Goal: Transaction & Acquisition: Purchase product/service

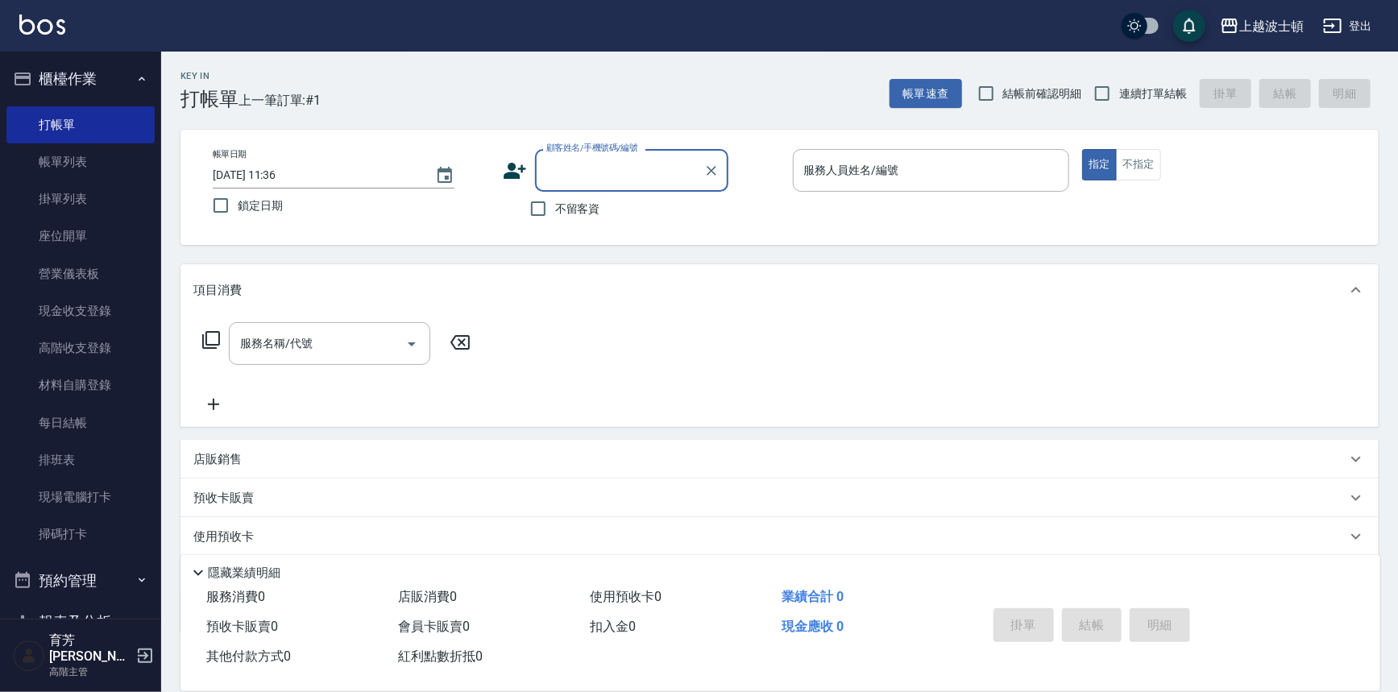
click at [583, 218] on label "不留客資" at bounding box center [560, 209] width 79 height 34
click at [555, 218] on input "不留客資" at bounding box center [538, 209] width 34 height 34
checkbox input "true"
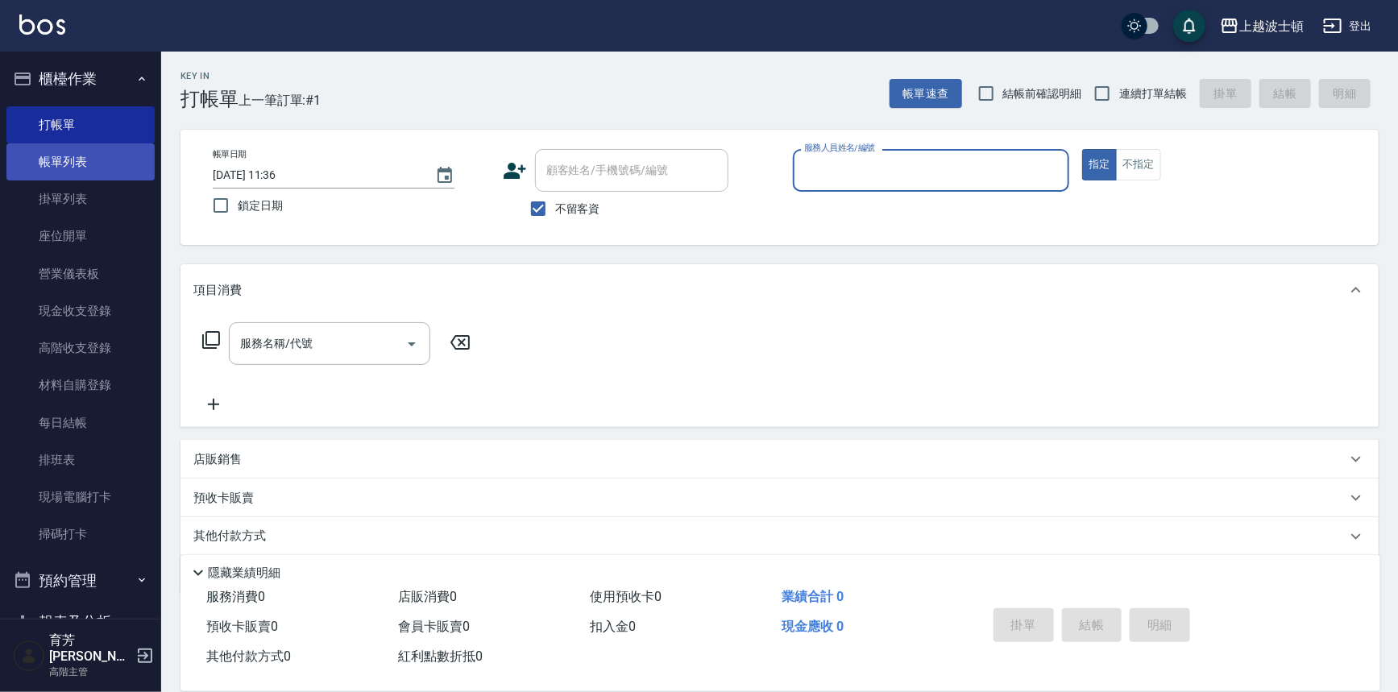
drag, startPoint x: 143, startPoint y: 170, endPoint x: 87, endPoint y: 153, distance: 58.9
click at [143, 169] on link "帳單列表" at bounding box center [80, 161] width 148 height 37
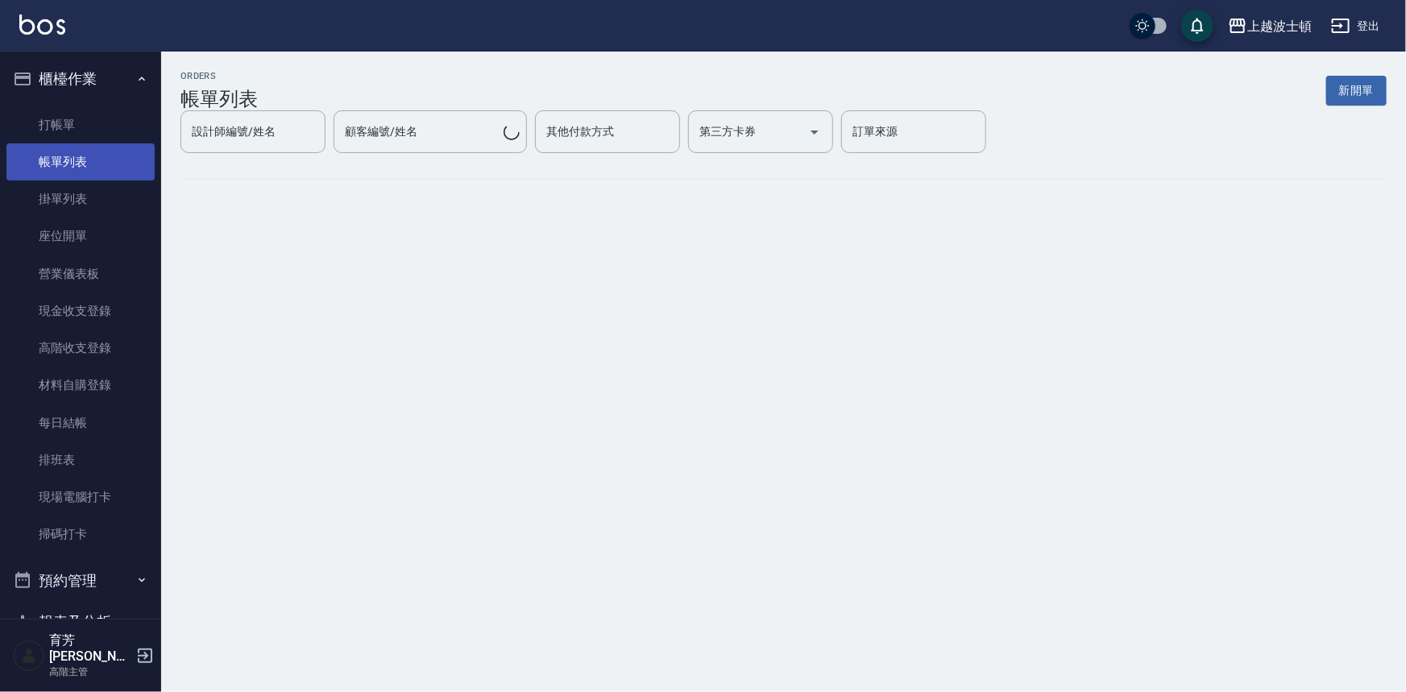
click at [87, 153] on link "帳單列表" at bounding box center [80, 161] width 148 height 37
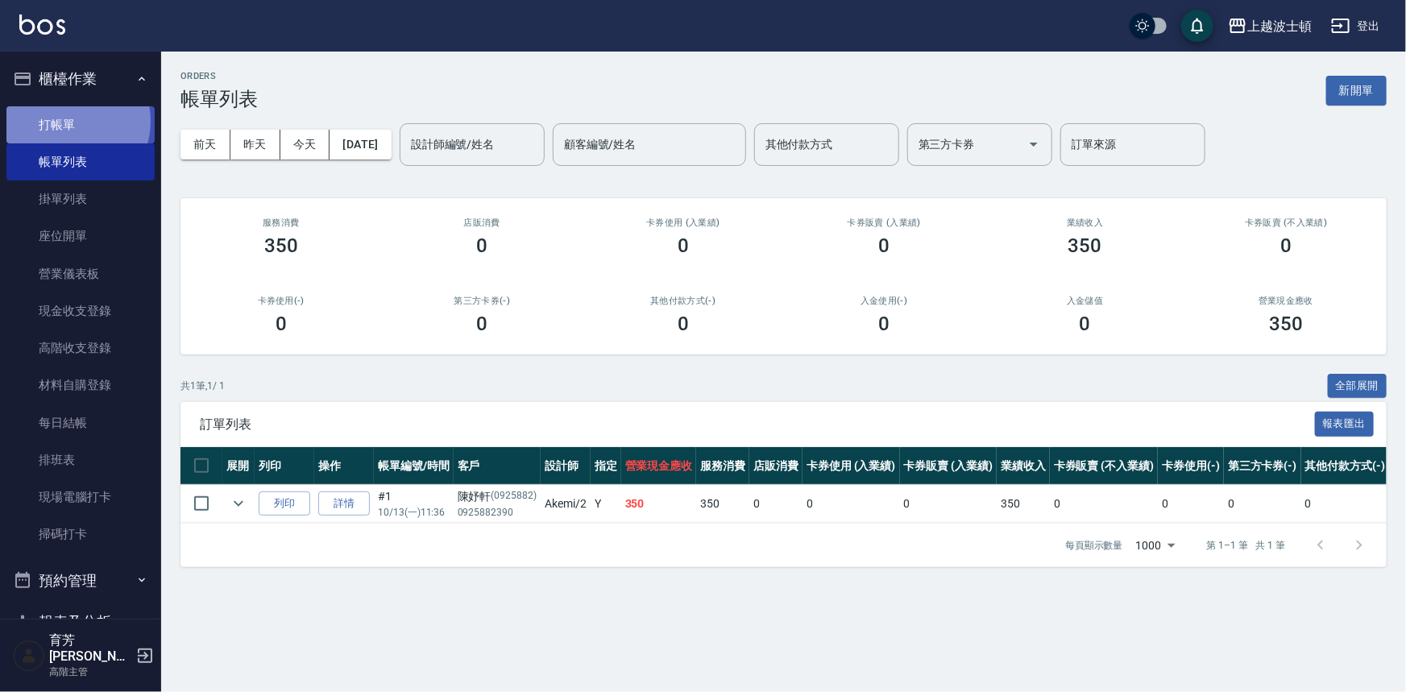
click at [73, 121] on link "打帳單" at bounding box center [80, 124] width 148 height 37
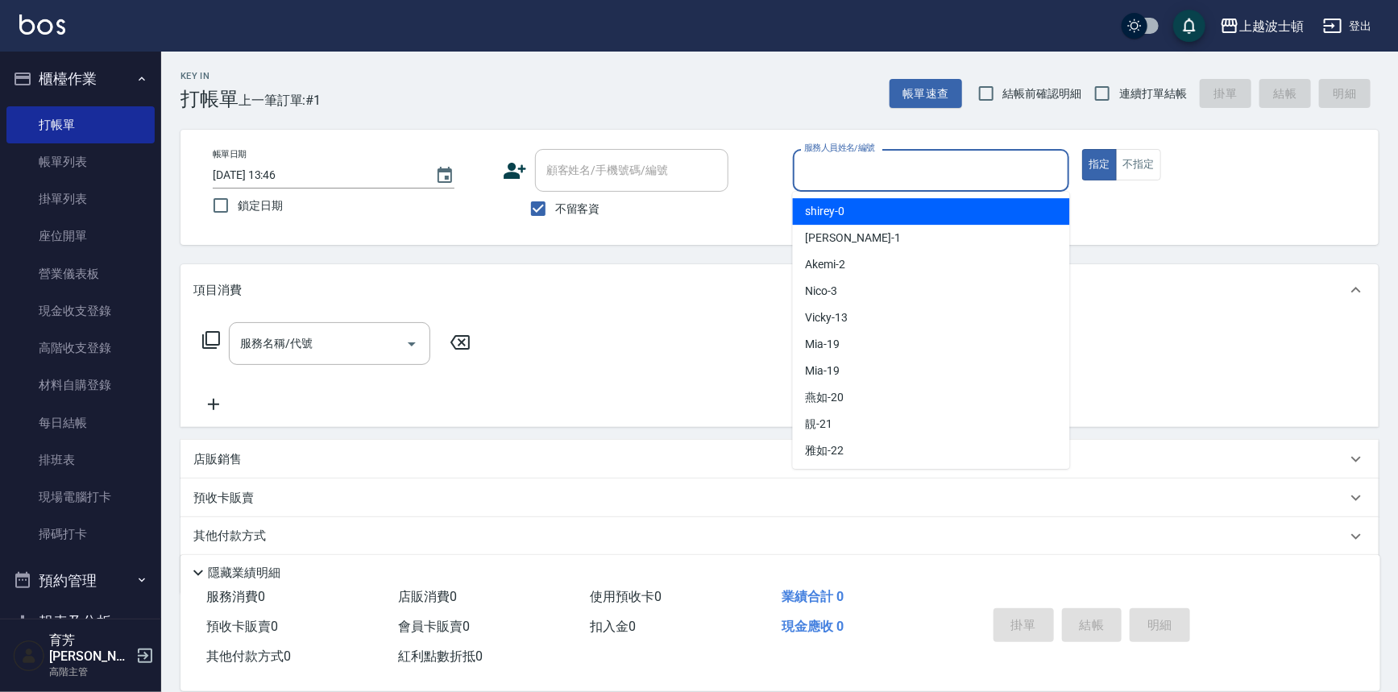
click at [862, 176] on input "服務人員姓名/編號" at bounding box center [931, 170] width 263 height 28
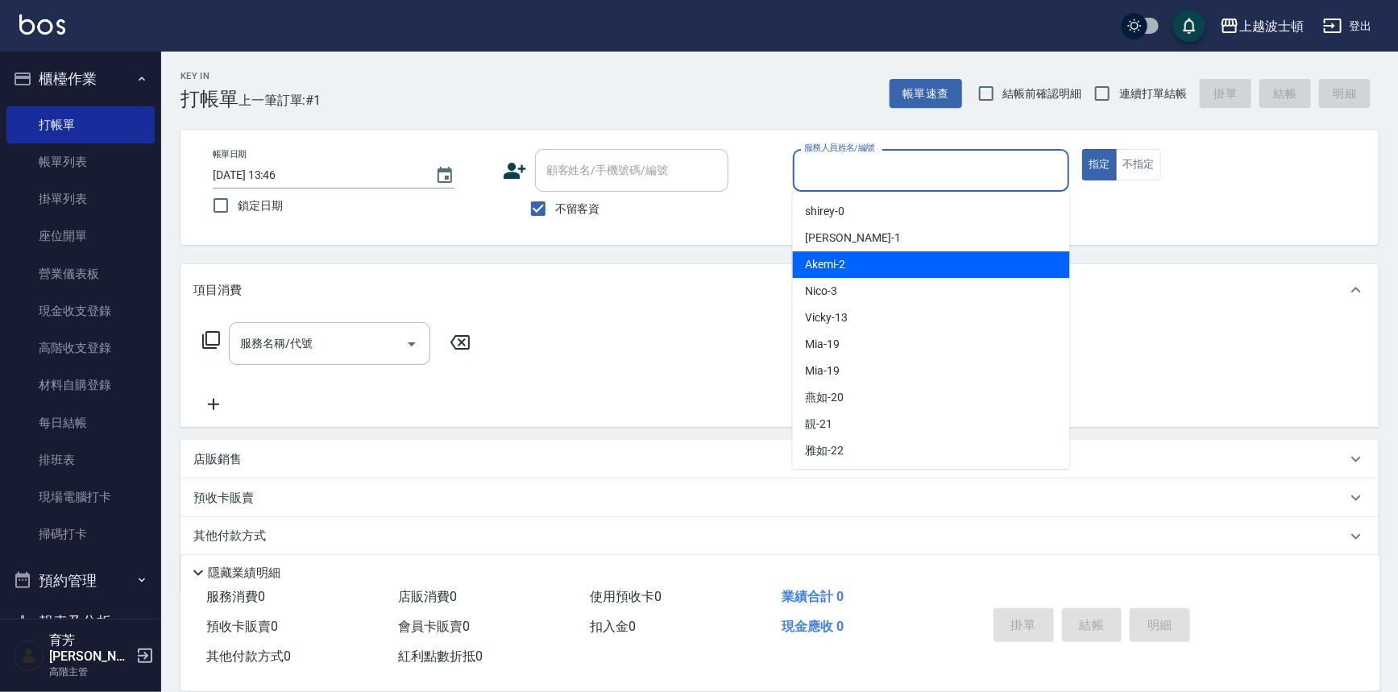
click at [898, 252] on div "Akemi -2" at bounding box center [931, 264] width 277 height 27
type input "Akemi-2"
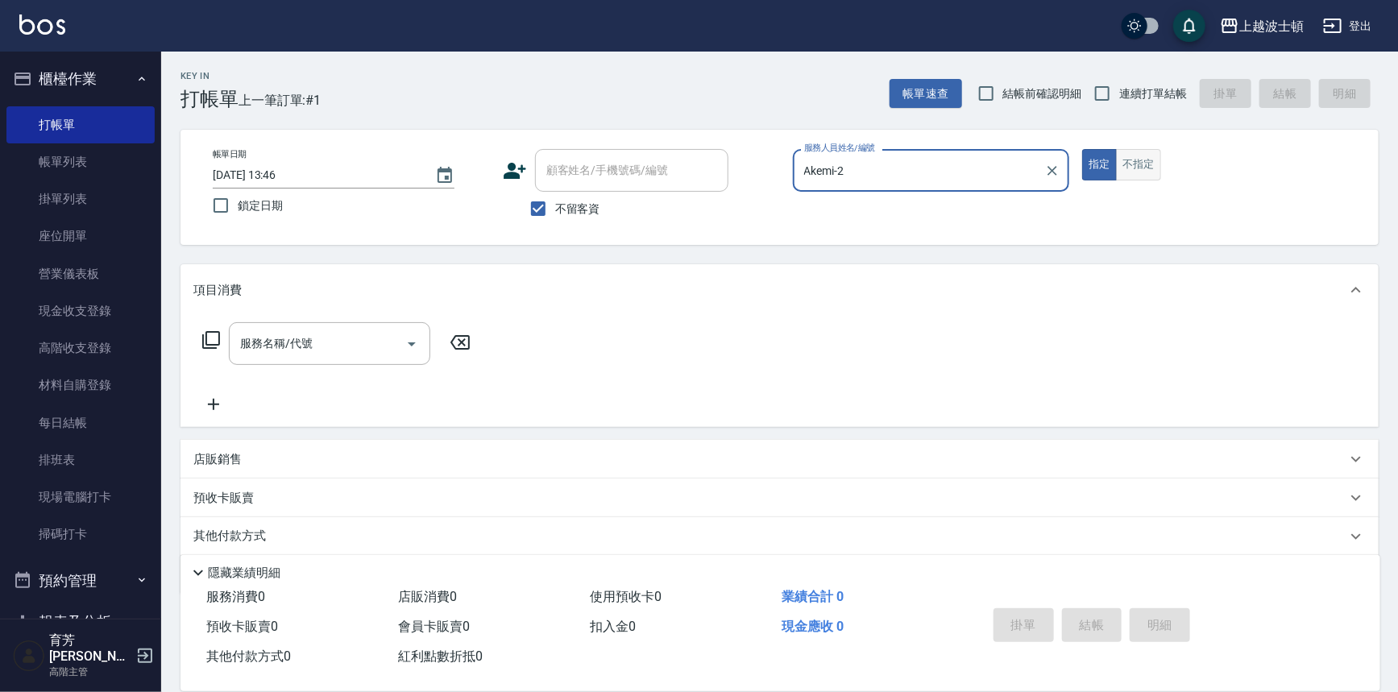
click at [1141, 173] on button "不指定" at bounding box center [1138, 164] width 45 height 31
click at [317, 330] on input "服務名稱/代號" at bounding box center [317, 344] width 163 height 28
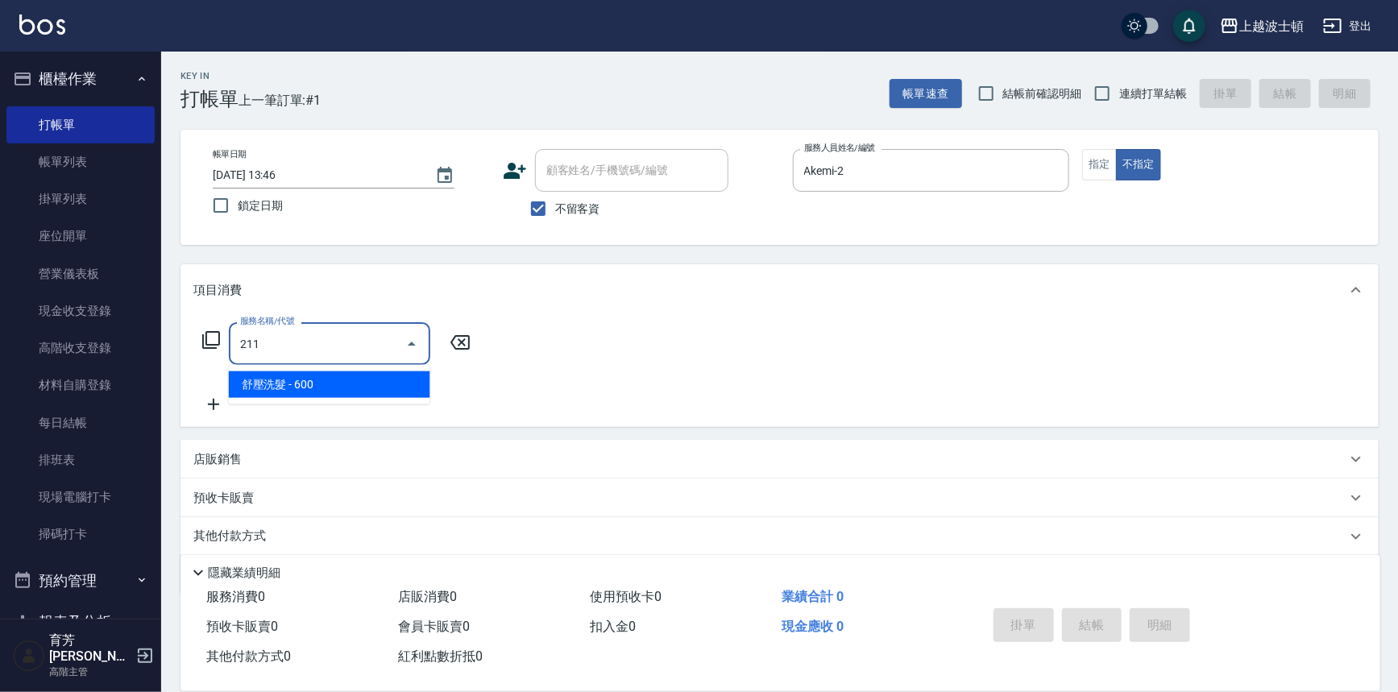
click at [327, 389] on span "舒壓洗髮 - 600" at bounding box center [329, 384] width 201 height 27
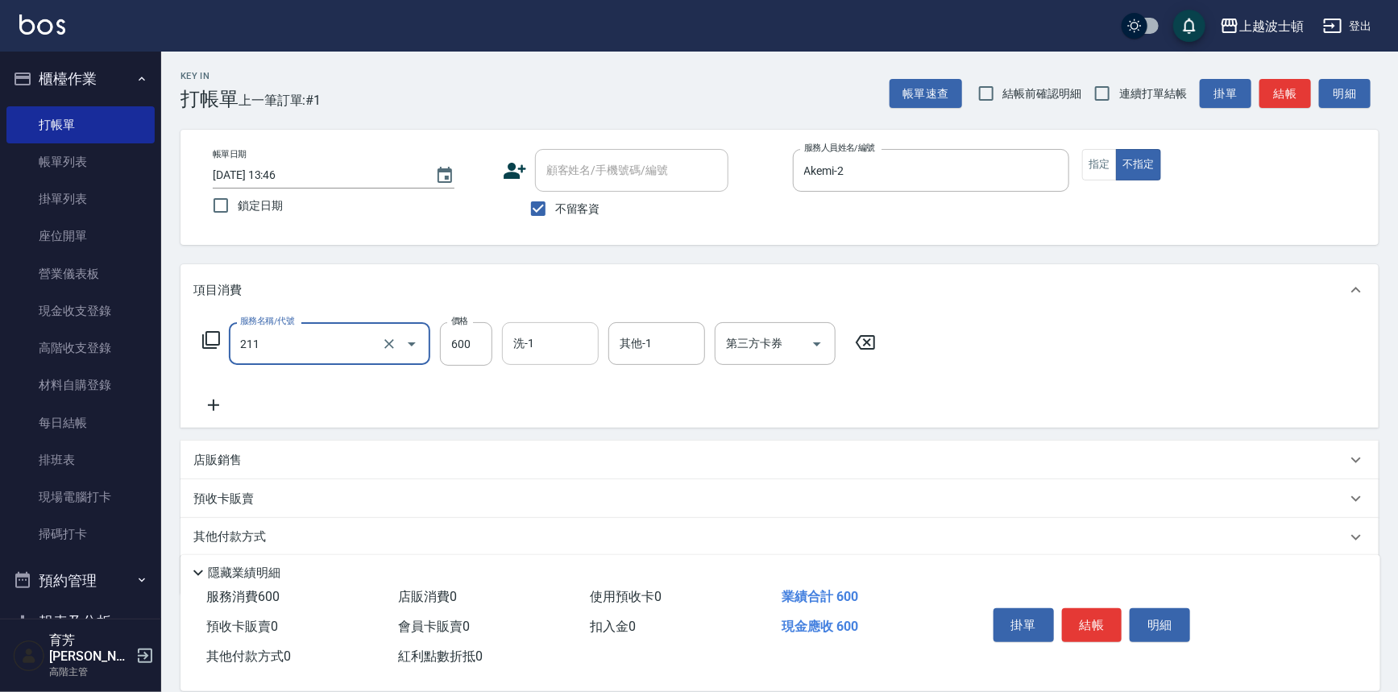
type input "舒壓洗髮(211)"
click at [548, 347] on input "洗-1" at bounding box center [550, 344] width 82 height 28
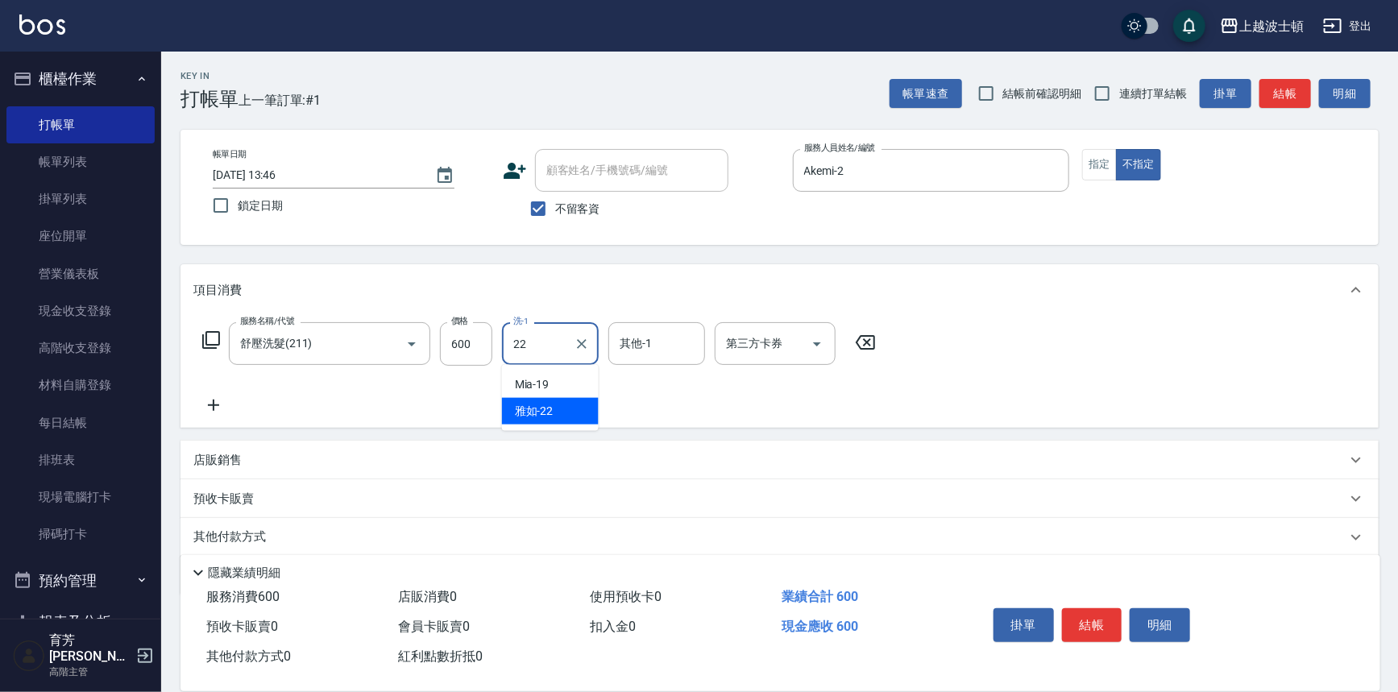
click at [557, 409] on div "雅如 -22" at bounding box center [550, 411] width 97 height 27
type input "雅如-22"
click at [653, 339] on input "其他-1" at bounding box center [657, 344] width 82 height 28
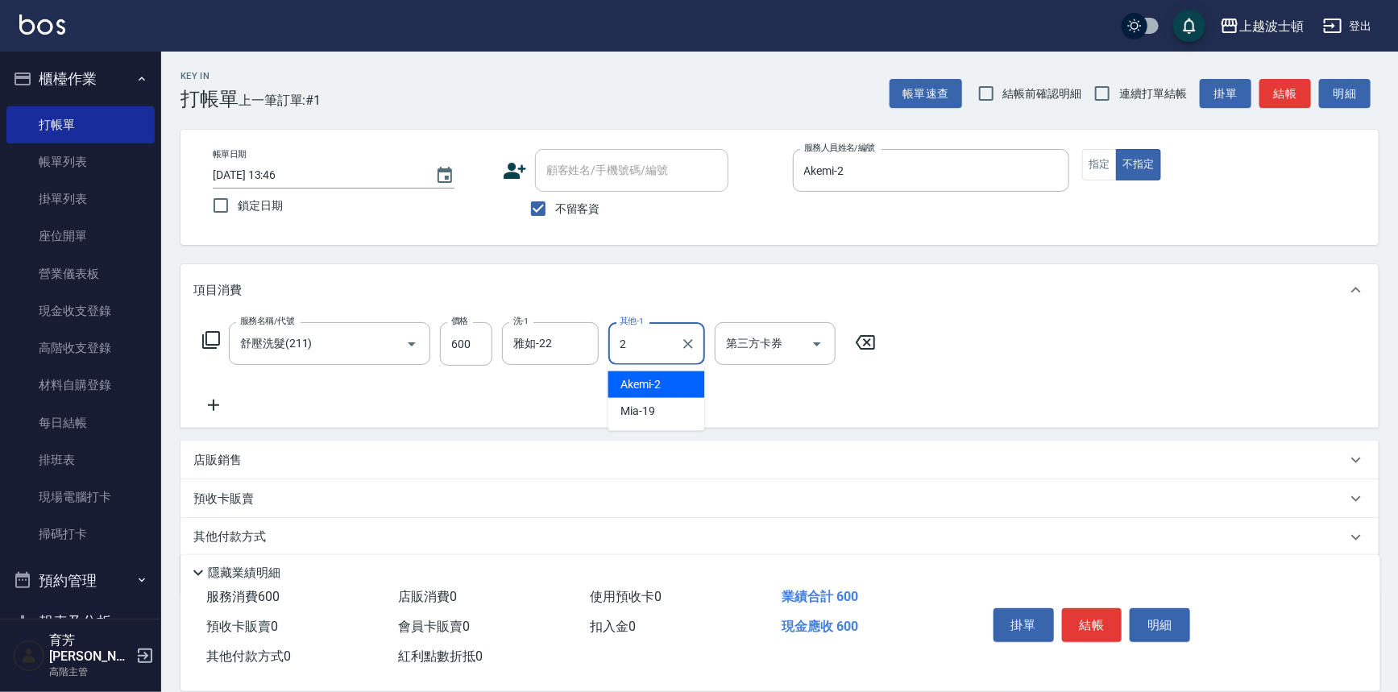
click at [671, 384] on div "Akemi -2" at bounding box center [656, 384] width 97 height 27
type input "Akemi-2"
click at [210, 403] on icon at bounding box center [213, 405] width 40 height 19
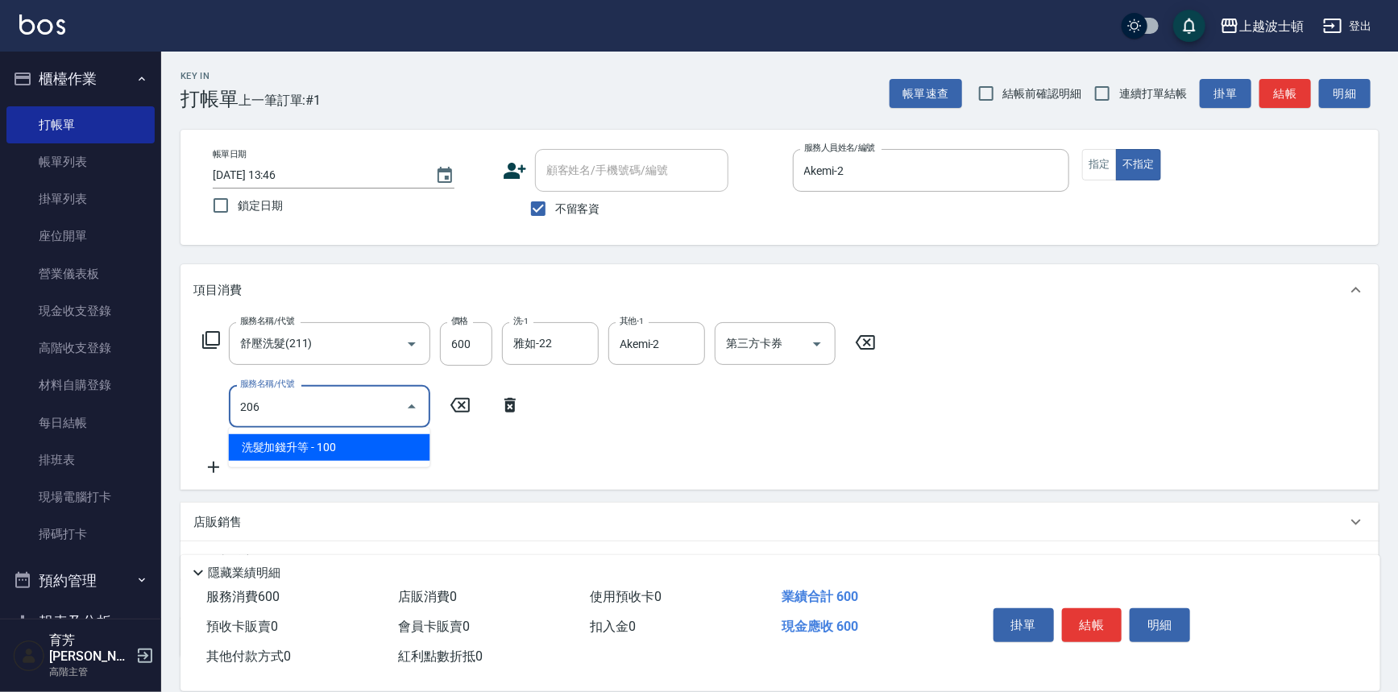
click at [372, 450] on span "洗髮加錢升等 - 100" at bounding box center [329, 447] width 201 height 27
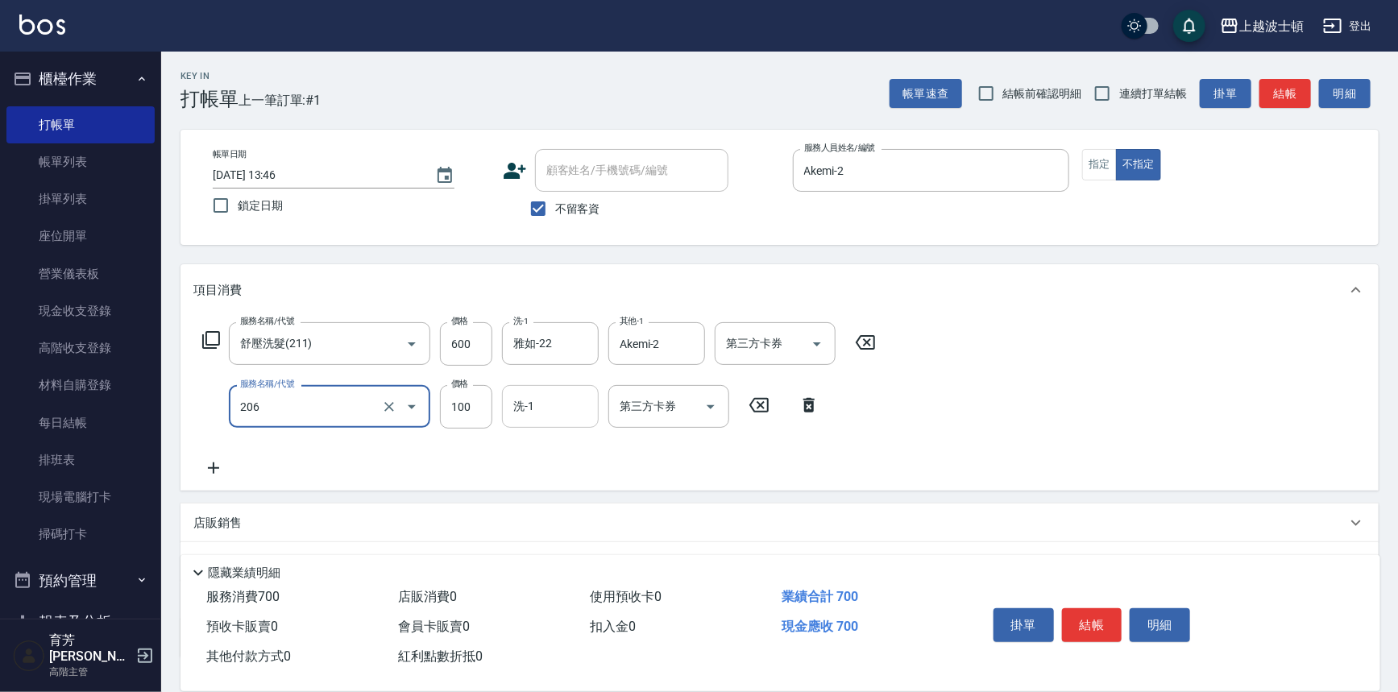
type input "洗髮加錢升等(206)"
click at [511, 413] on input "洗-1" at bounding box center [550, 406] width 82 height 28
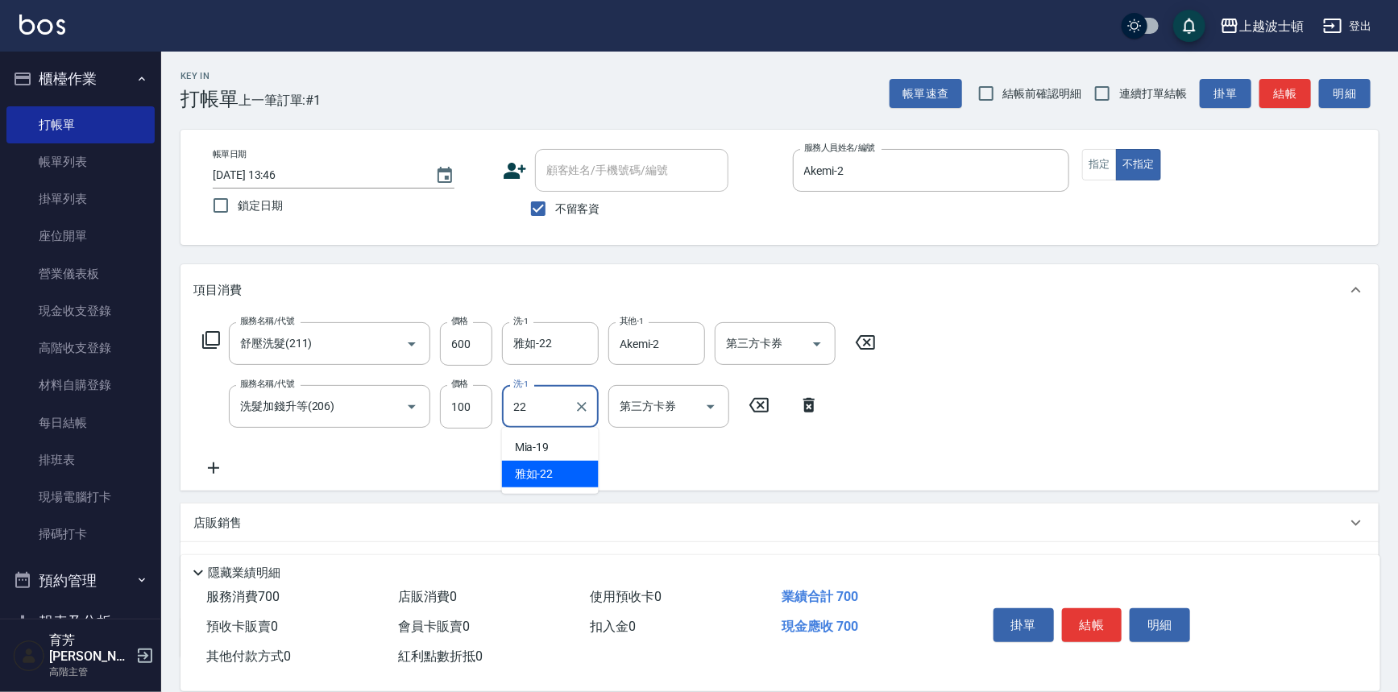
click at [538, 466] on span "雅如 -22" at bounding box center [534, 474] width 39 height 17
type input "雅如-22"
click at [1022, 402] on div "服務名稱/代號 舒壓洗髮(211) 服務名稱/代號 價格 600 價格 洗-1 雅如-22 洗-1 其他-1 Akemi-2 其他-1 第三方卡券 第三方卡券…" at bounding box center [779, 403] width 1198 height 175
click at [1079, 621] on button "結帳" at bounding box center [1092, 625] width 60 height 34
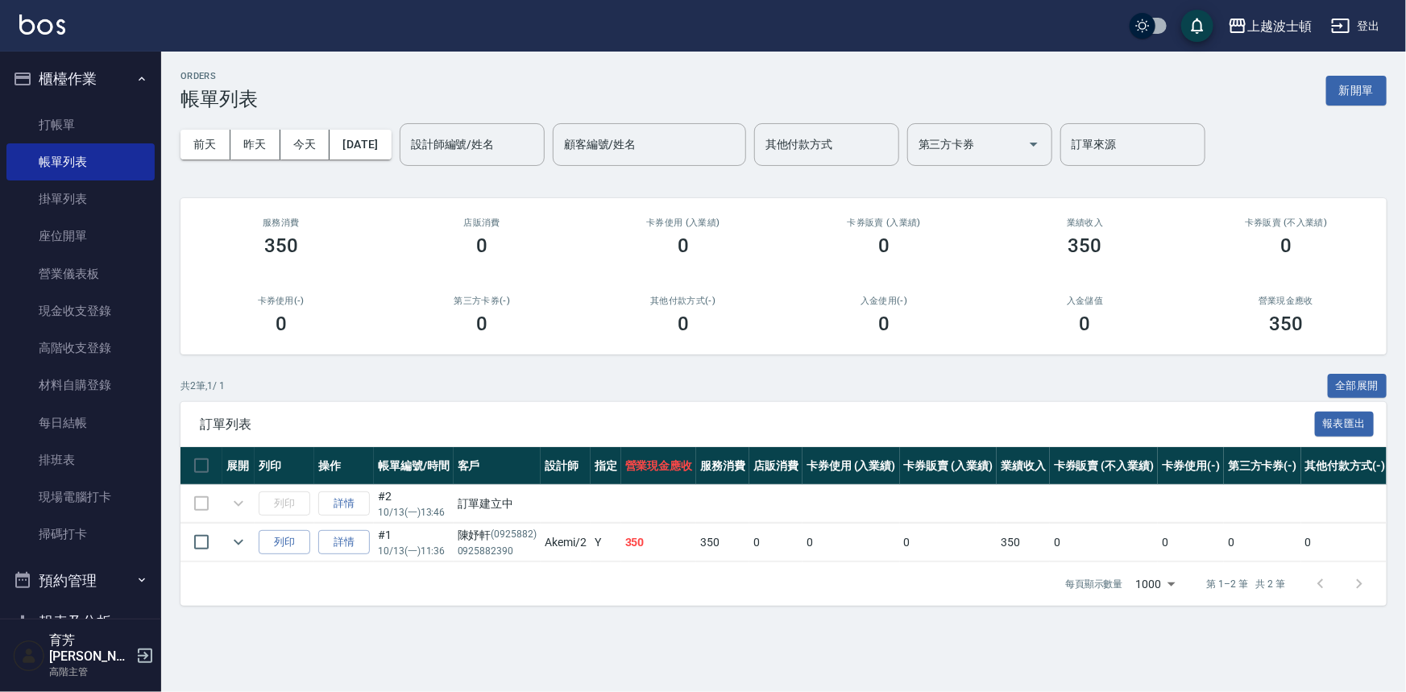
click at [473, 145] on input "設計師編號/姓名" at bounding box center [472, 145] width 131 height 28
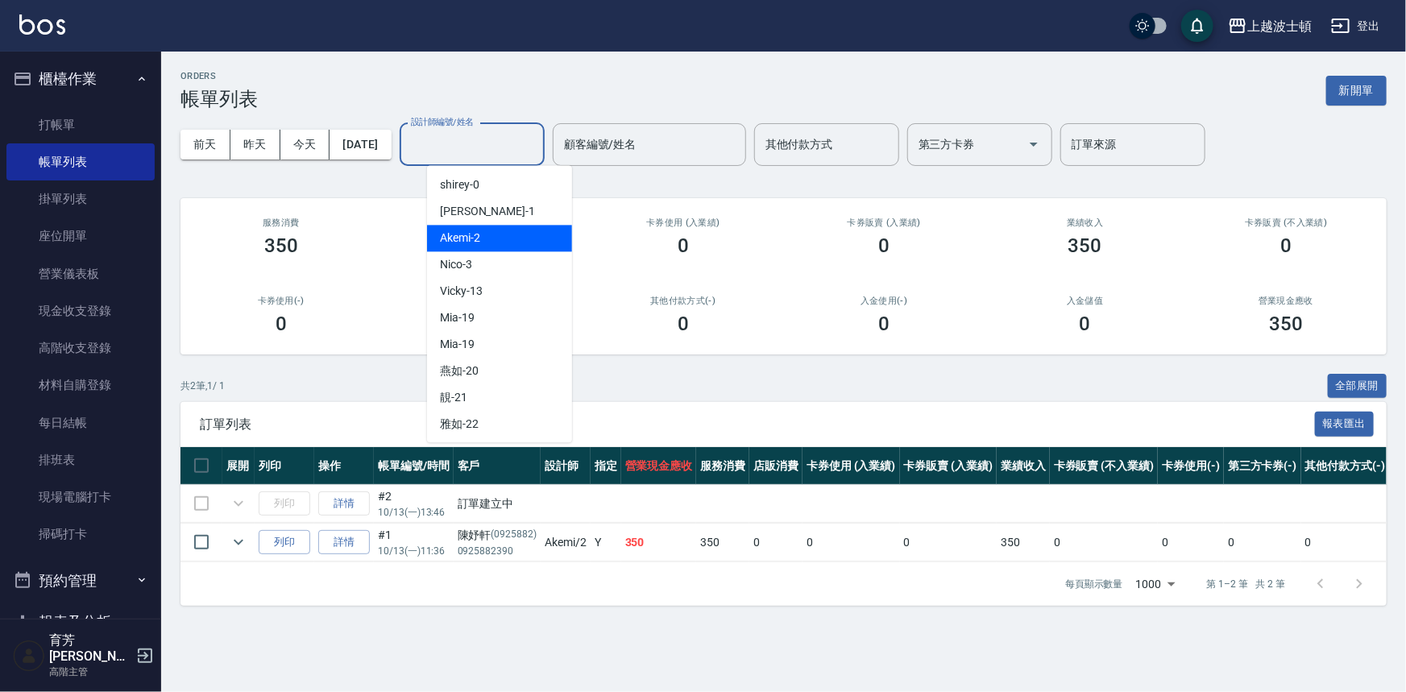
click at [508, 234] on div "Akemi -2" at bounding box center [499, 238] width 145 height 27
type input "Akemi-2"
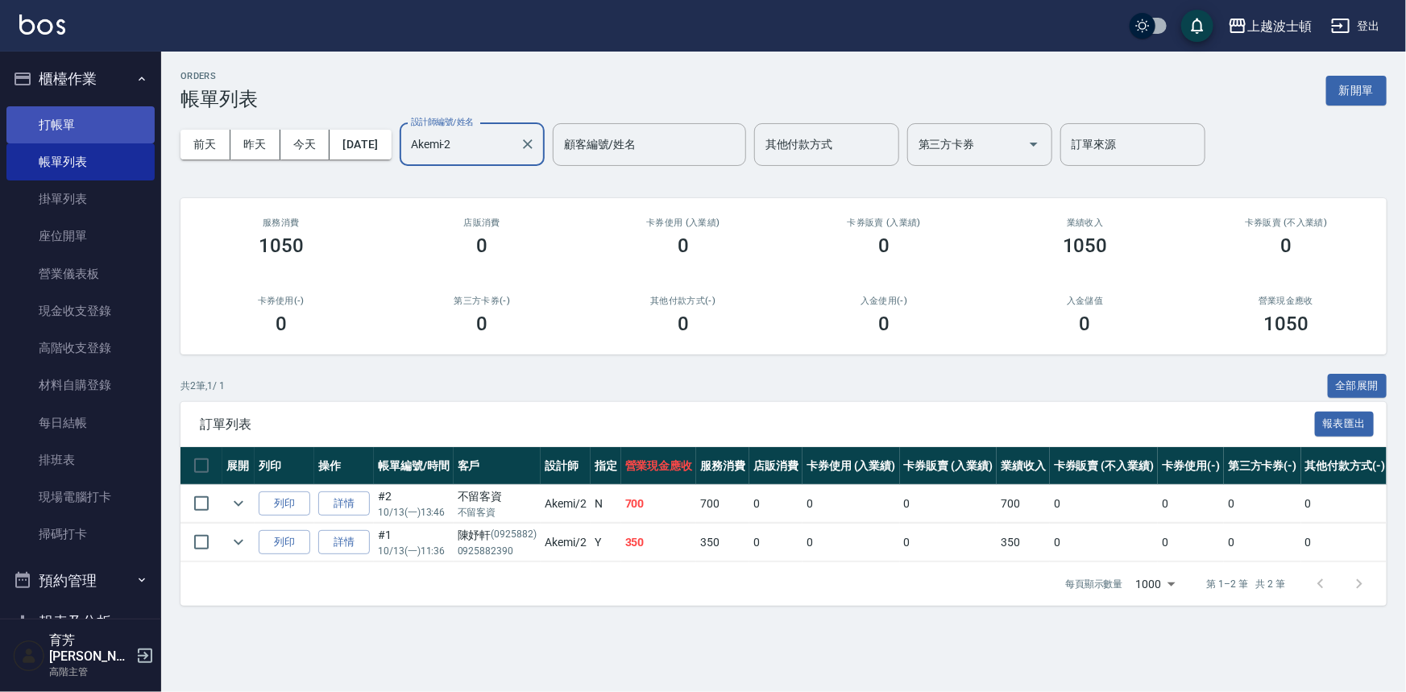
click at [68, 122] on link "打帳單" at bounding box center [80, 124] width 148 height 37
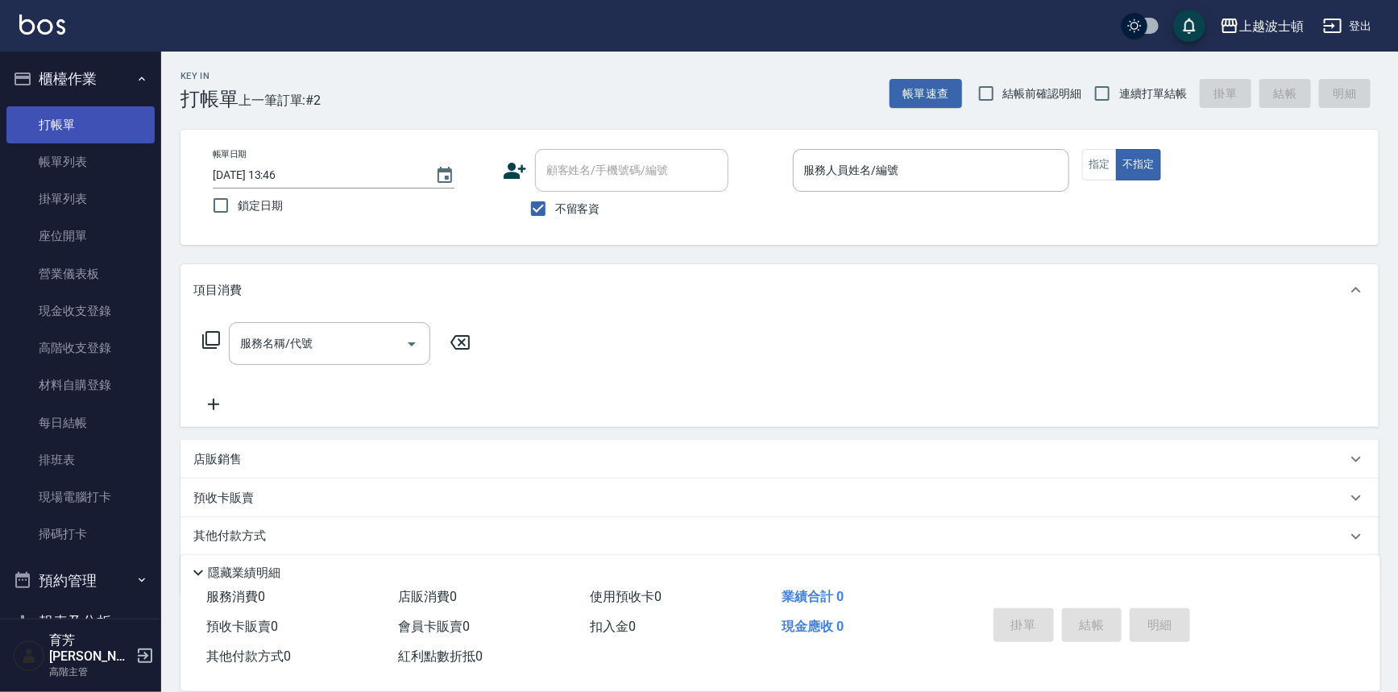
click at [6, 106] on link "打帳單" at bounding box center [80, 124] width 148 height 37
click at [558, 207] on span "不留客資" at bounding box center [577, 209] width 45 height 17
click at [555, 207] on input "不留客資" at bounding box center [538, 209] width 34 height 34
checkbox input "false"
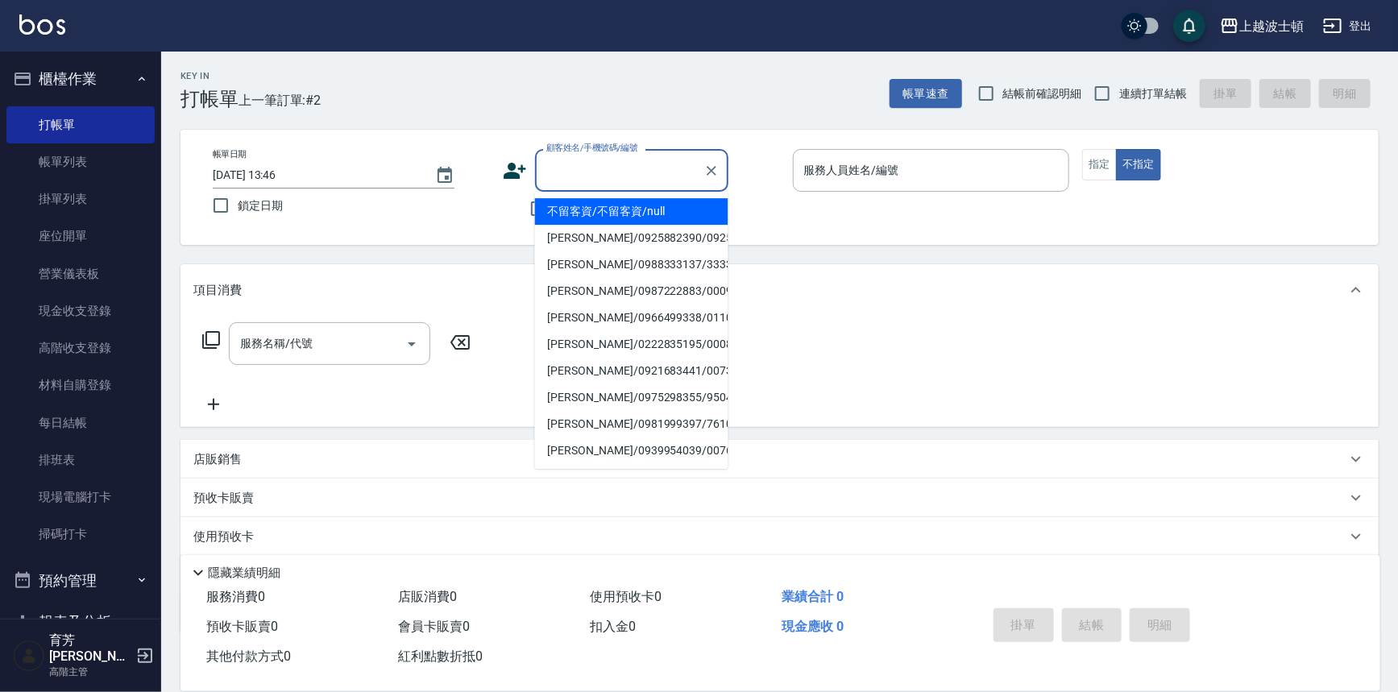
click at [559, 180] on input "顧客姓名/手機號碼/編號" at bounding box center [619, 170] width 155 height 28
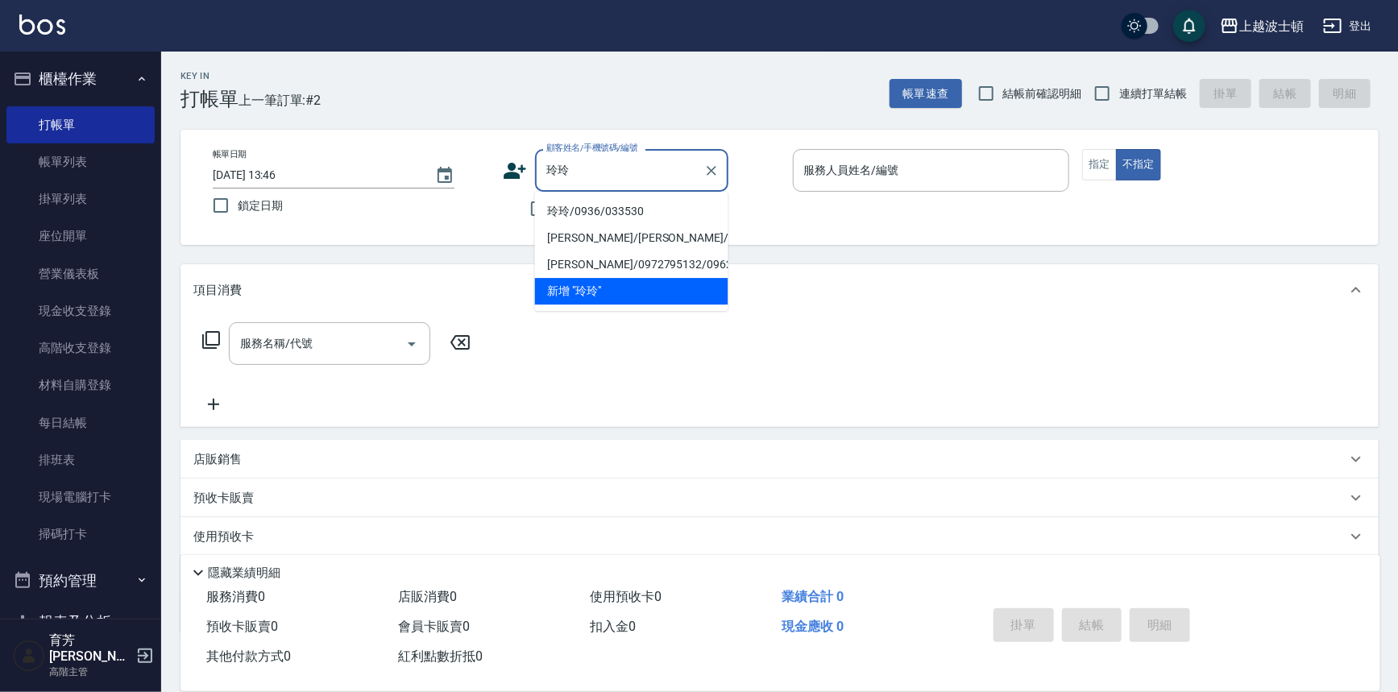
click at [611, 211] on li "玲玲/0936/033530" at bounding box center [631, 211] width 193 height 27
type input "玲玲/0936/033530"
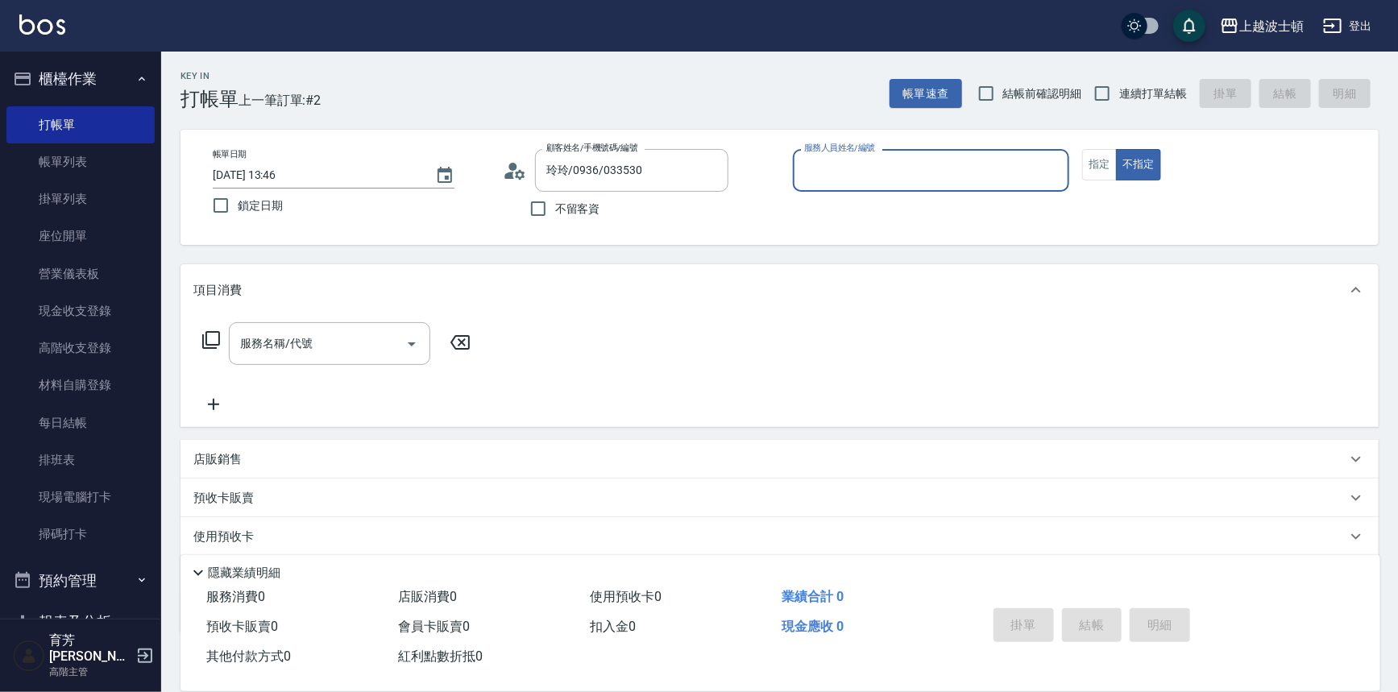
type input "Vicky-13"
click at [1096, 151] on button "指定" at bounding box center [1099, 164] width 35 height 31
click at [343, 338] on input "服務名稱/代號" at bounding box center [317, 344] width 163 height 28
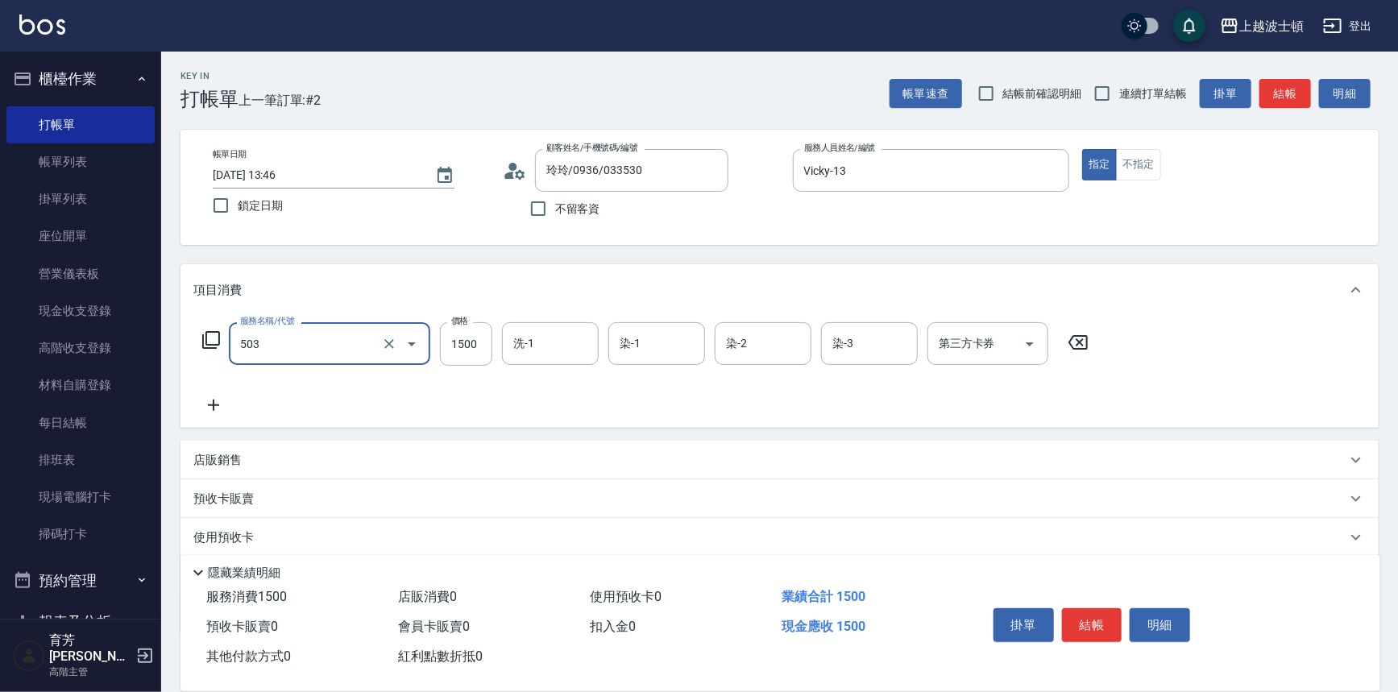
type input "洗+染髮(底染)(503)"
click at [206, 405] on icon at bounding box center [213, 405] width 40 height 19
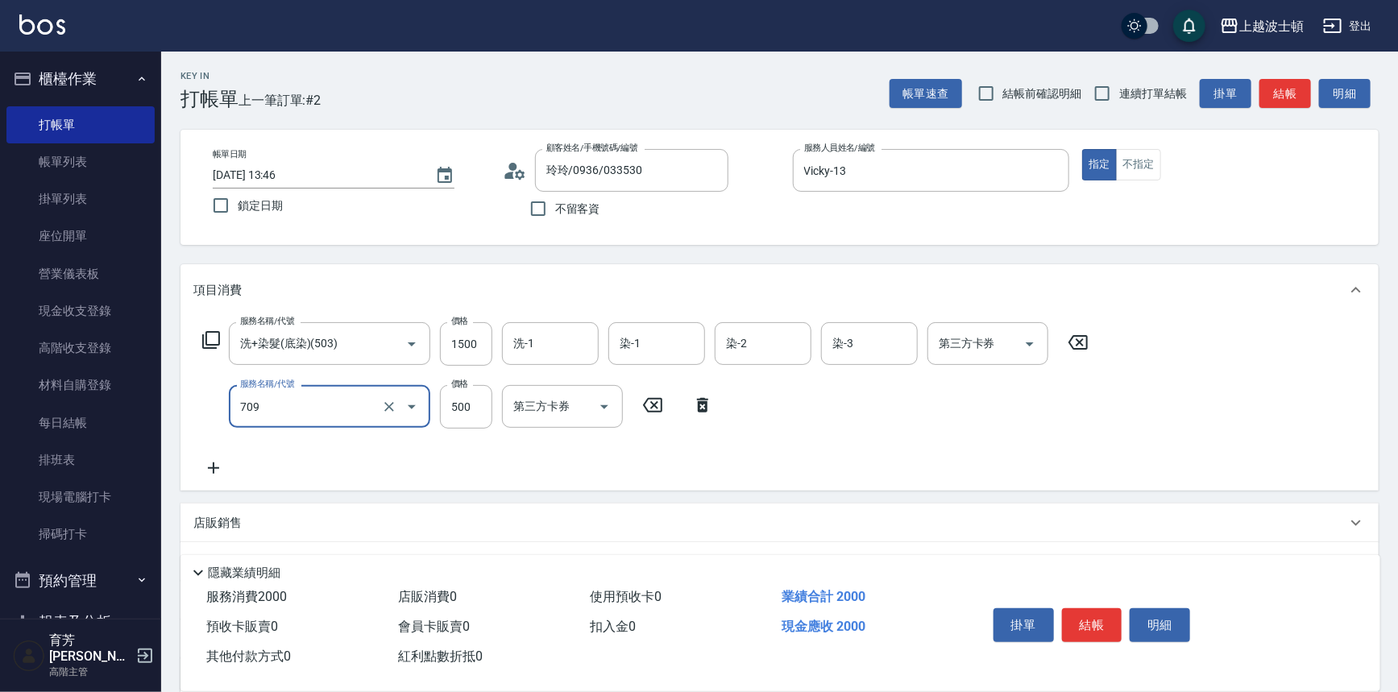
type input "自備防護(709)"
click at [206, 469] on icon at bounding box center [213, 467] width 40 height 19
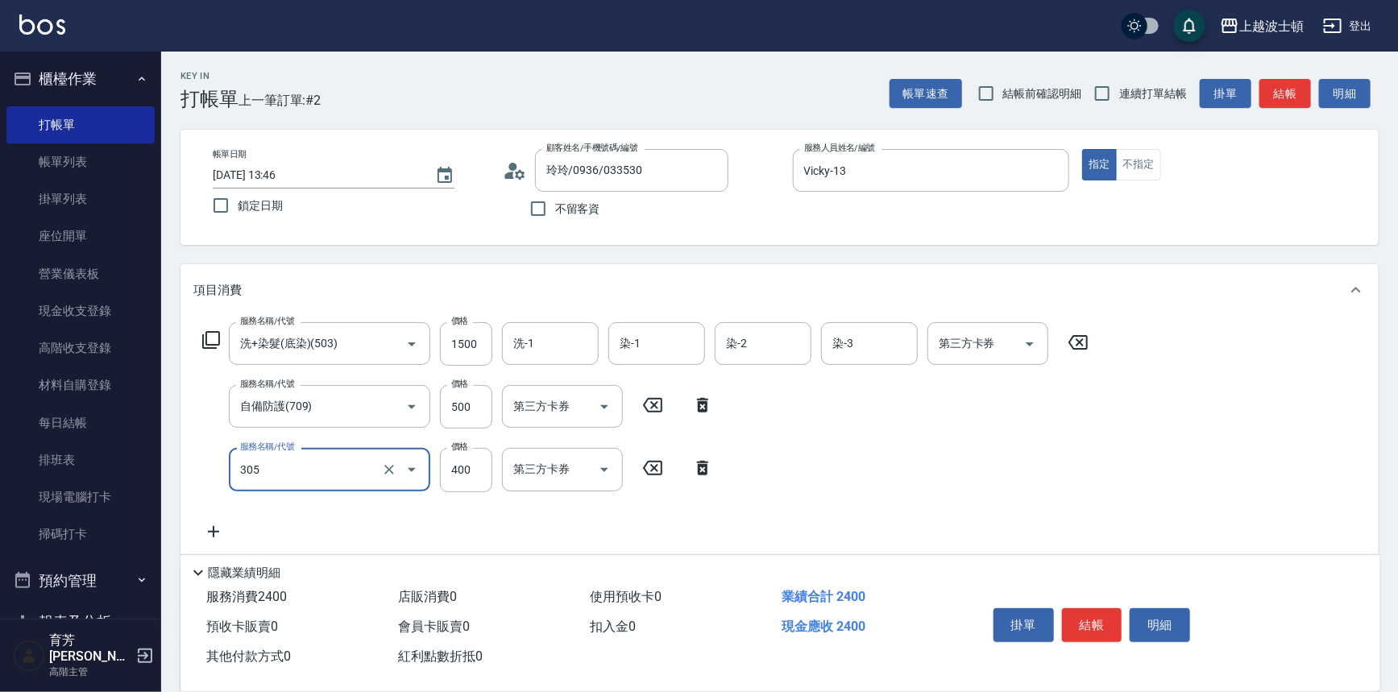
type input "剪髮(305)"
click at [218, 530] on icon at bounding box center [213, 531] width 40 height 19
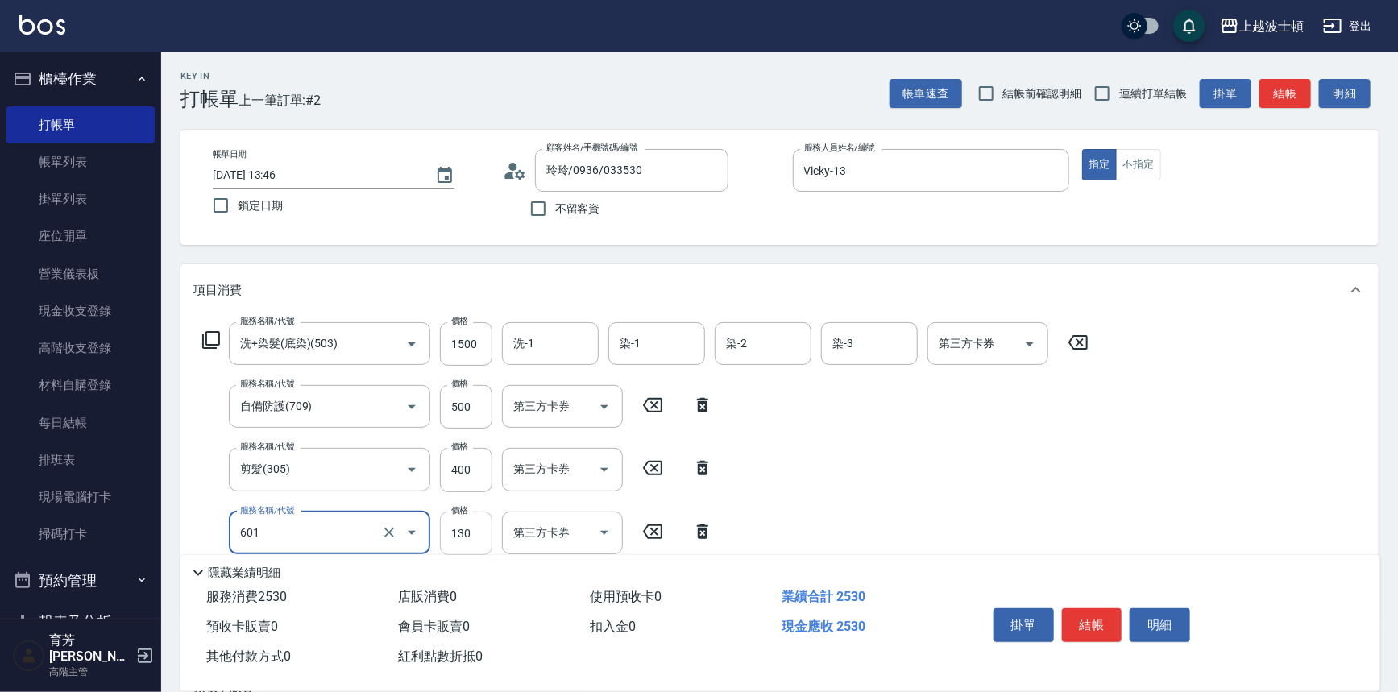
type input "單梳(601)"
click at [488, 541] on input "130" at bounding box center [466, 534] width 52 height 44
type input "100"
click at [464, 412] on input "500" at bounding box center [466, 407] width 52 height 44
type input "300"
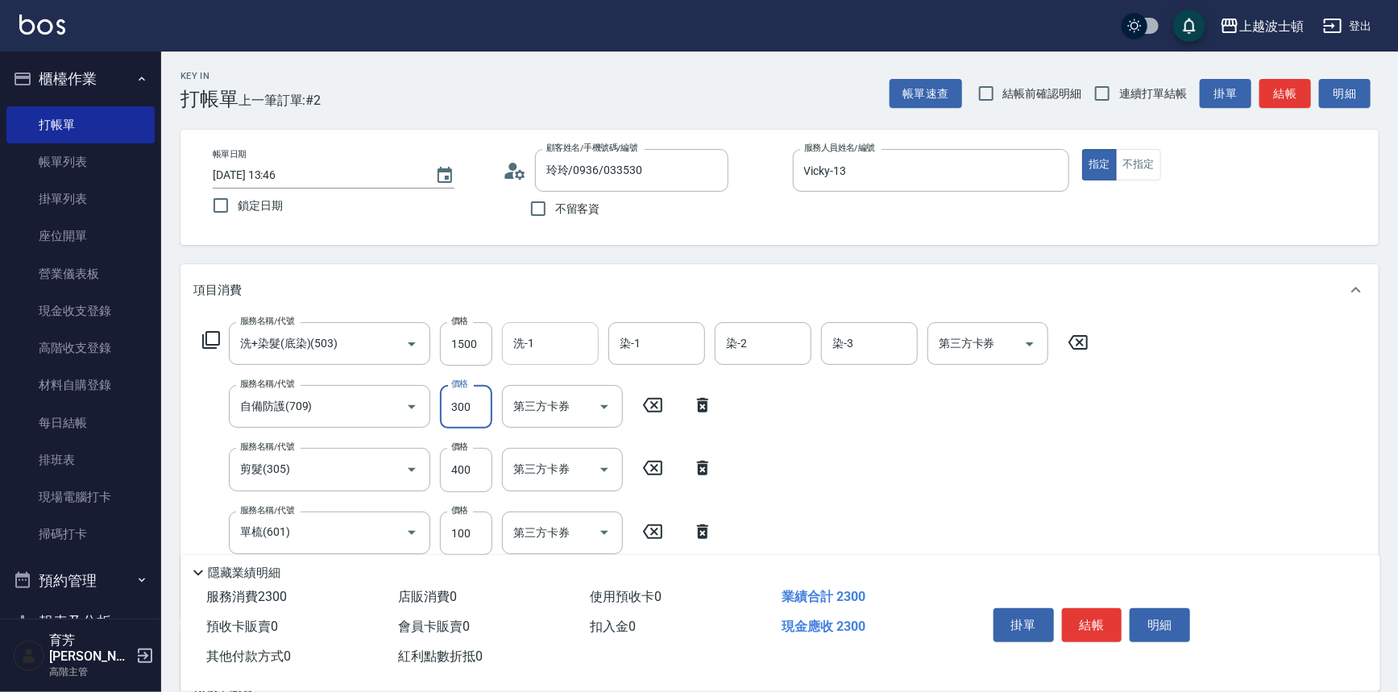
click at [534, 346] on input "洗-1" at bounding box center [550, 344] width 82 height 28
type input "Vicky-13"
drag, startPoint x: 848, startPoint y: 347, endPoint x: 821, endPoint y: 346, distance: 27.4
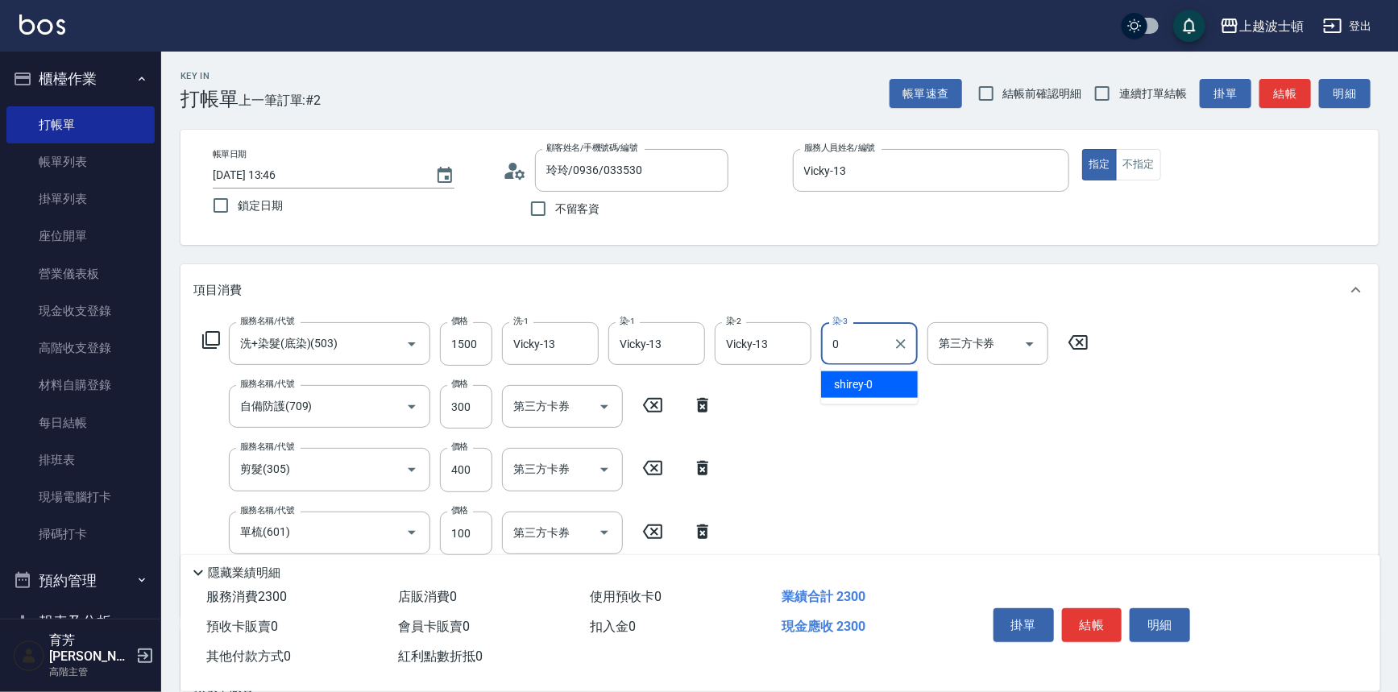
click at [821, 346] on div "0 染-3" at bounding box center [869, 343] width 97 height 43
type input "Vicky-13"
click at [1096, 609] on button "結帳" at bounding box center [1092, 625] width 60 height 34
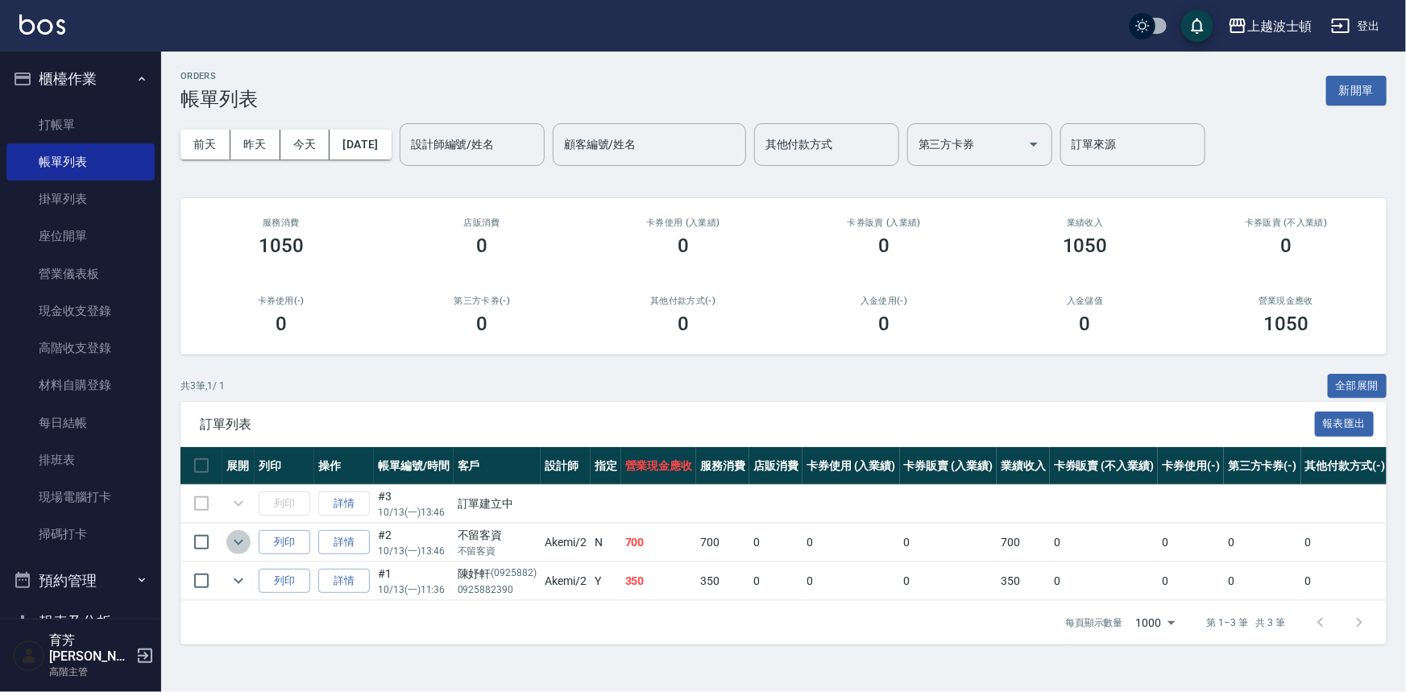
click at [229, 536] on icon "expand row" at bounding box center [238, 542] width 19 height 19
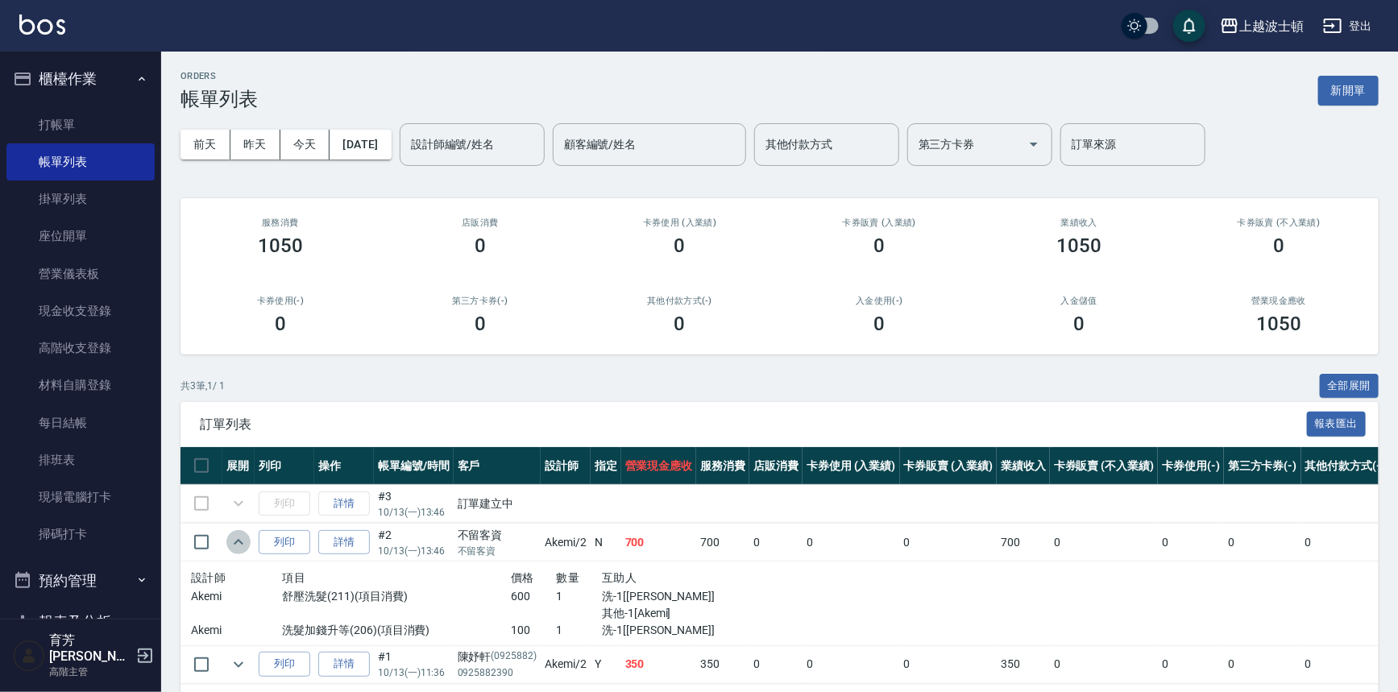
click at [229, 536] on icon "expand row" at bounding box center [238, 542] width 19 height 19
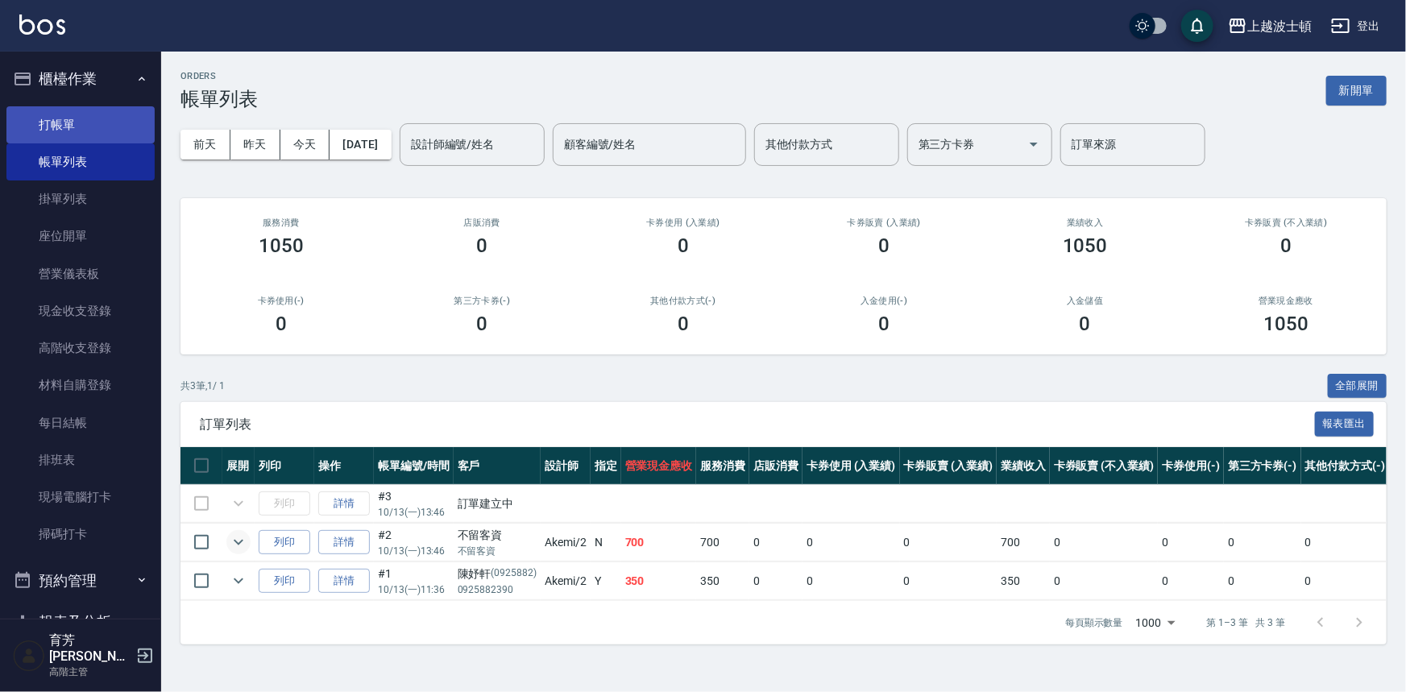
click at [68, 113] on link "打帳單" at bounding box center [80, 124] width 148 height 37
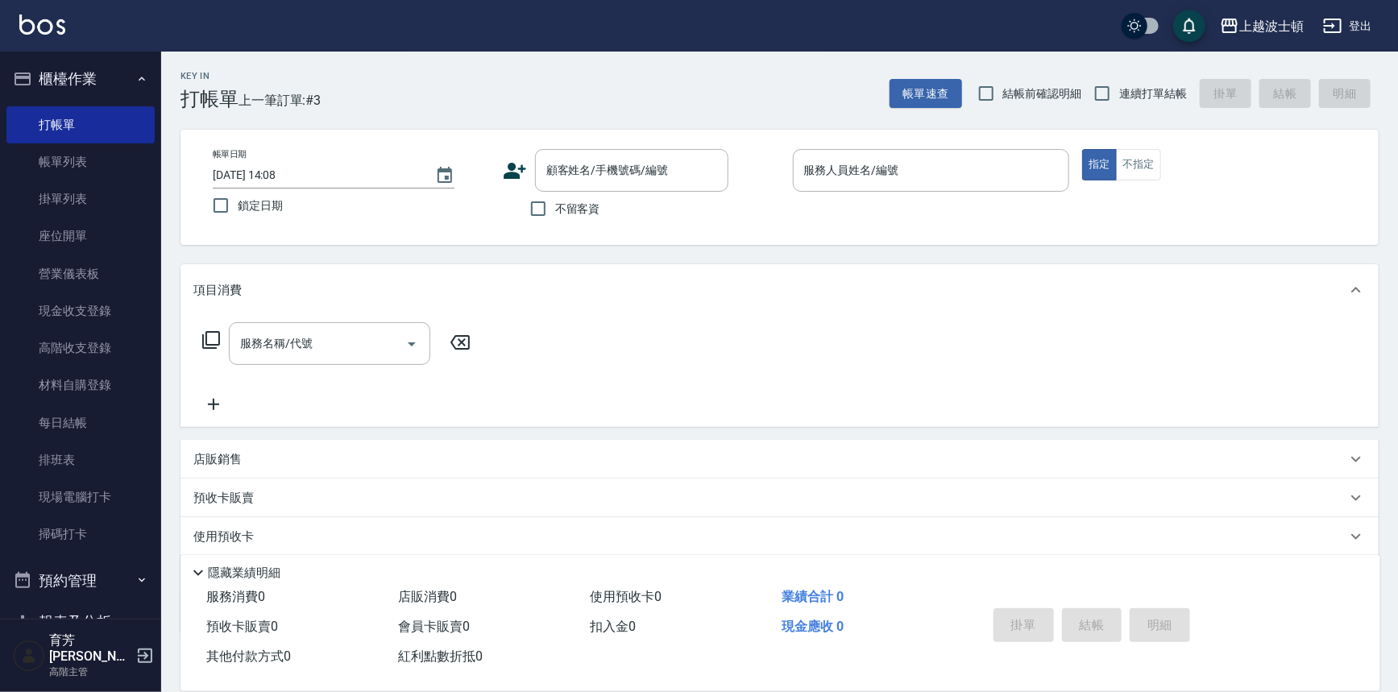
click at [566, 213] on span "不留客資" at bounding box center [577, 209] width 45 height 17
click at [555, 213] on input "不留客資" at bounding box center [538, 209] width 34 height 34
checkbox input "true"
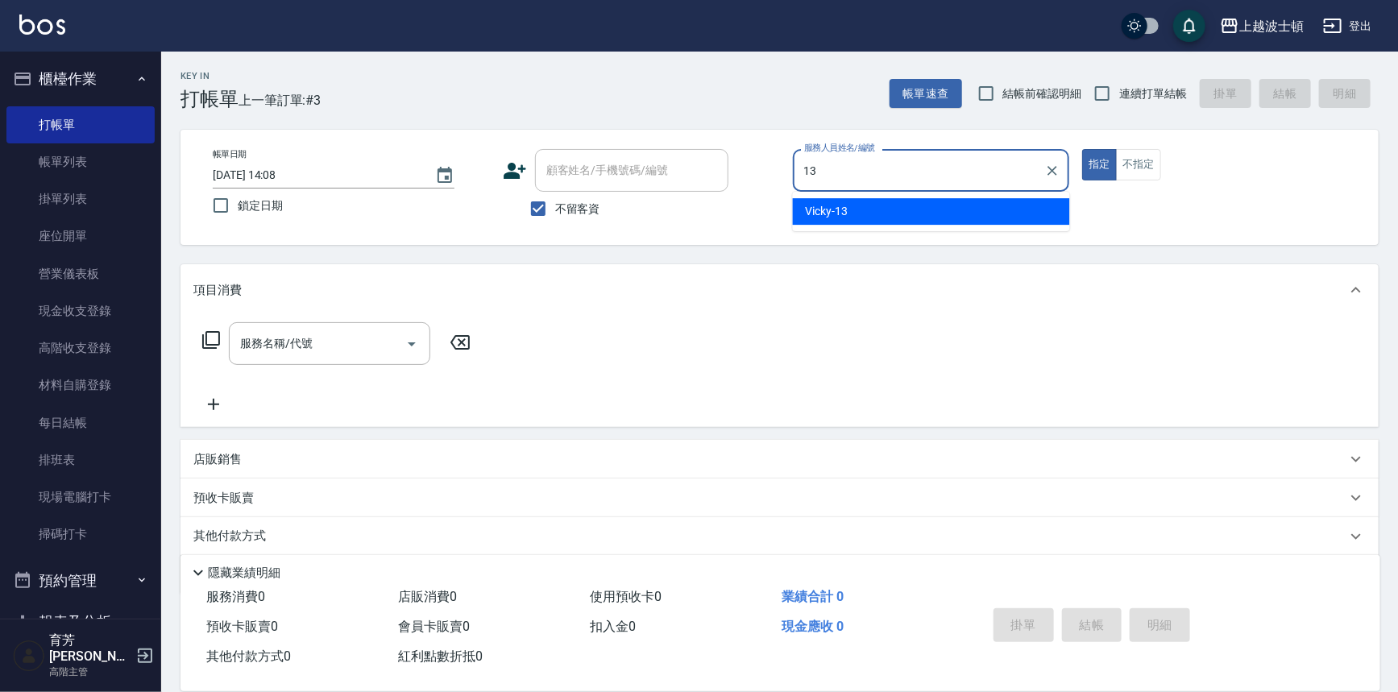
type input "Vicky-13"
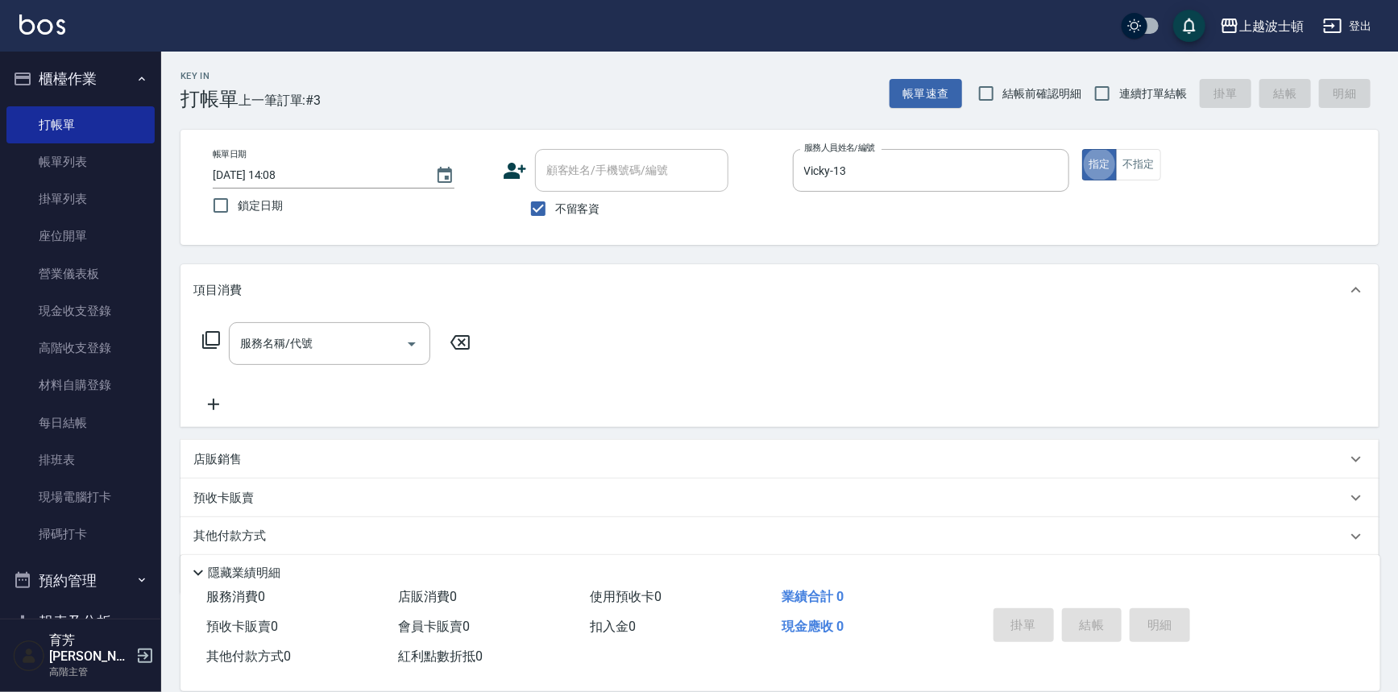
type button "true"
click at [357, 342] on input "服務名稱/代號" at bounding box center [317, 344] width 163 height 28
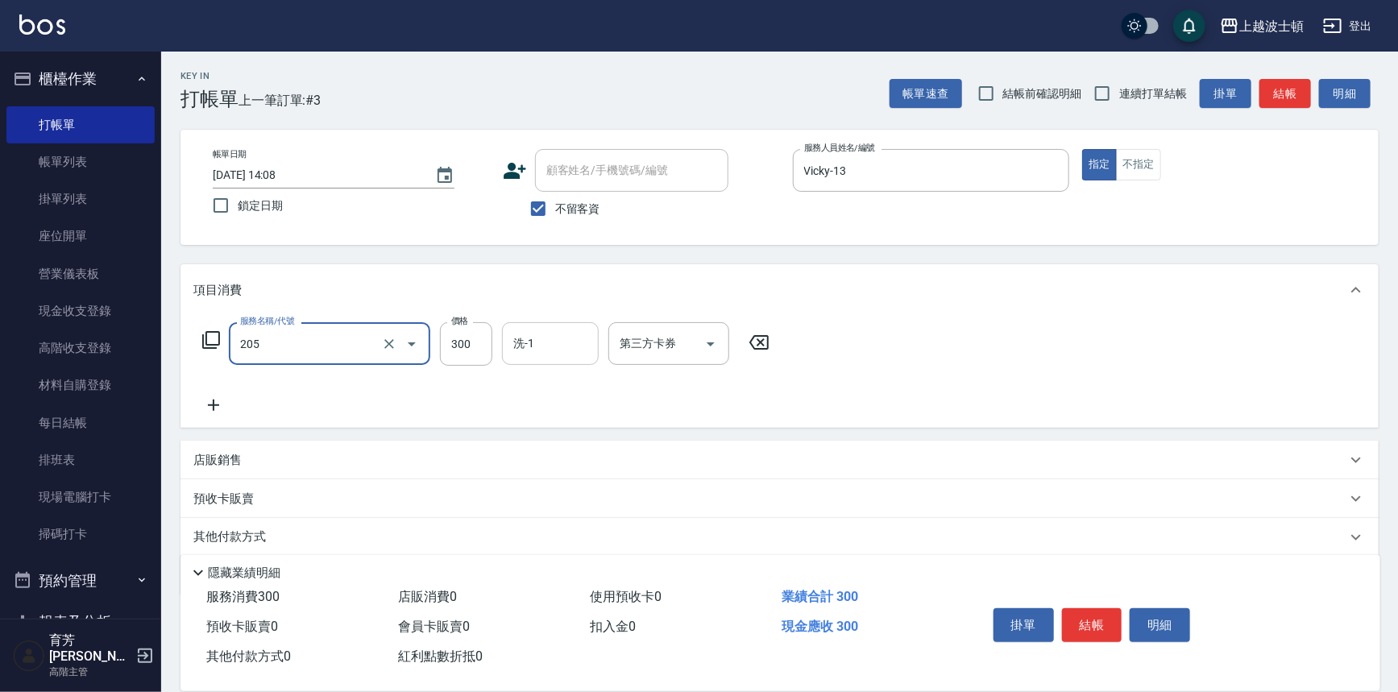
type input "洗髮(205)"
click at [549, 348] on input "洗-1" at bounding box center [550, 344] width 82 height 28
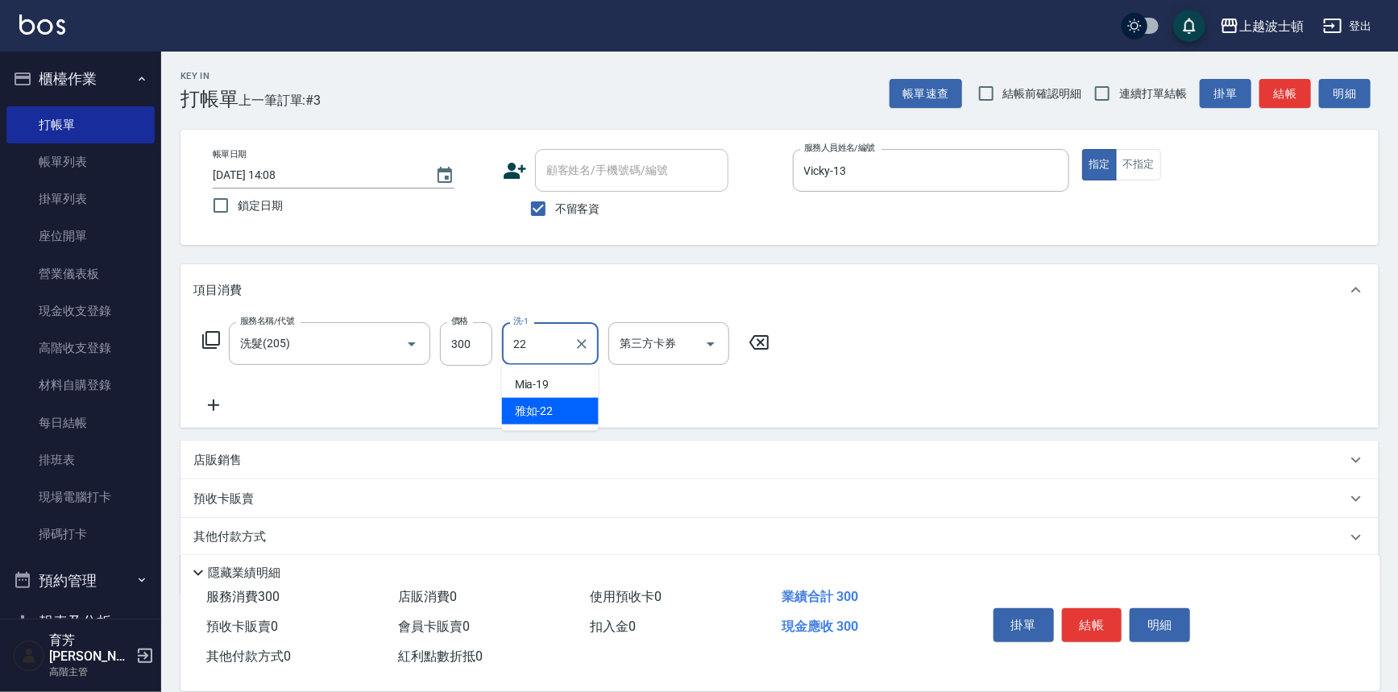
type input "雅如-22"
click at [210, 406] on icon at bounding box center [213, 405] width 40 height 19
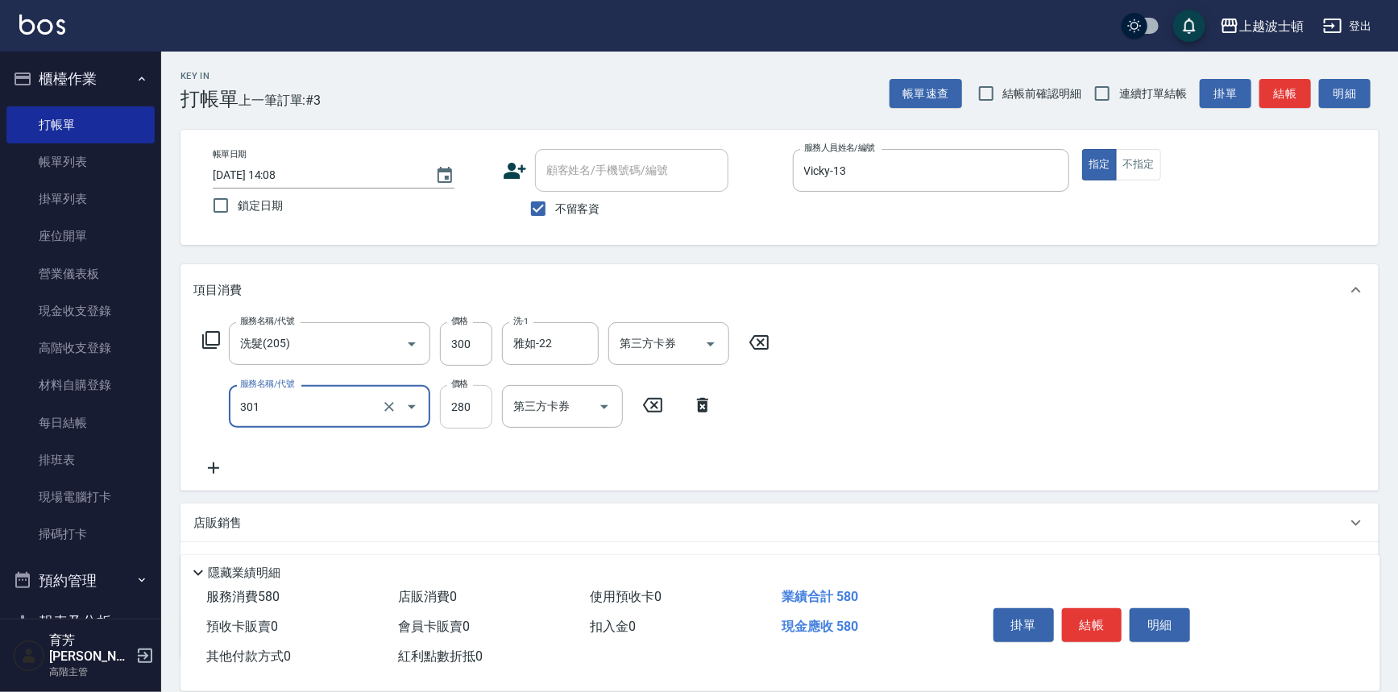
type input "學生剪髮(301)"
click at [489, 411] on input "280" at bounding box center [466, 407] width 52 height 44
type input "100"
click at [361, 467] on div "服務名稱/代號 洗髮(205) 服務名稱/代號 價格 300 價格 洗-1 雅如-22 洗-1 第三方卡券 第三方卡券 服務名稱/代號 學生剪髮(301) 服…" at bounding box center [486, 399] width 586 height 155
click at [214, 466] on icon at bounding box center [213, 467] width 40 height 19
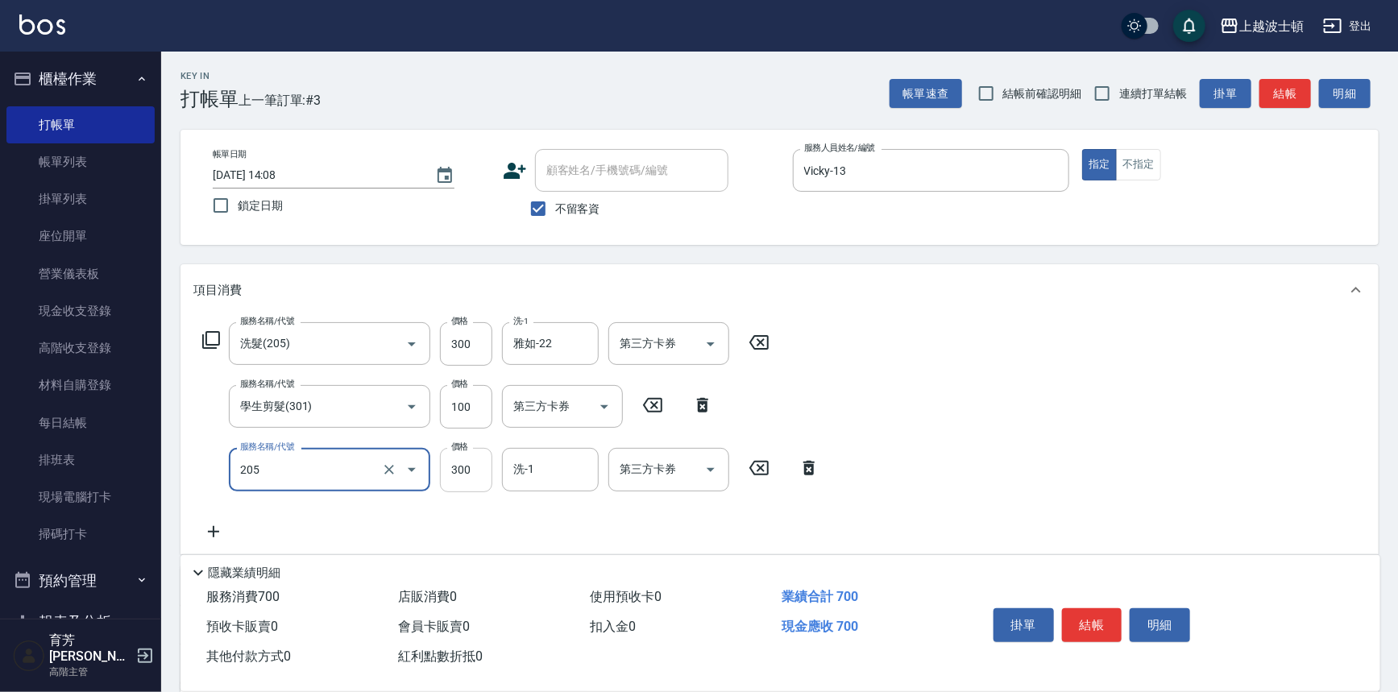
type input "洗髮(205)"
click at [483, 473] on input "300" at bounding box center [466, 470] width 52 height 44
type input "270"
click at [521, 475] on input "洗-1" at bounding box center [550, 469] width 82 height 28
type input "雅如-22"
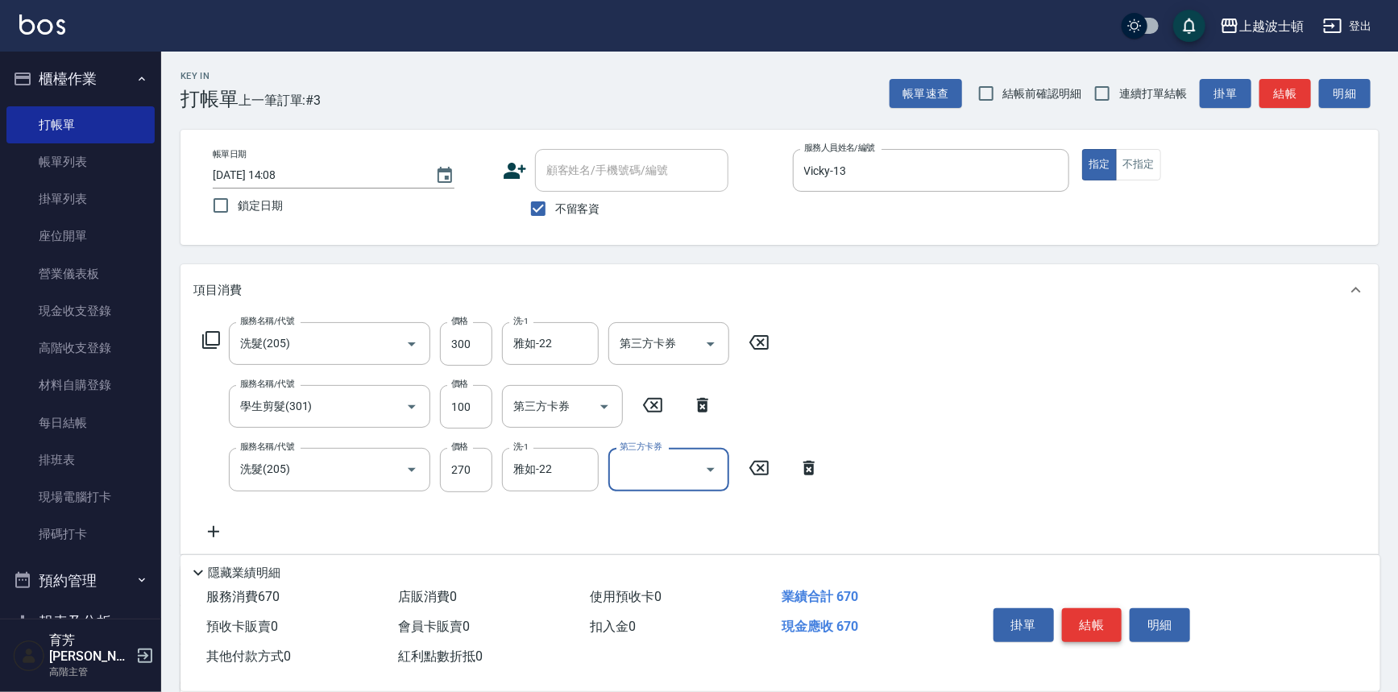
click at [1080, 620] on button "結帳" at bounding box center [1092, 625] width 60 height 34
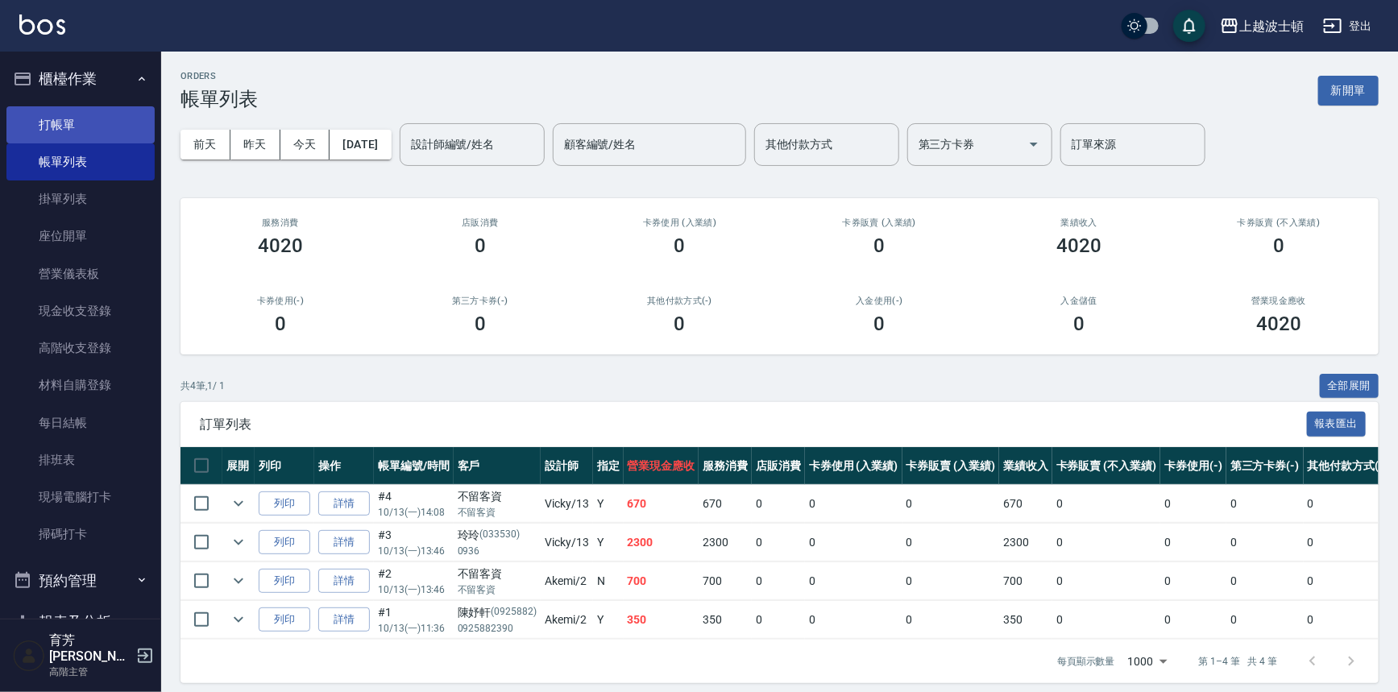
click at [62, 117] on link "打帳單" at bounding box center [80, 124] width 148 height 37
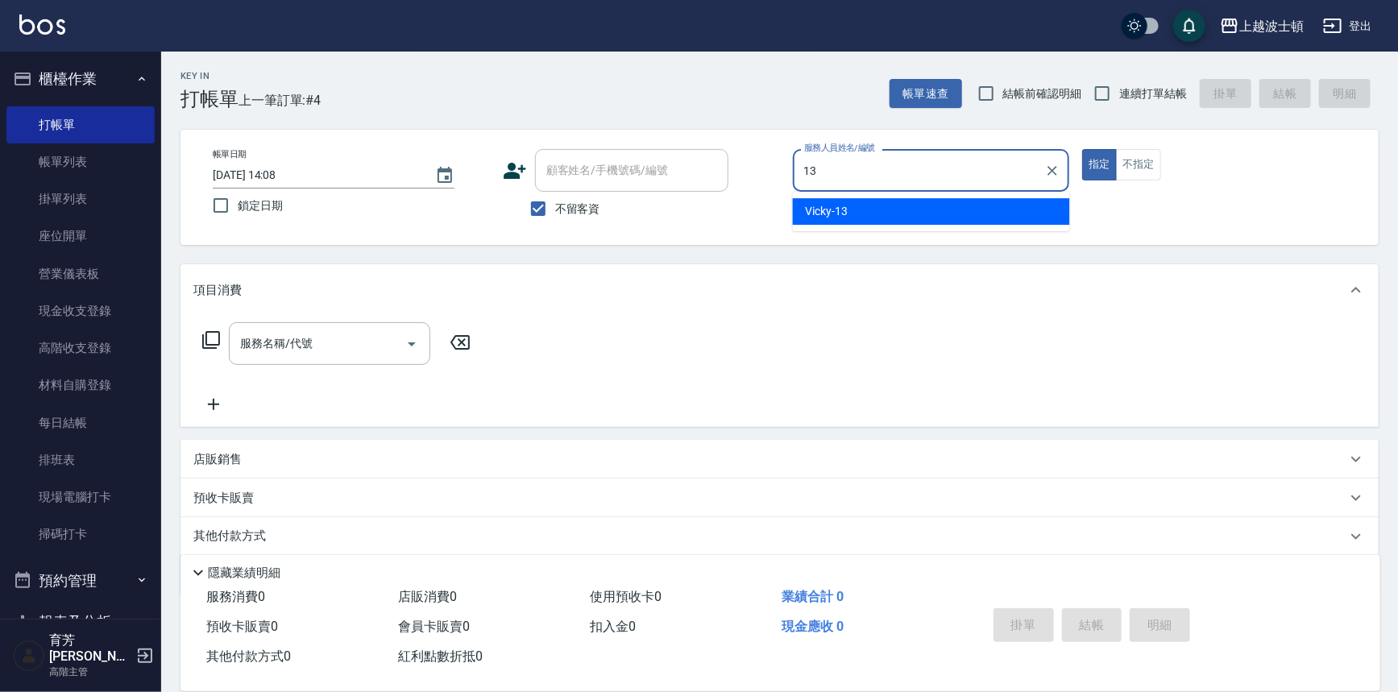
type input "Vicky-13"
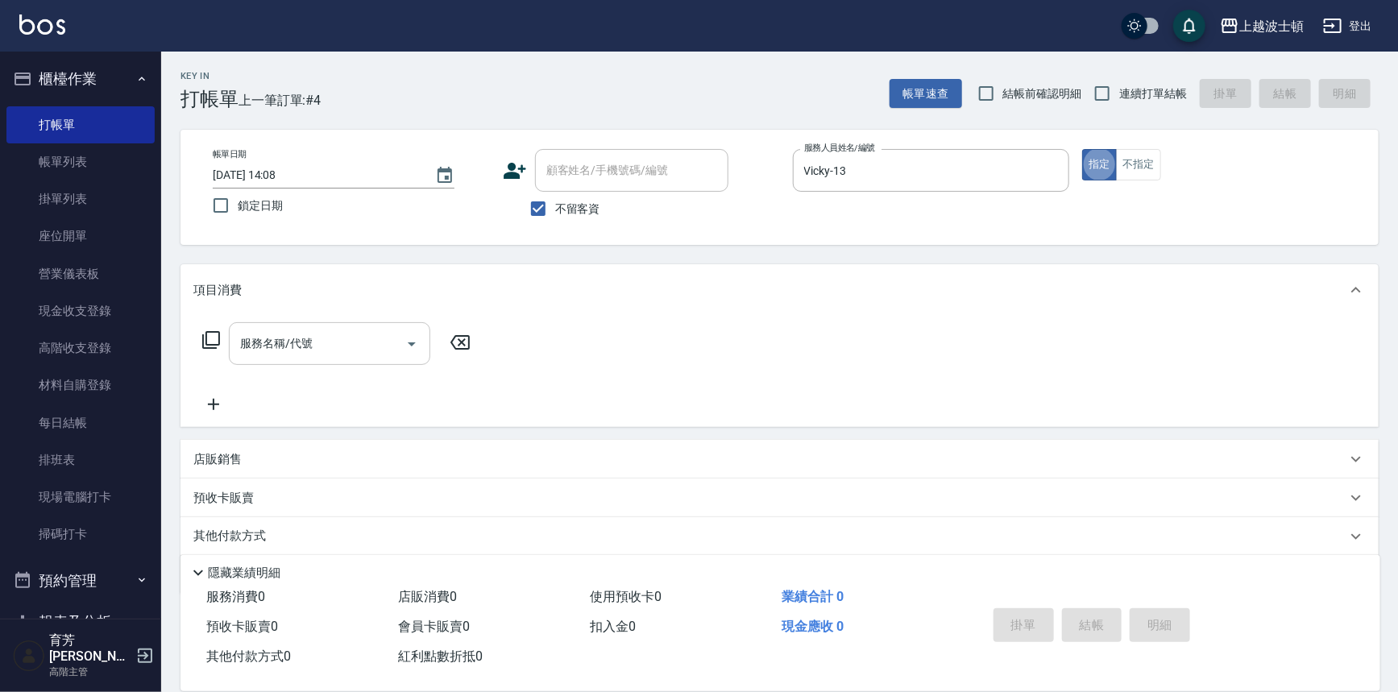
type button "true"
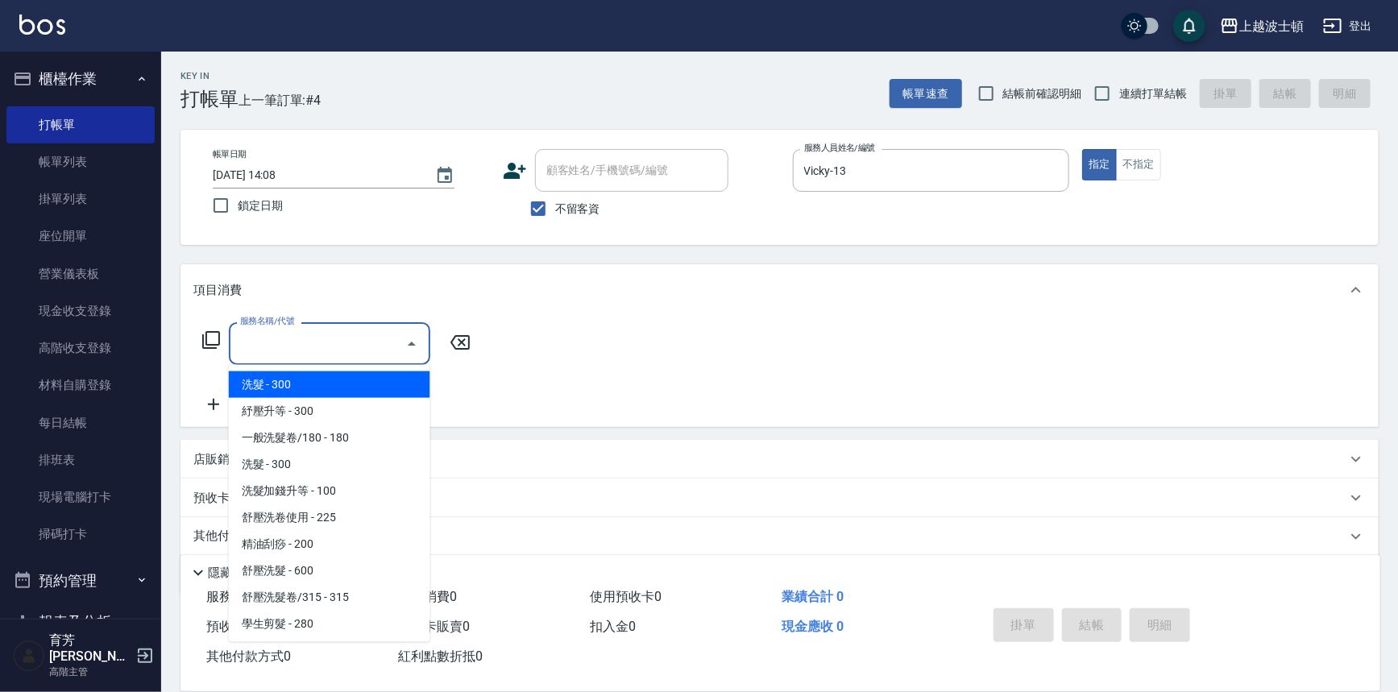
click at [326, 343] on input "服務名稱/代號" at bounding box center [317, 344] width 163 height 28
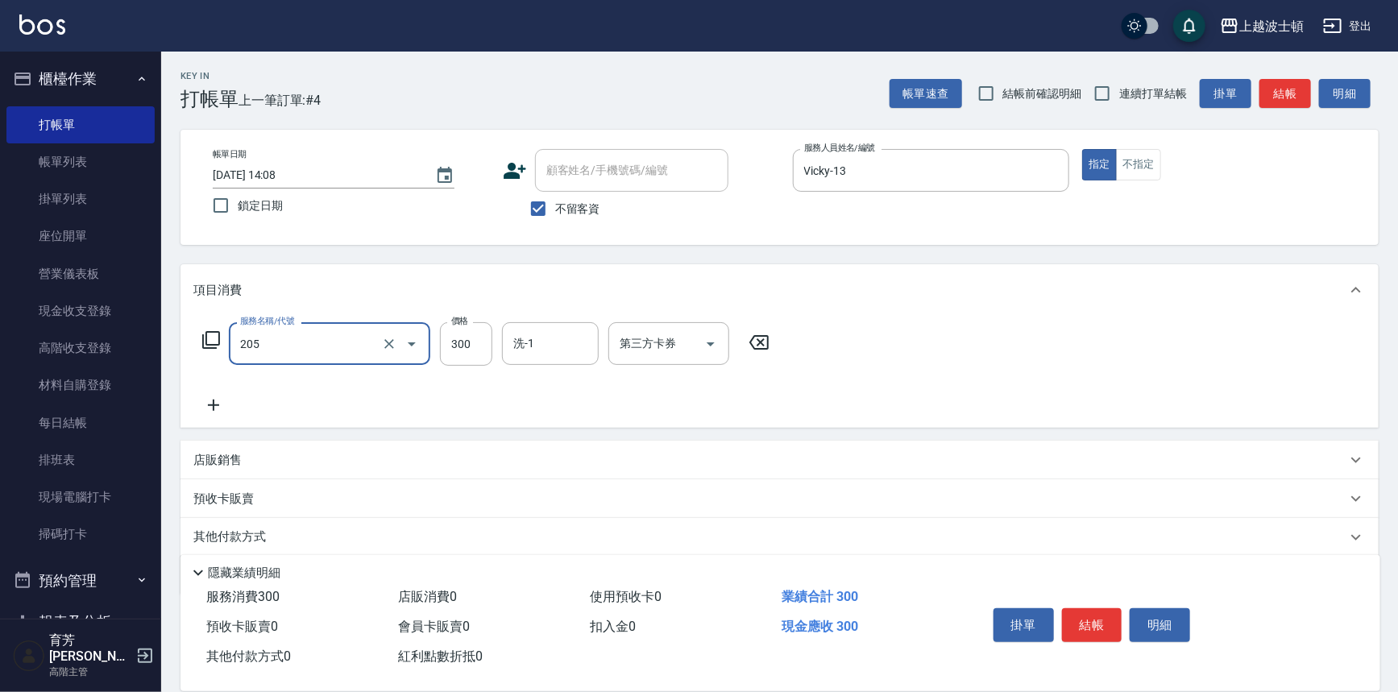
type input "洗髮(205)"
click at [209, 409] on icon at bounding box center [213, 405] width 40 height 19
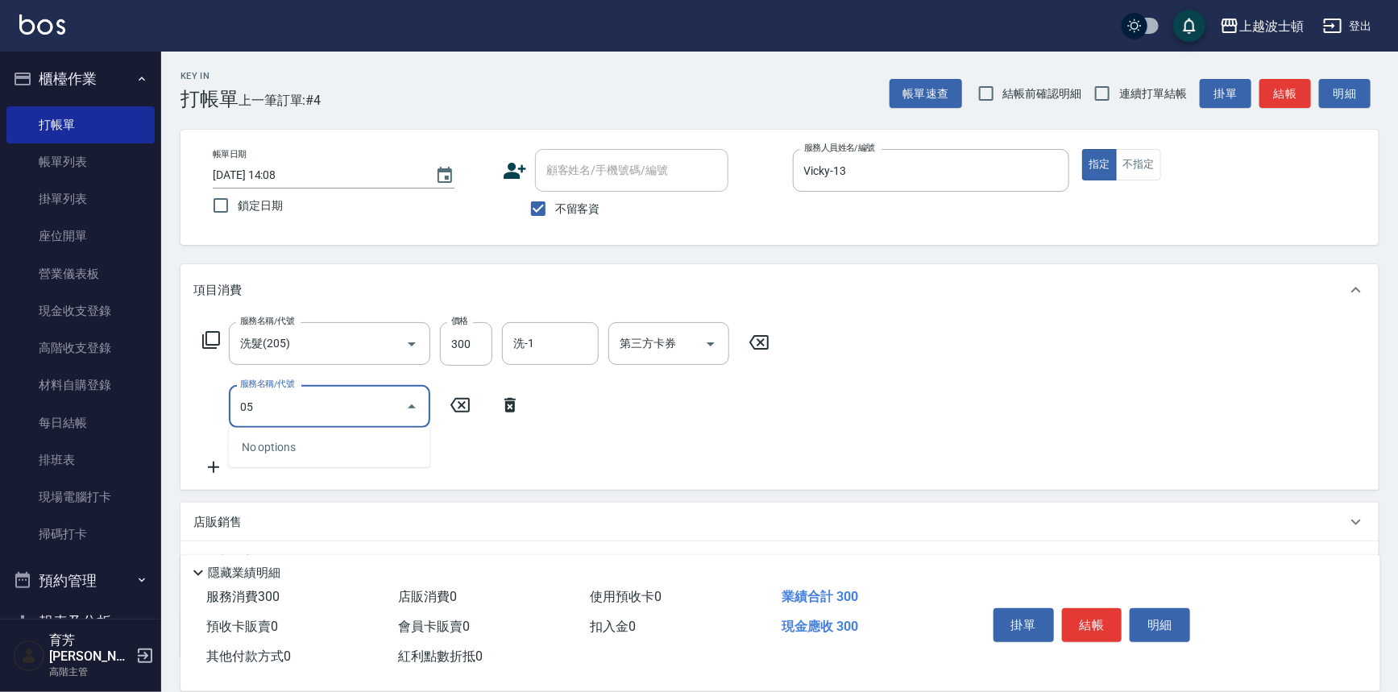
drag, startPoint x: 271, startPoint y: 402, endPoint x: 192, endPoint y: 413, distance: 79.8
click at [192, 413] on div "服務名稱/代號 洗髮(205) 服務名稱/代號 價格 300 價格 洗-1 洗-1 第三方卡券 第三方卡券 服務名稱/代號 05 服務名稱/代號" at bounding box center [779, 403] width 1198 height 174
type input "剪髮(305)"
click at [475, 399] on input "400" at bounding box center [466, 407] width 52 height 44
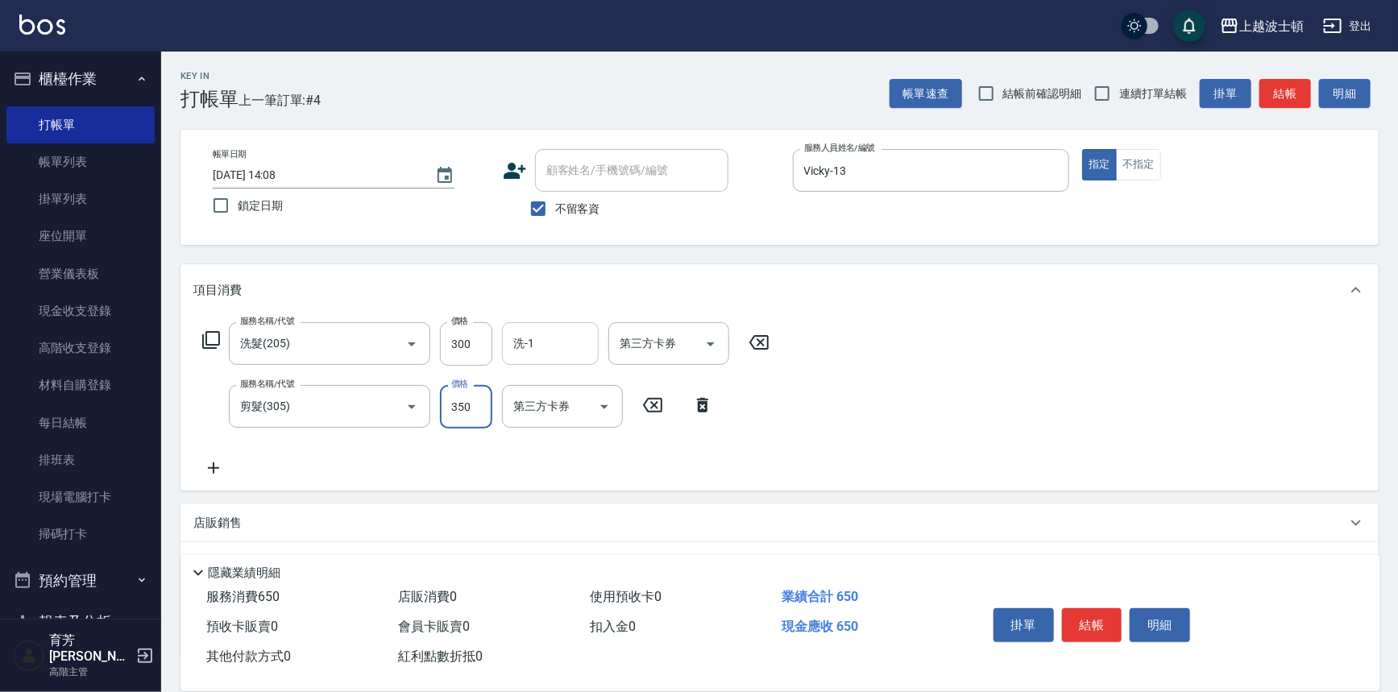
type input "350"
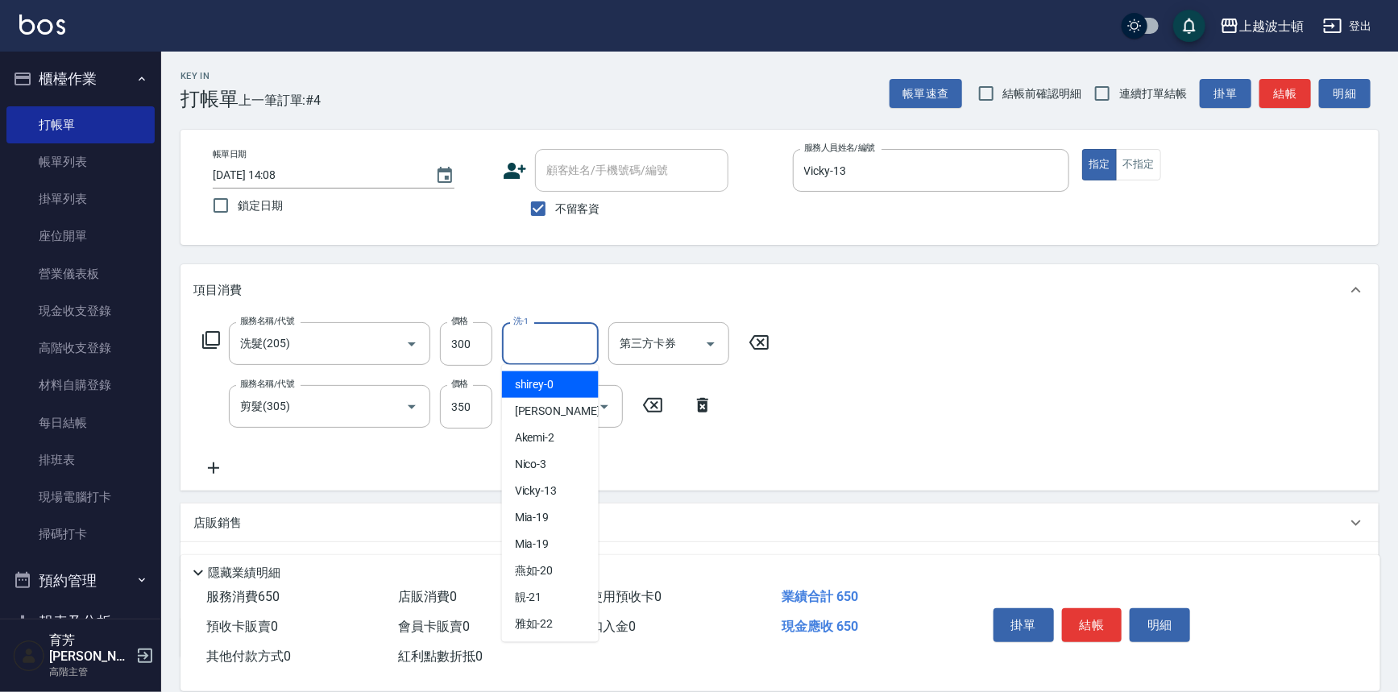
click at [537, 353] on input "洗-1" at bounding box center [550, 344] width 82 height 28
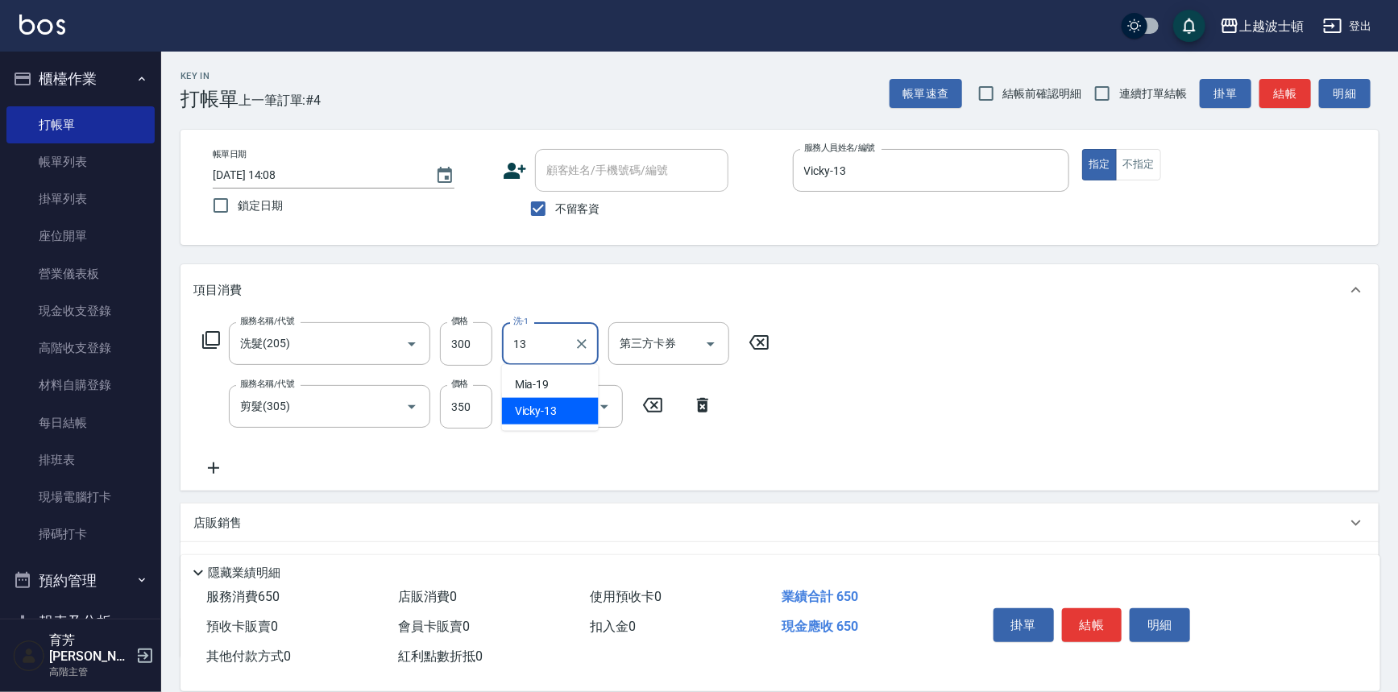
type input "Vicky-13"
click at [1074, 628] on button "結帳" at bounding box center [1092, 625] width 60 height 34
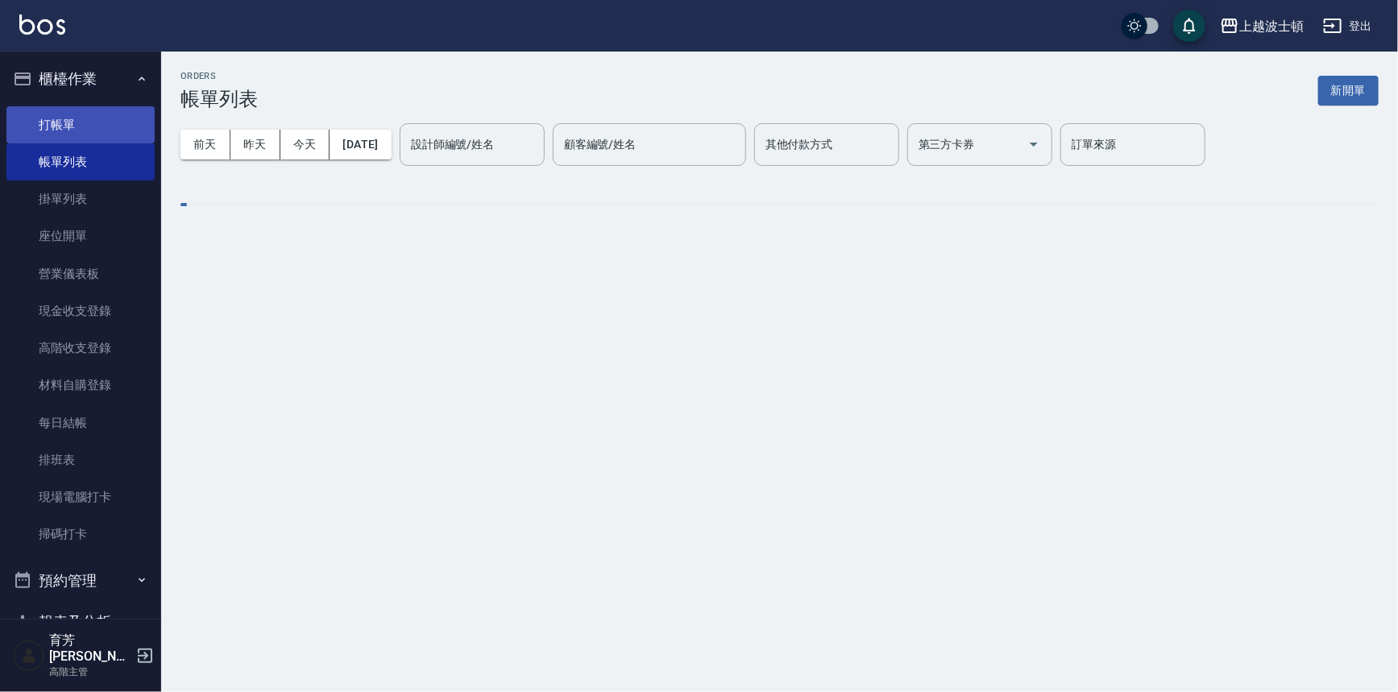
click at [73, 128] on link "打帳單" at bounding box center [80, 124] width 148 height 37
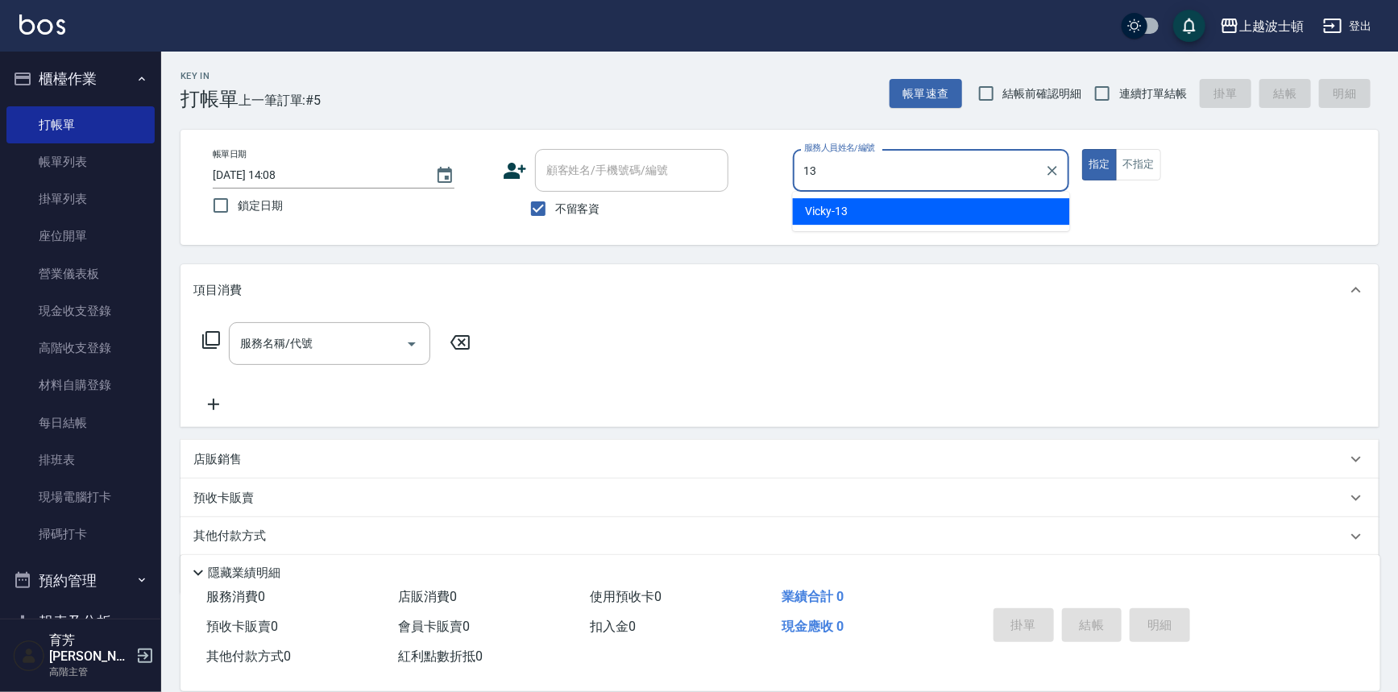
type input "Vicky-13"
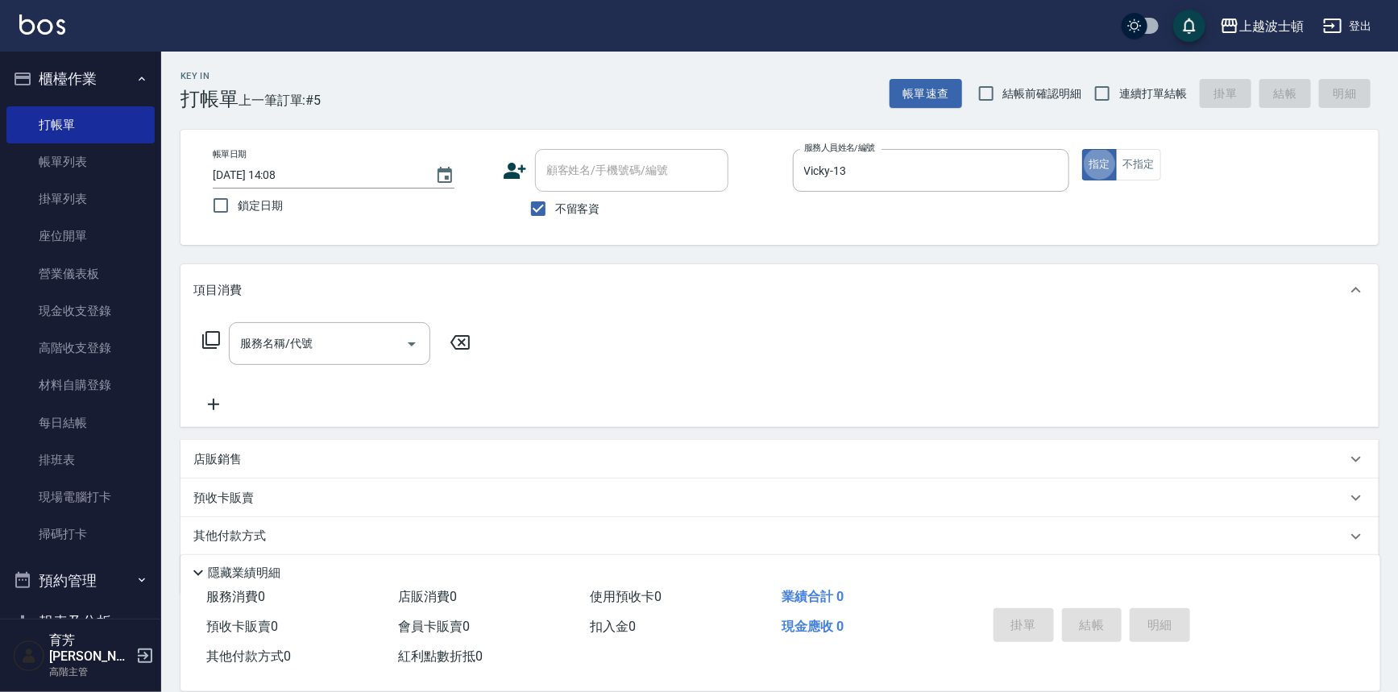
type button "true"
click at [1125, 164] on button "不指定" at bounding box center [1138, 164] width 45 height 31
click at [280, 346] on input "服務名稱/代號" at bounding box center [317, 344] width 163 height 28
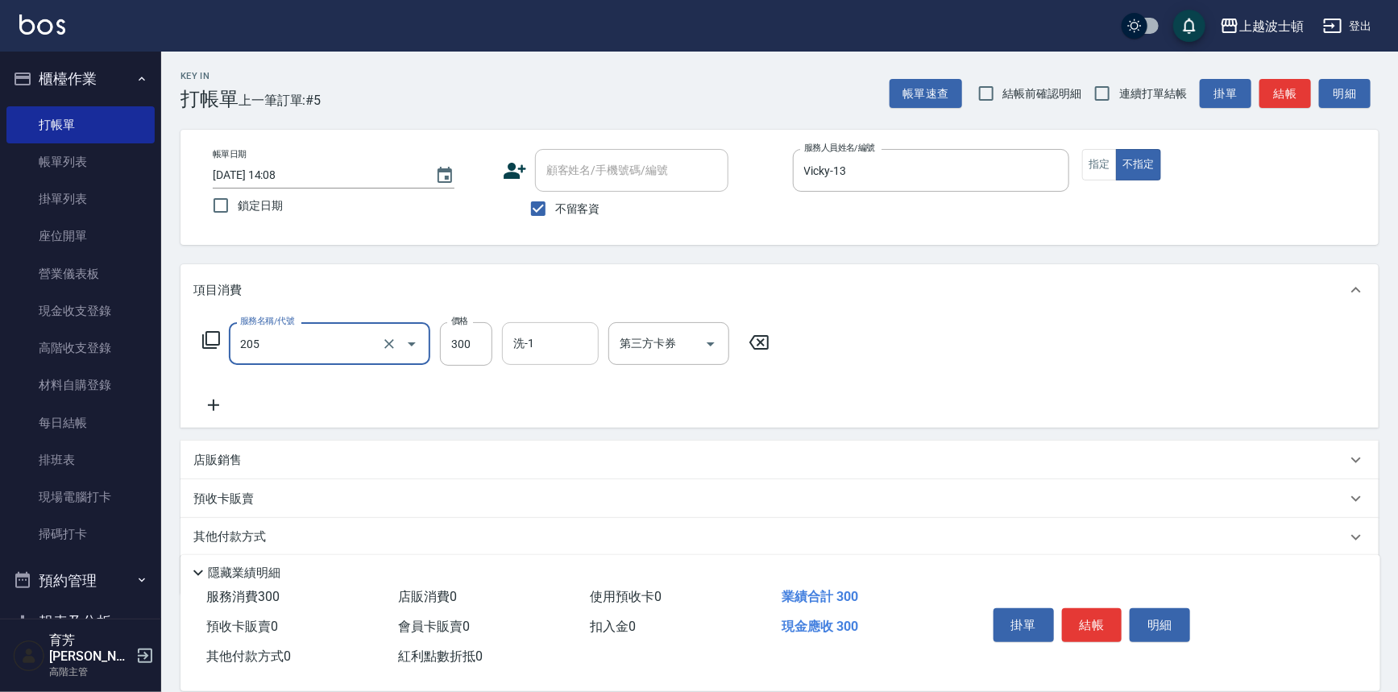
click at [507, 348] on div "洗-1" at bounding box center [550, 343] width 97 height 43
type input "洗髮(205)"
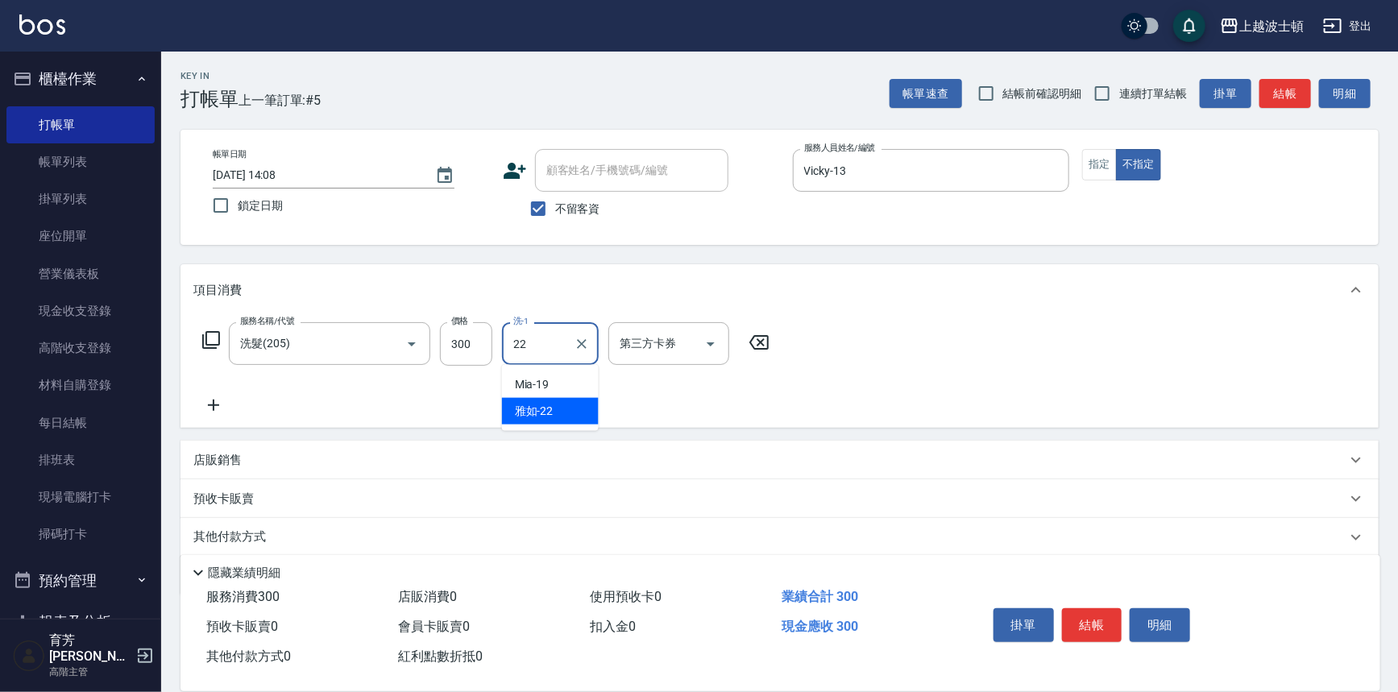
type input "雅如-22"
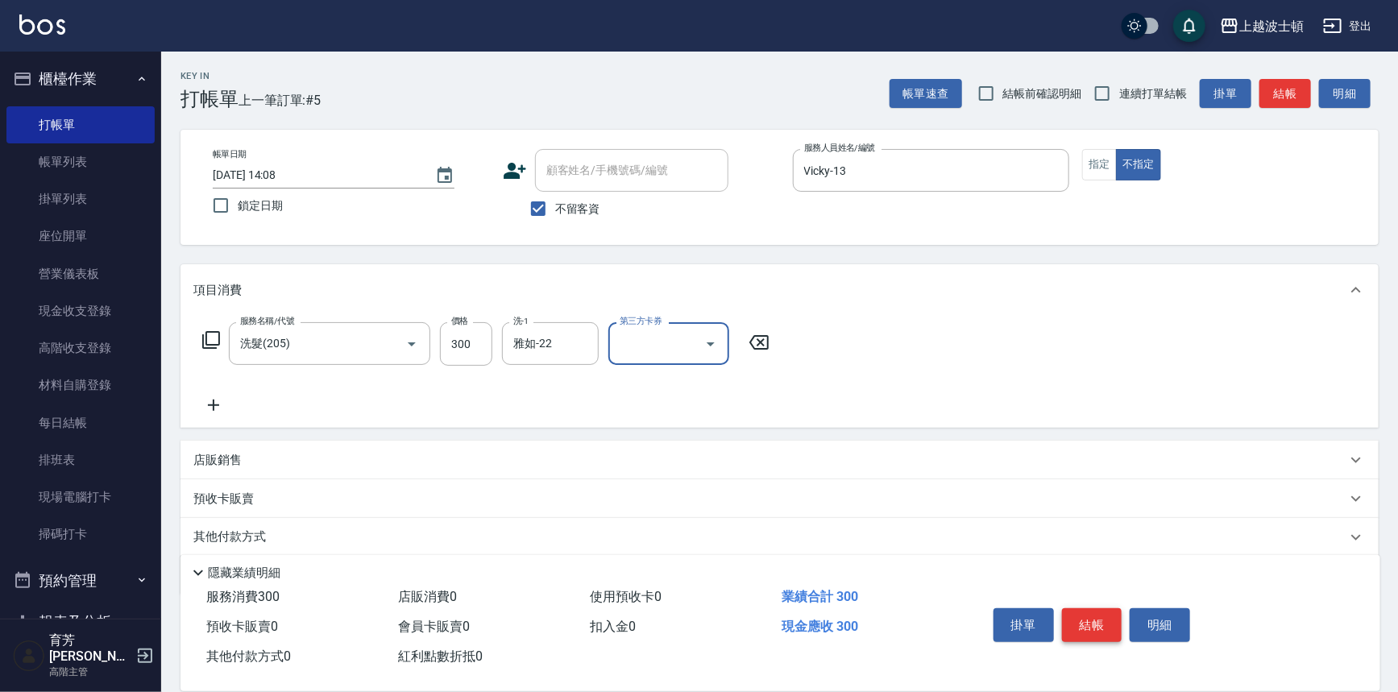
click at [1115, 629] on button "結帳" at bounding box center [1092, 625] width 60 height 34
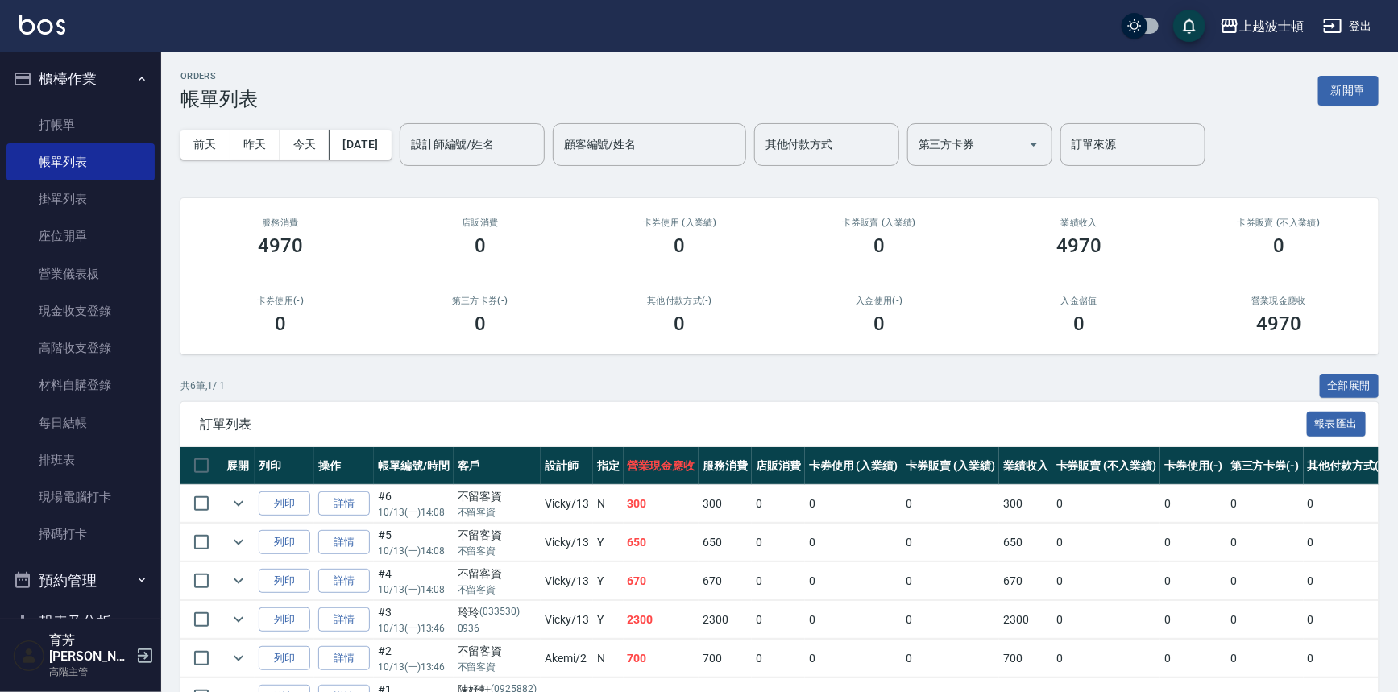
scroll to position [97, 0]
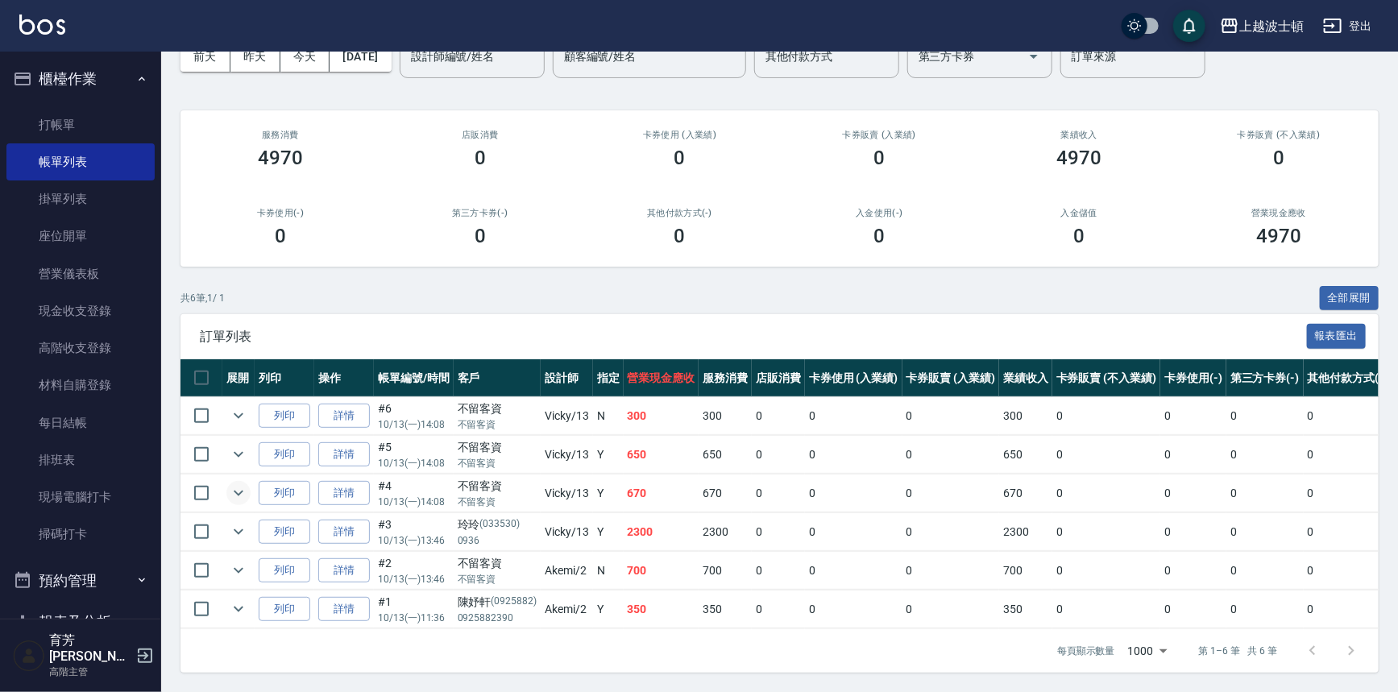
click at [246, 483] on icon "expand row" at bounding box center [238, 492] width 19 height 19
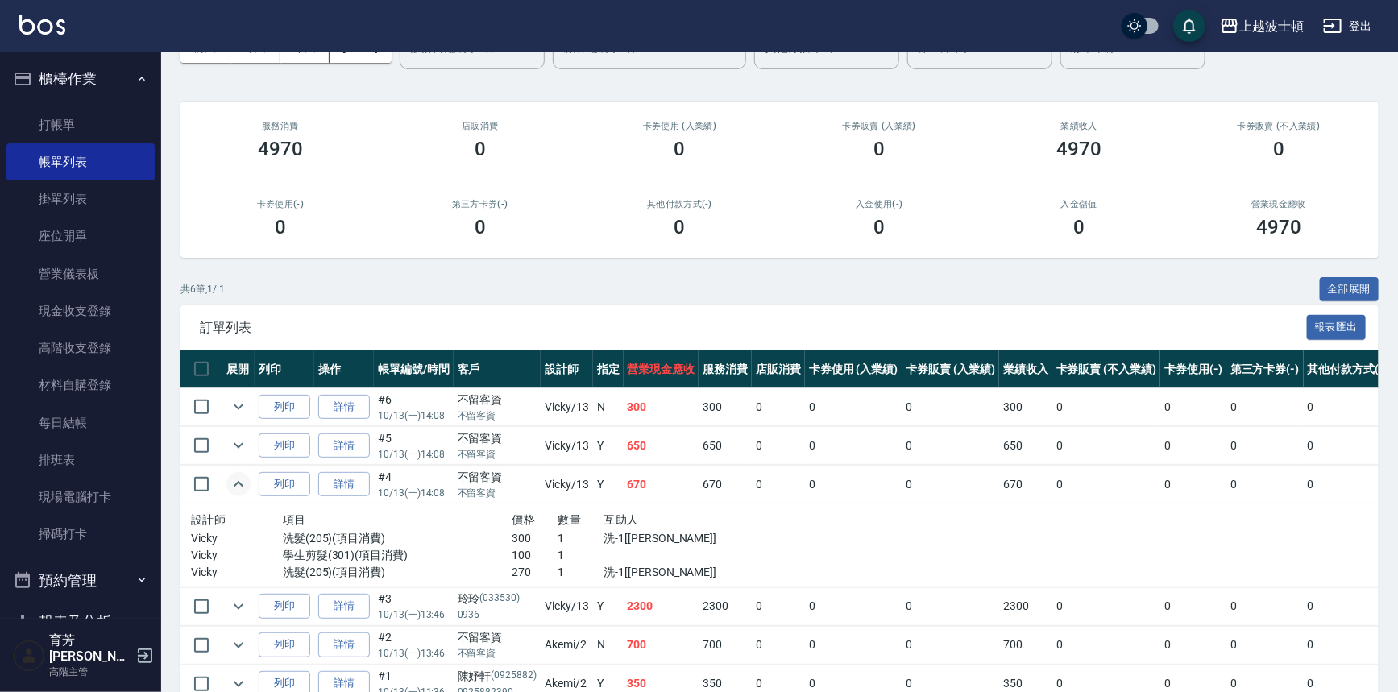
click at [246, 475] on icon "expand row" at bounding box center [238, 484] width 19 height 19
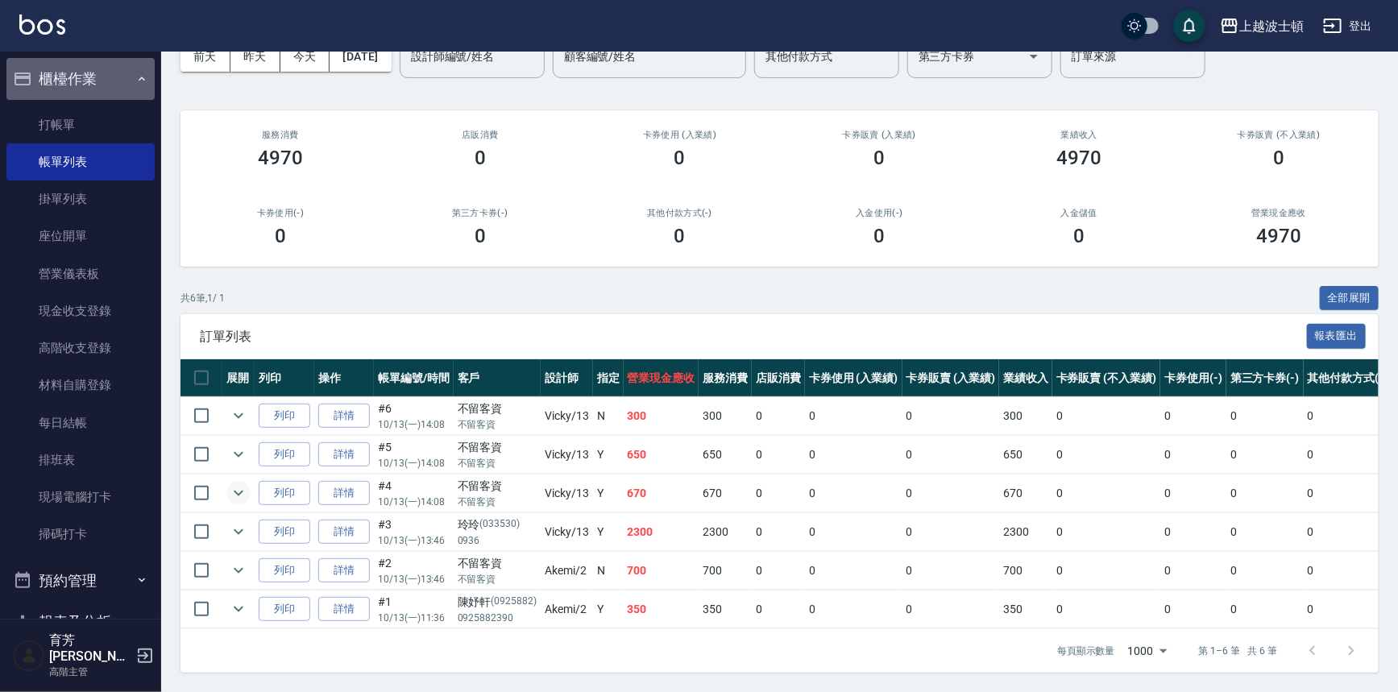
click at [85, 84] on button "櫃檯作業" at bounding box center [80, 79] width 148 height 42
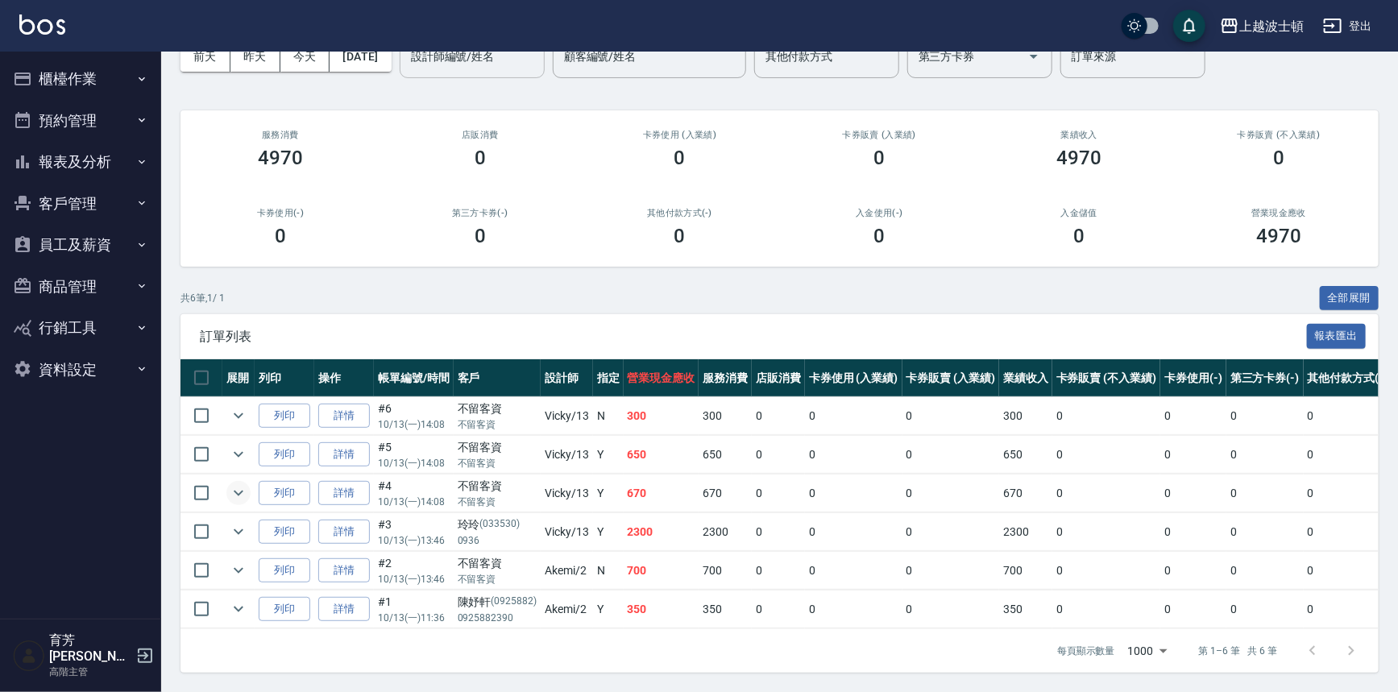
click at [500, 60] on input "設計師編號/姓名" at bounding box center [472, 57] width 131 height 28
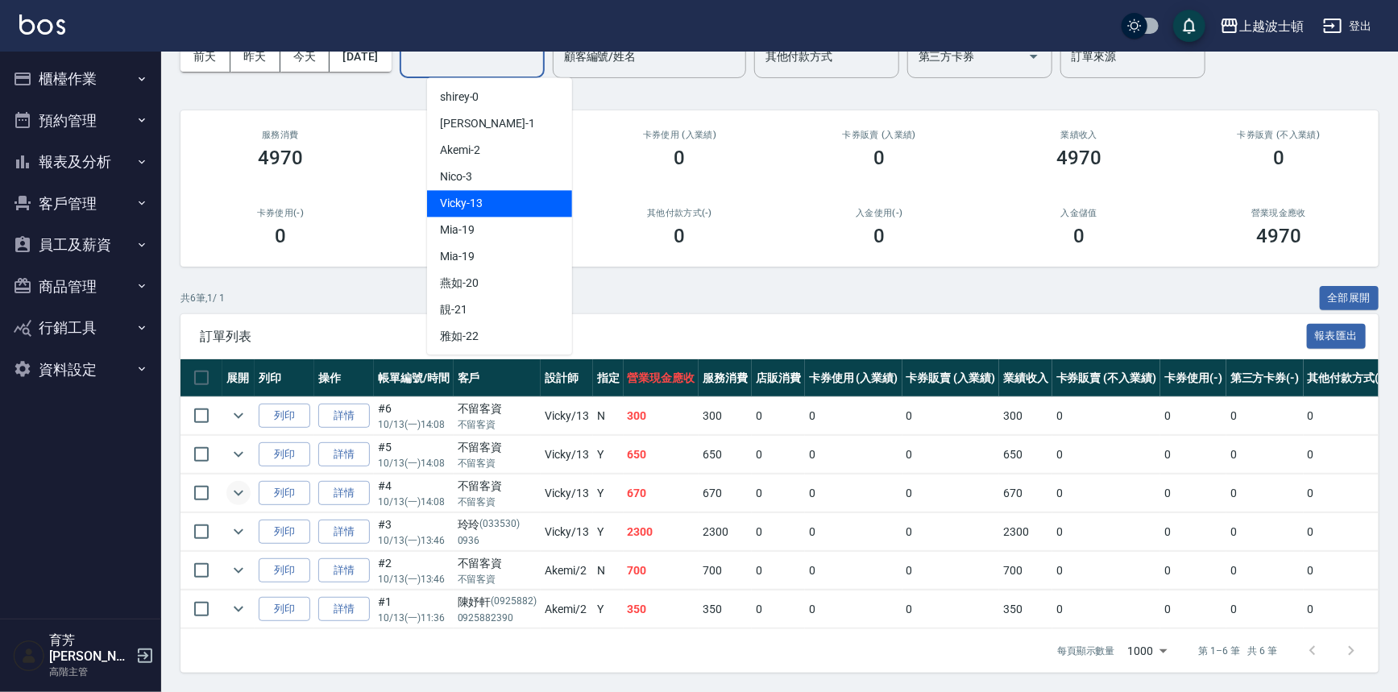
click at [490, 200] on div "Vicky -13" at bounding box center [499, 203] width 145 height 27
type input "Vicky-13"
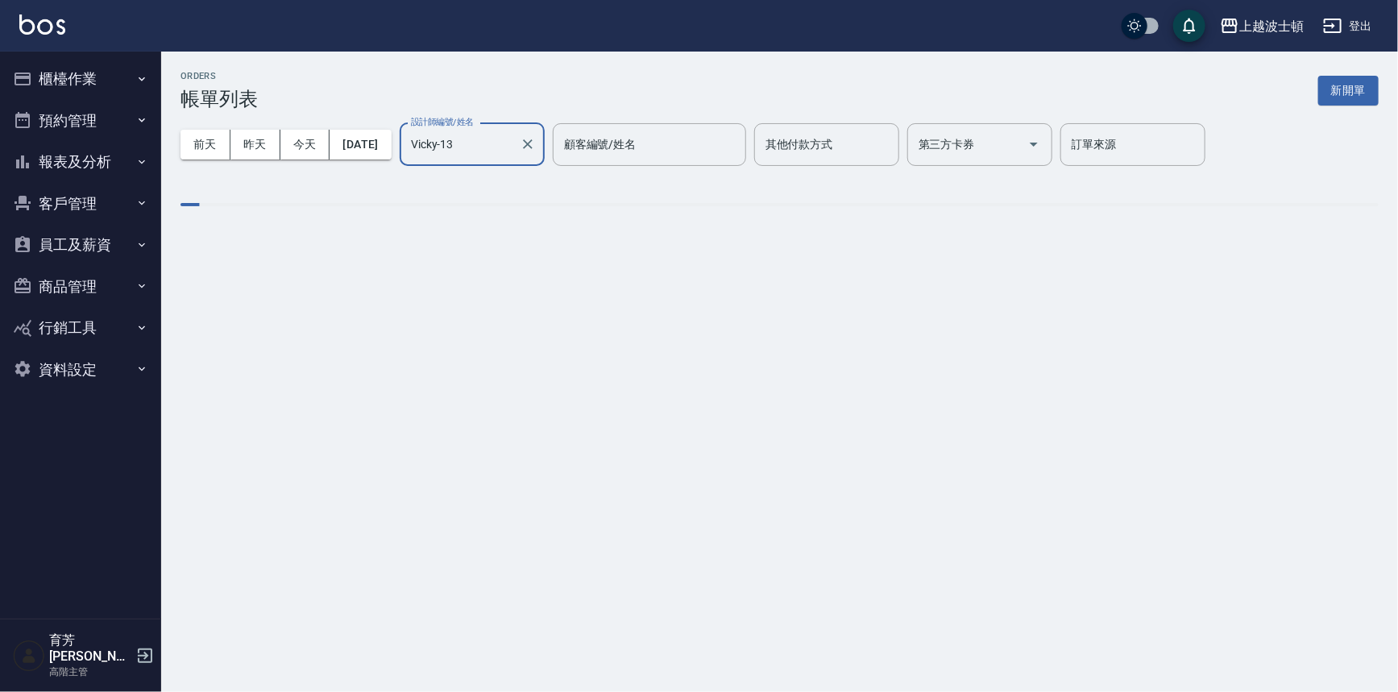
scroll to position [0, 0]
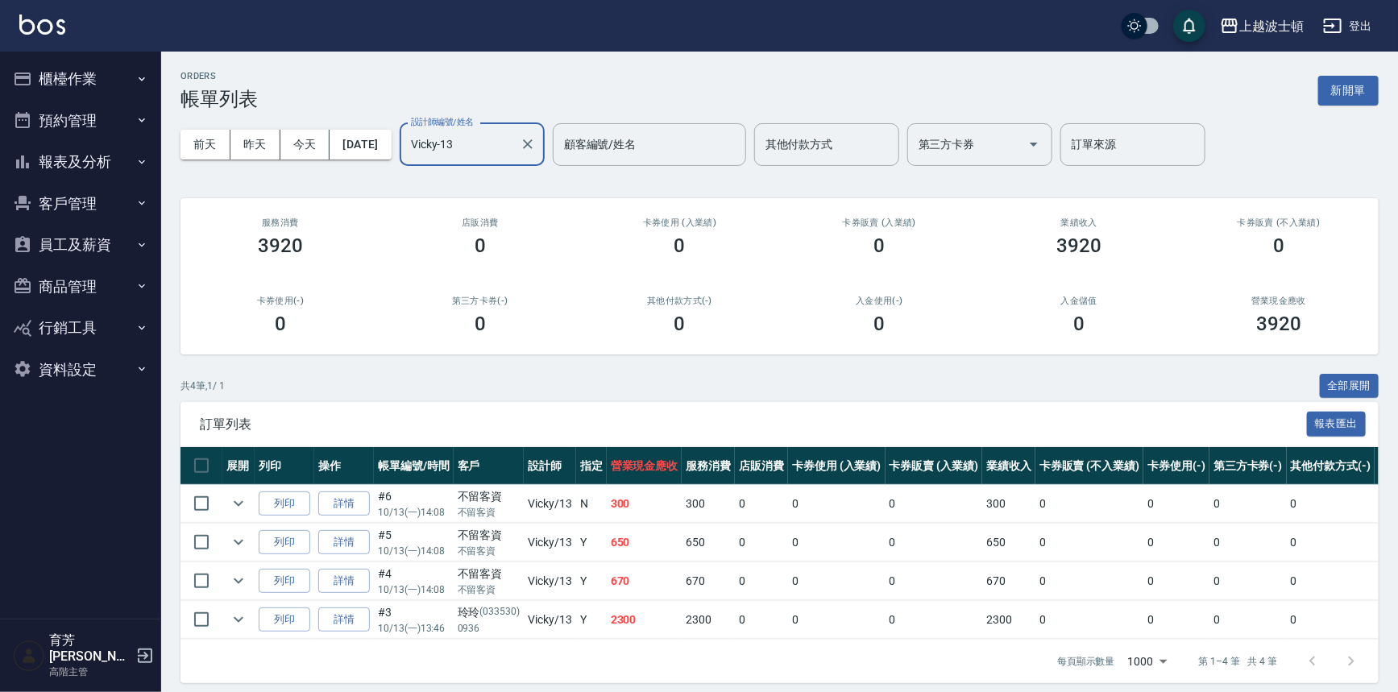
click at [89, 72] on button "櫃檯作業" at bounding box center [80, 79] width 148 height 42
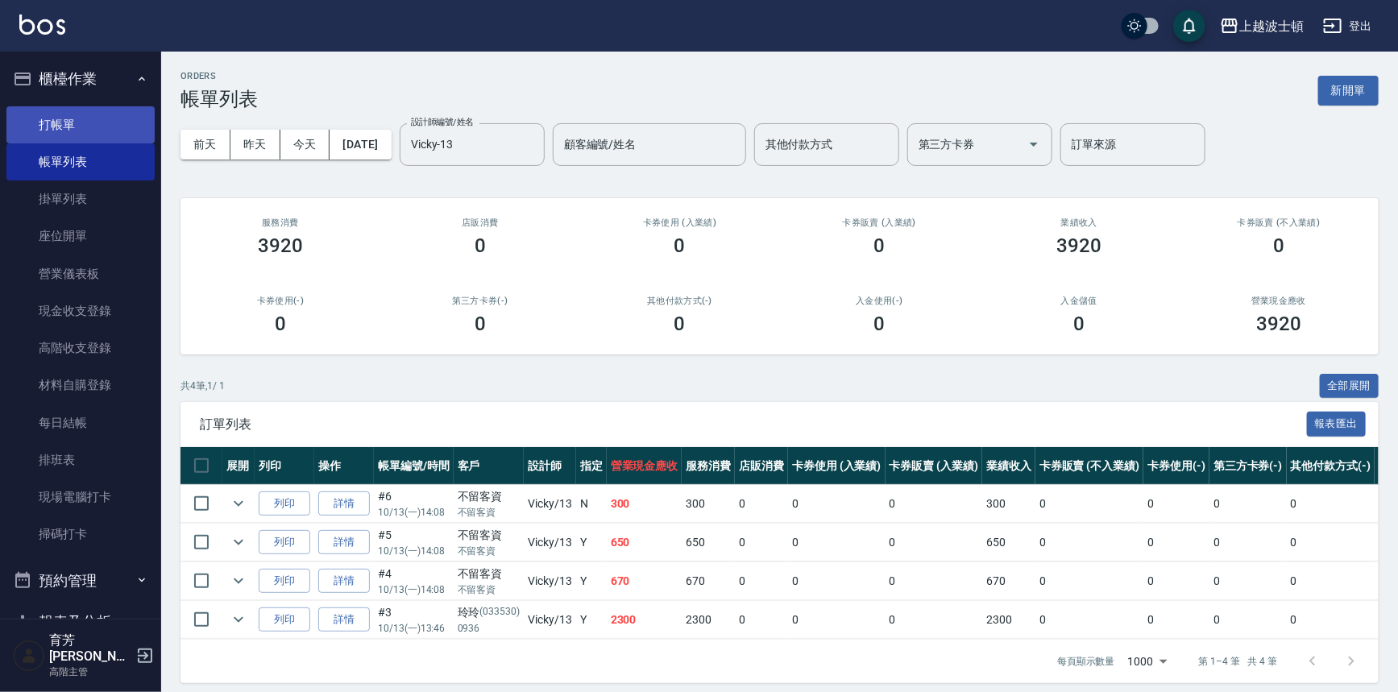
click at [73, 122] on link "打帳單" at bounding box center [80, 124] width 148 height 37
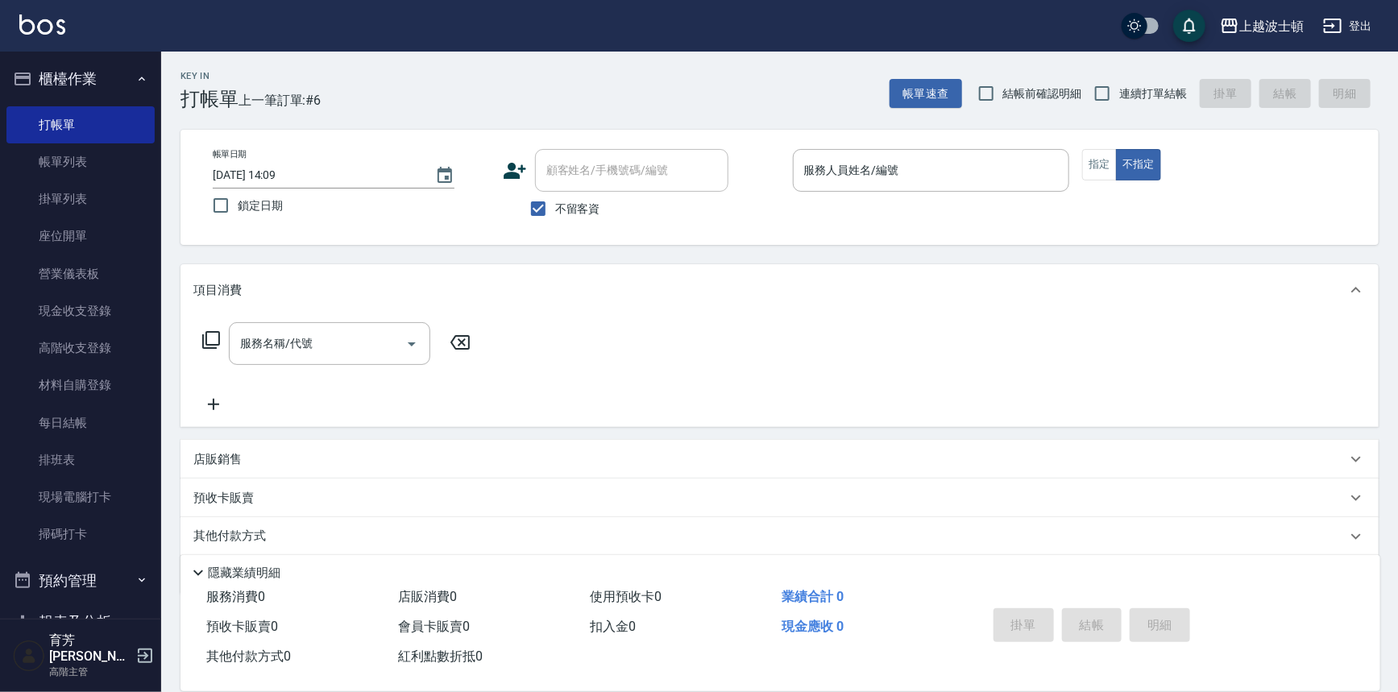
drag, startPoint x: 558, startPoint y: 203, endPoint x: 568, endPoint y: 194, distance: 13.7
click at [557, 204] on span "不留客資" at bounding box center [577, 209] width 45 height 17
click at [555, 204] on input "不留客資" at bounding box center [538, 209] width 34 height 34
checkbox input "false"
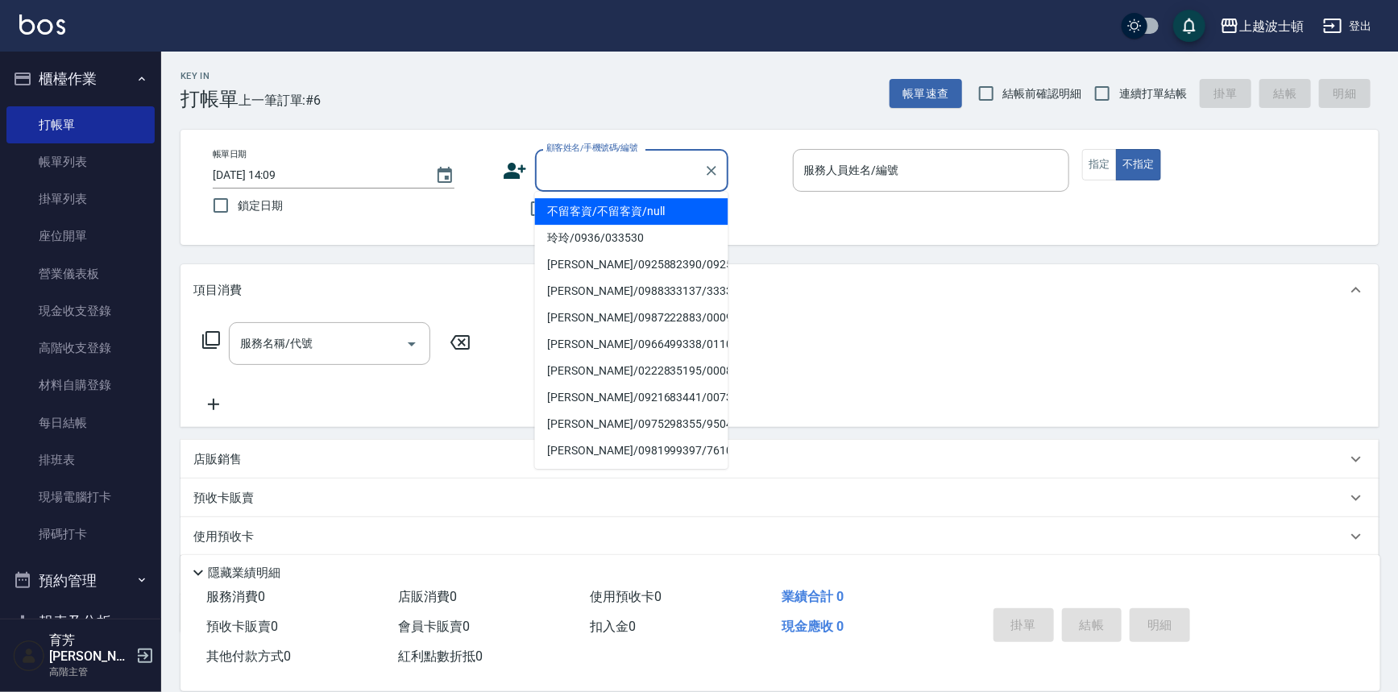
click at [582, 169] on input "顧客姓名/手機號碼/編號" at bounding box center [619, 170] width 155 height 28
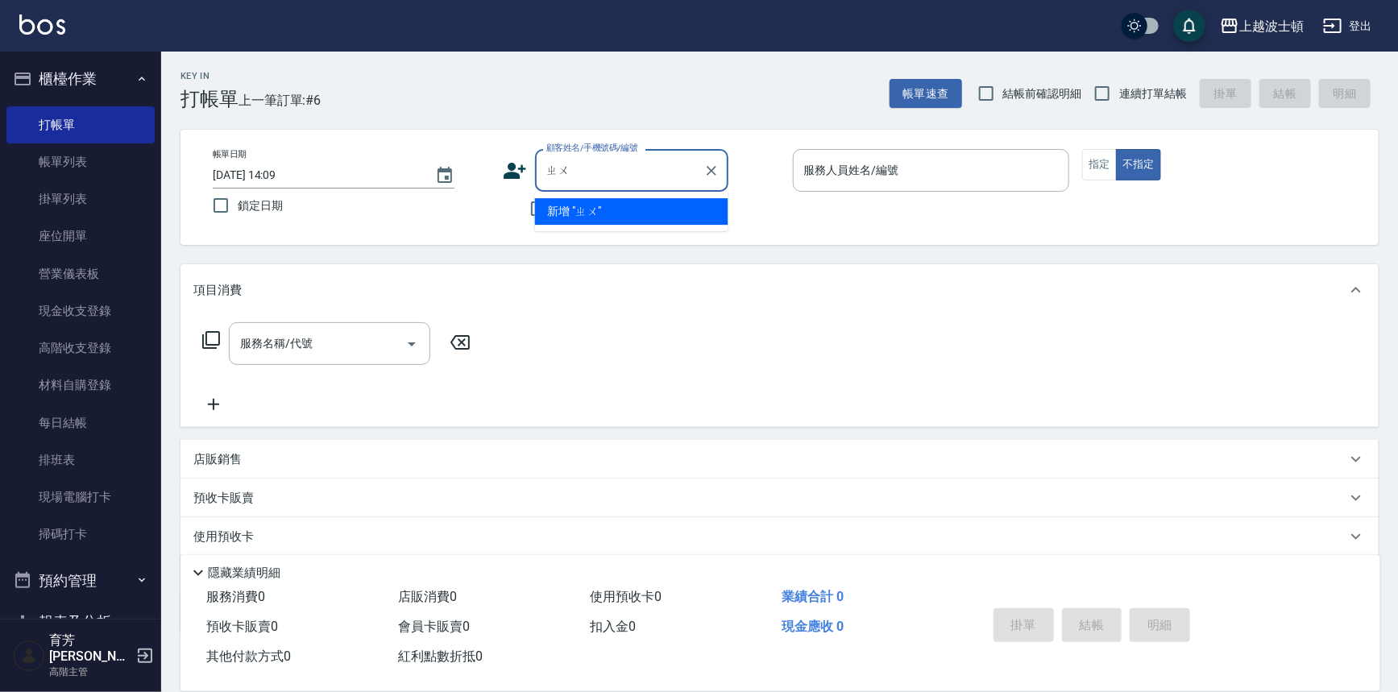
type input "竹"
type input "[PERSON_NAME]"
type input "主"
type input "竹"
type input "愛"
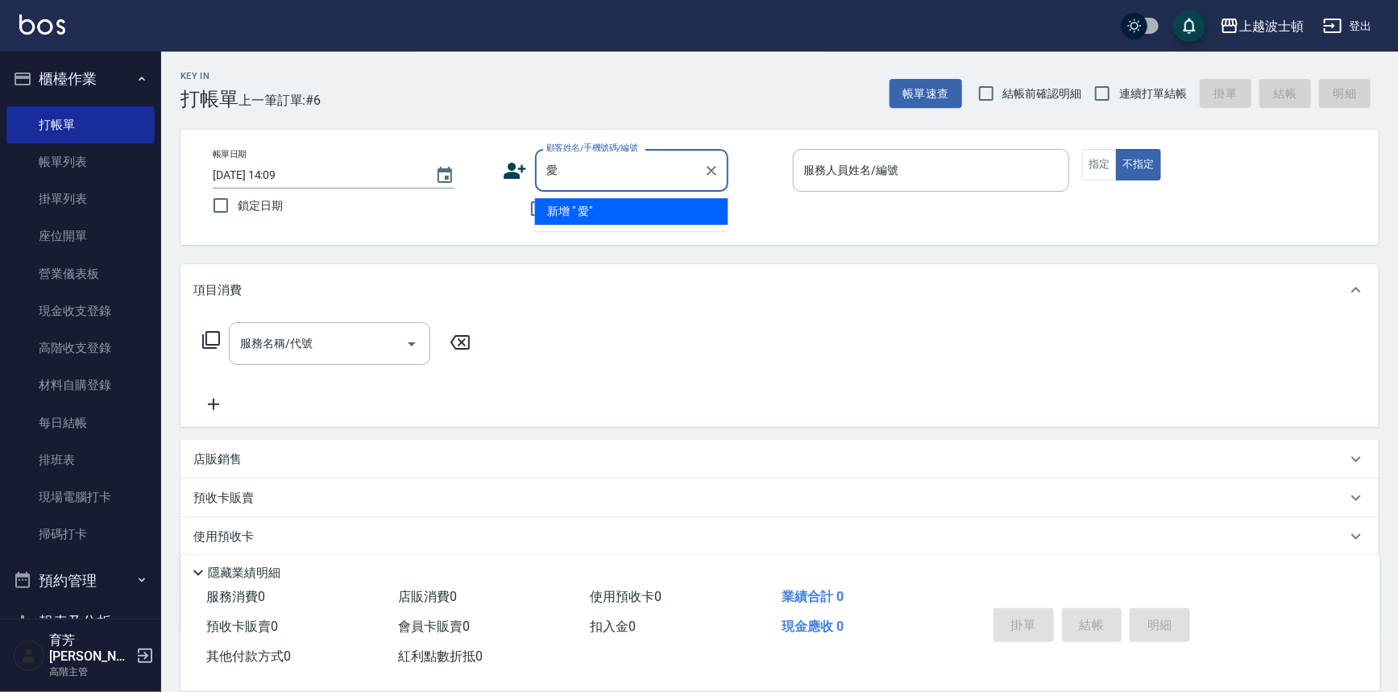
click at [595, 174] on input "愛" at bounding box center [619, 170] width 155 height 28
click at [641, 170] on input "愛" at bounding box center [619, 170] width 155 height 28
type input "愛"
type input "竹"
type input "主"
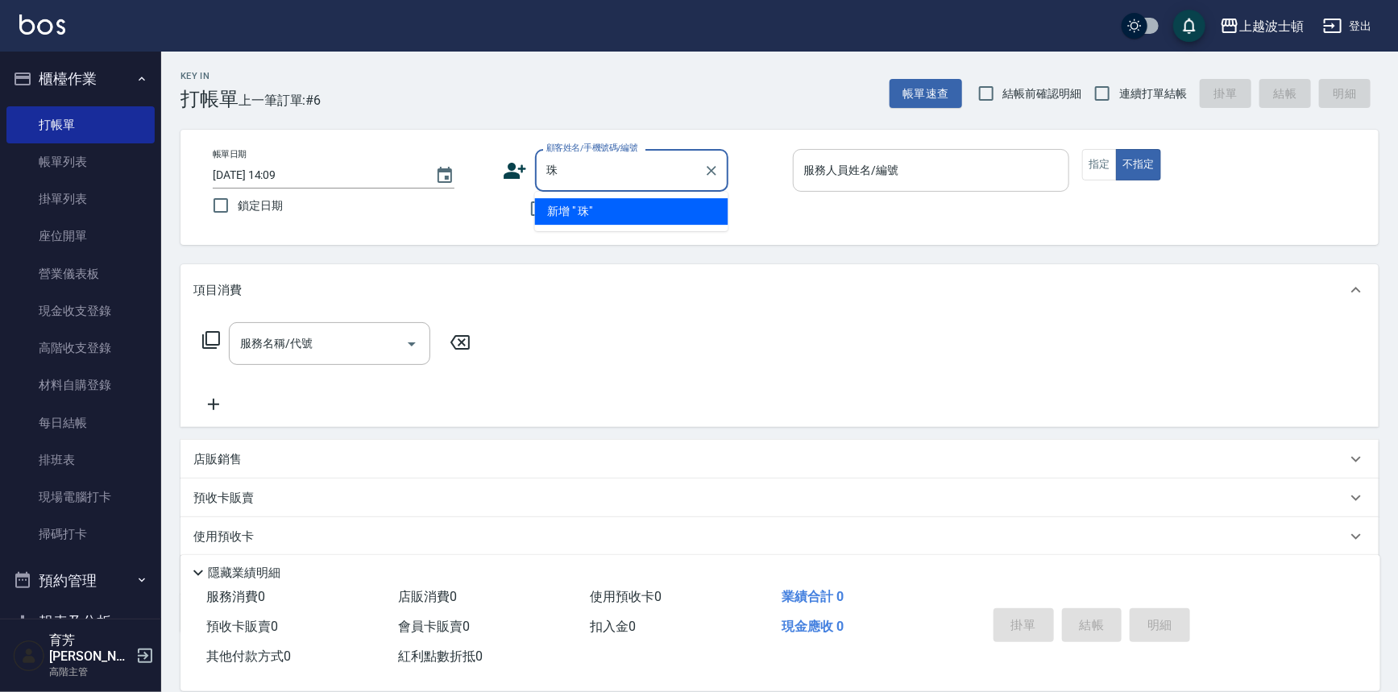
type input "珠"
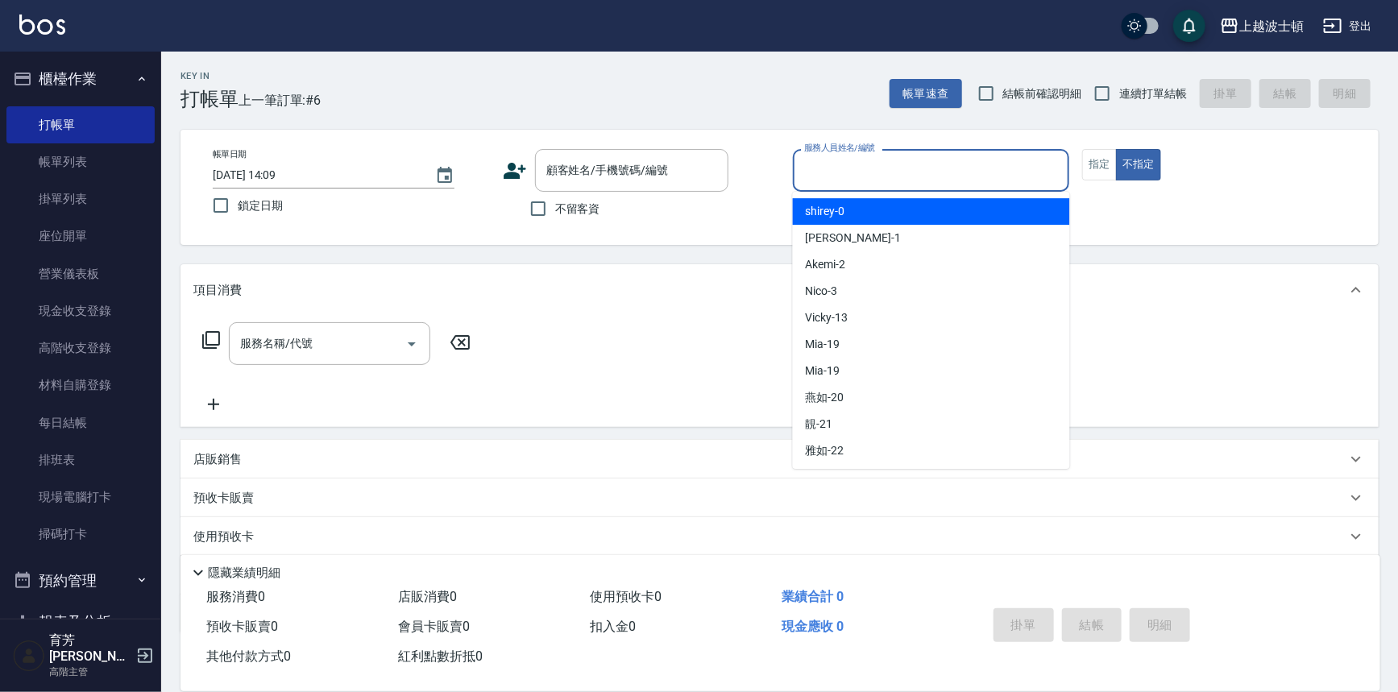
click at [823, 169] on input "服務人員姓名/編號" at bounding box center [931, 170] width 263 height 28
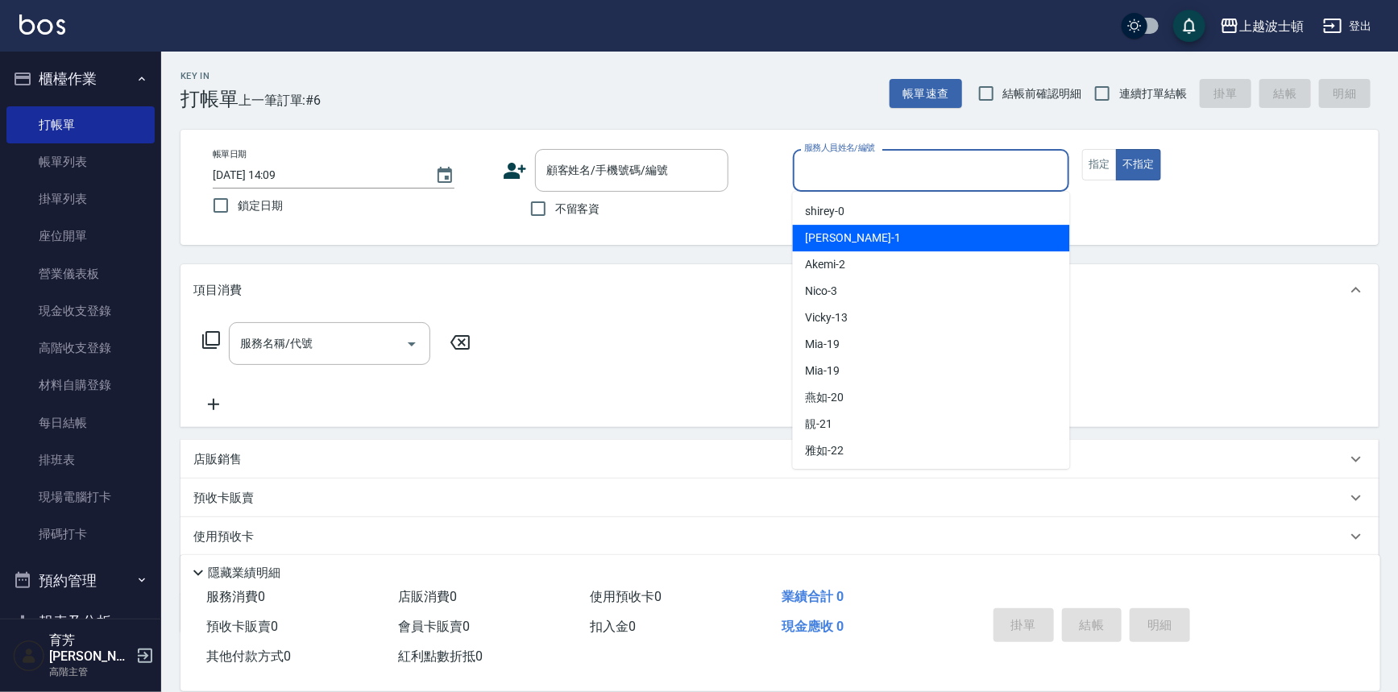
click at [848, 245] on div "[PERSON_NAME] -1" at bounding box center [931, 238] width 277 height 27
type input "[PERSON_NAME]-1"
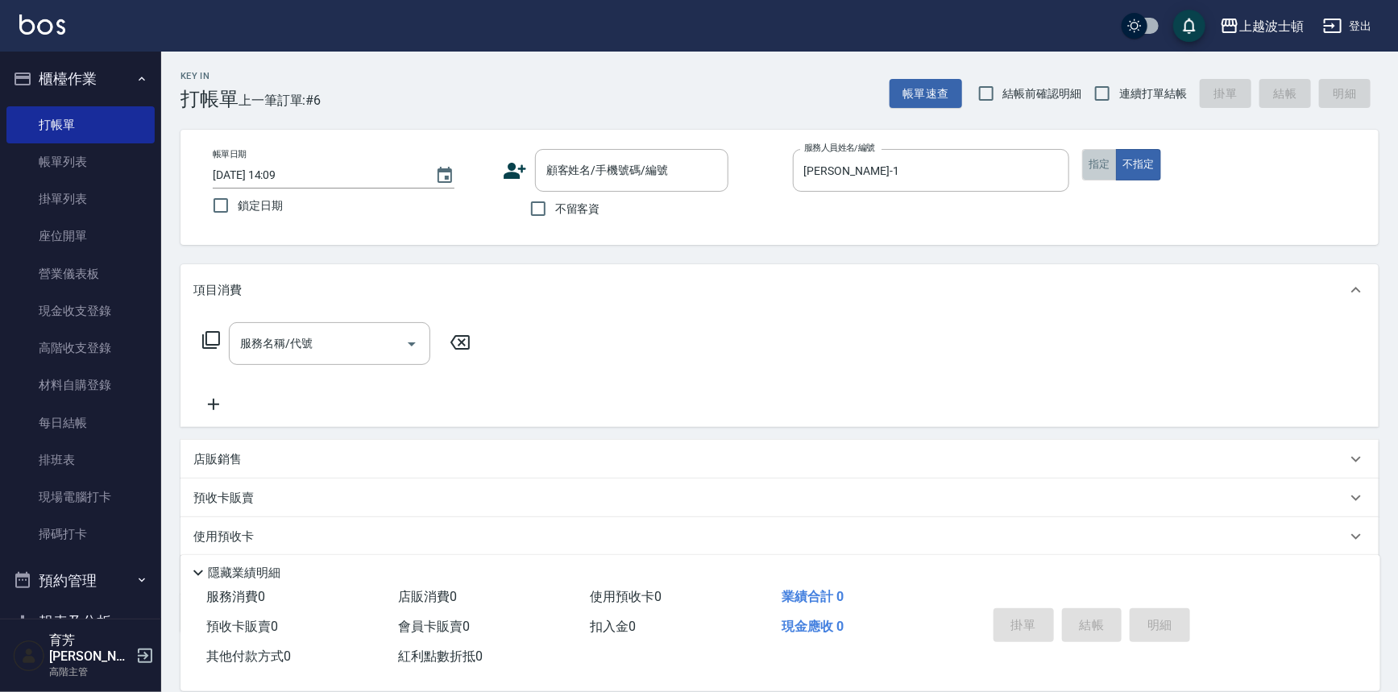
click at [1113, 153] on button "指定" at bounding box center [1099, 164] width 35 height 31
click at [560, 208] on span "不留客資" at bounding box center [577, 209] width 45 height 17
click at [555, 208] on input "不留客資" at bounding box center [538, 209] width 34 height 34
checkbox input "true"
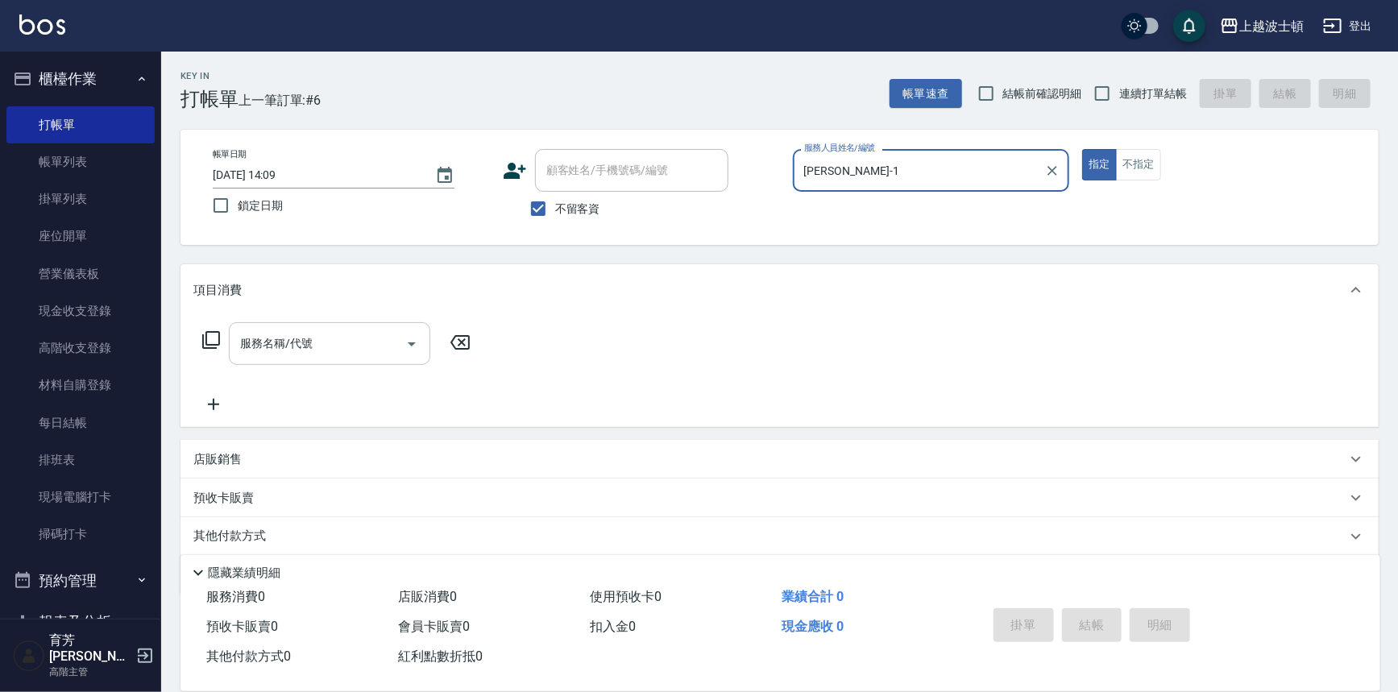
click at [305, 327] on div "服務名稱/代號" at bounding box center [329, 343] width 201 height 43
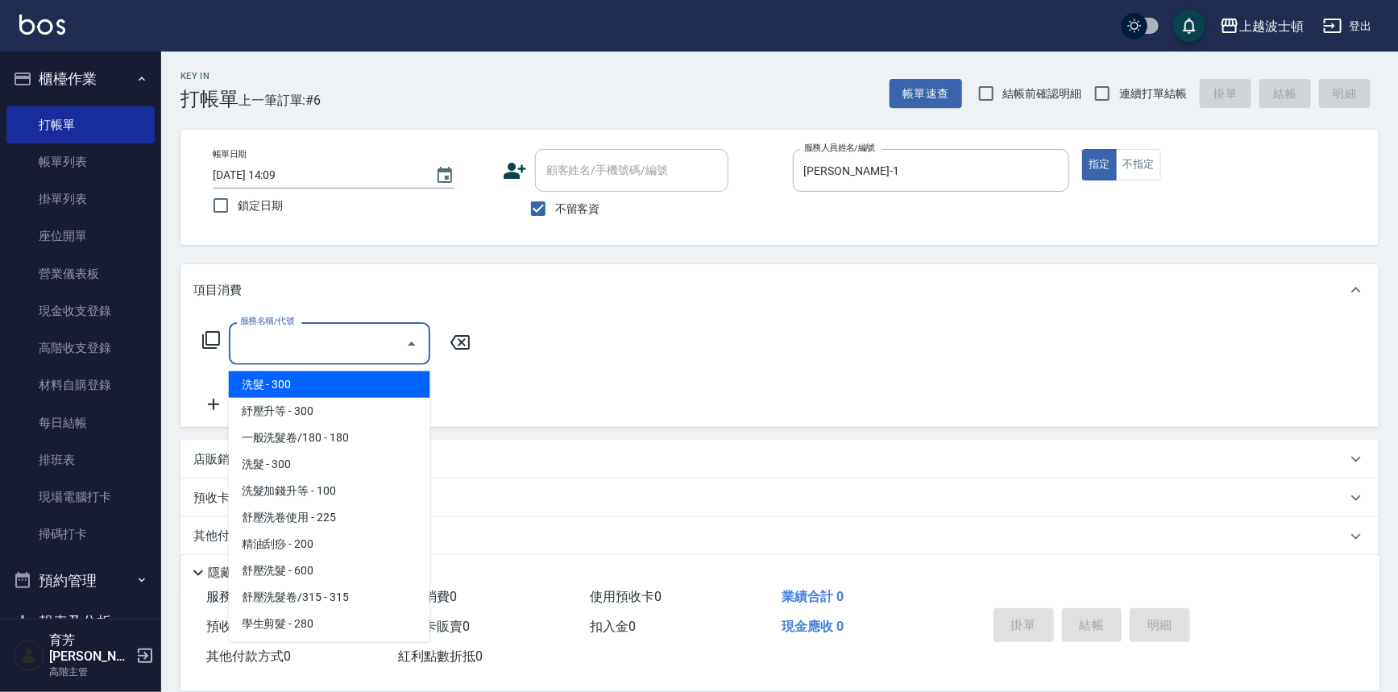
click at [306, 380] on span "洗髮 - 300" at bounding box center [329, 384] width 201 height 27
type input "洗髮(201)"
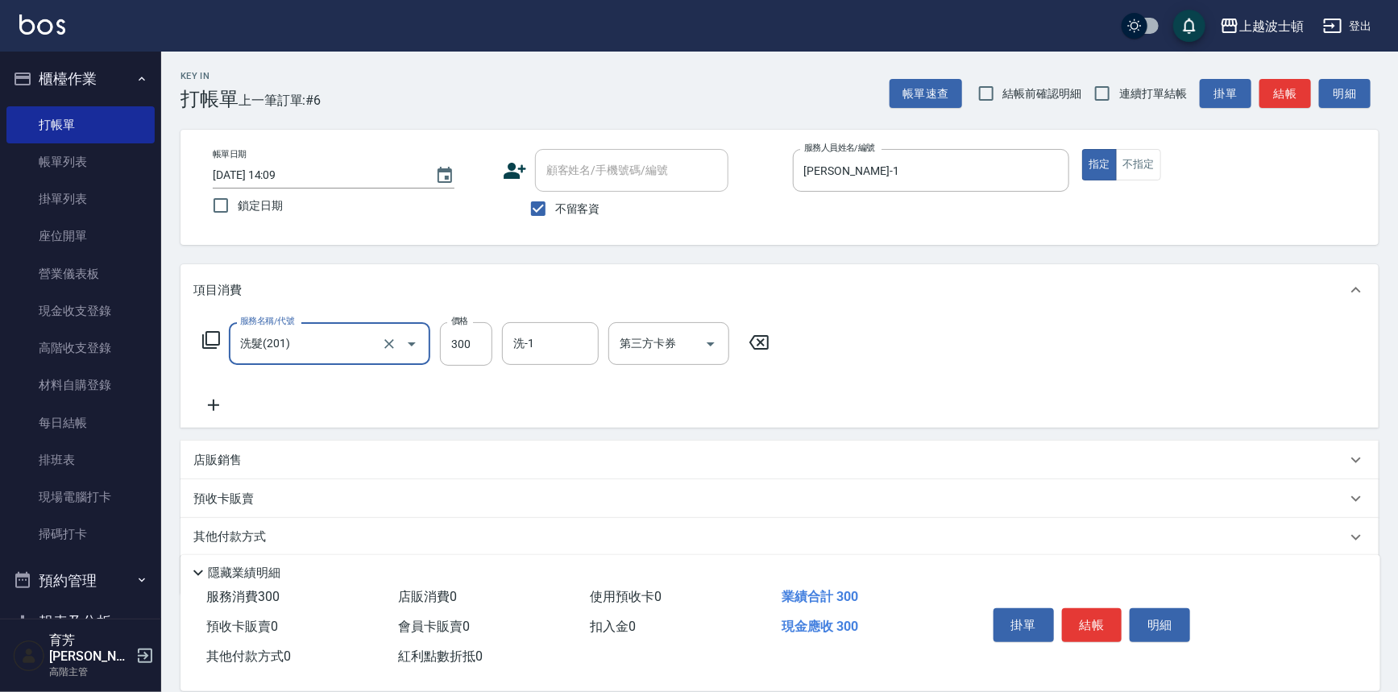
click at [218, 402] on icon at bounding box center [213, 405] width 40 height 19
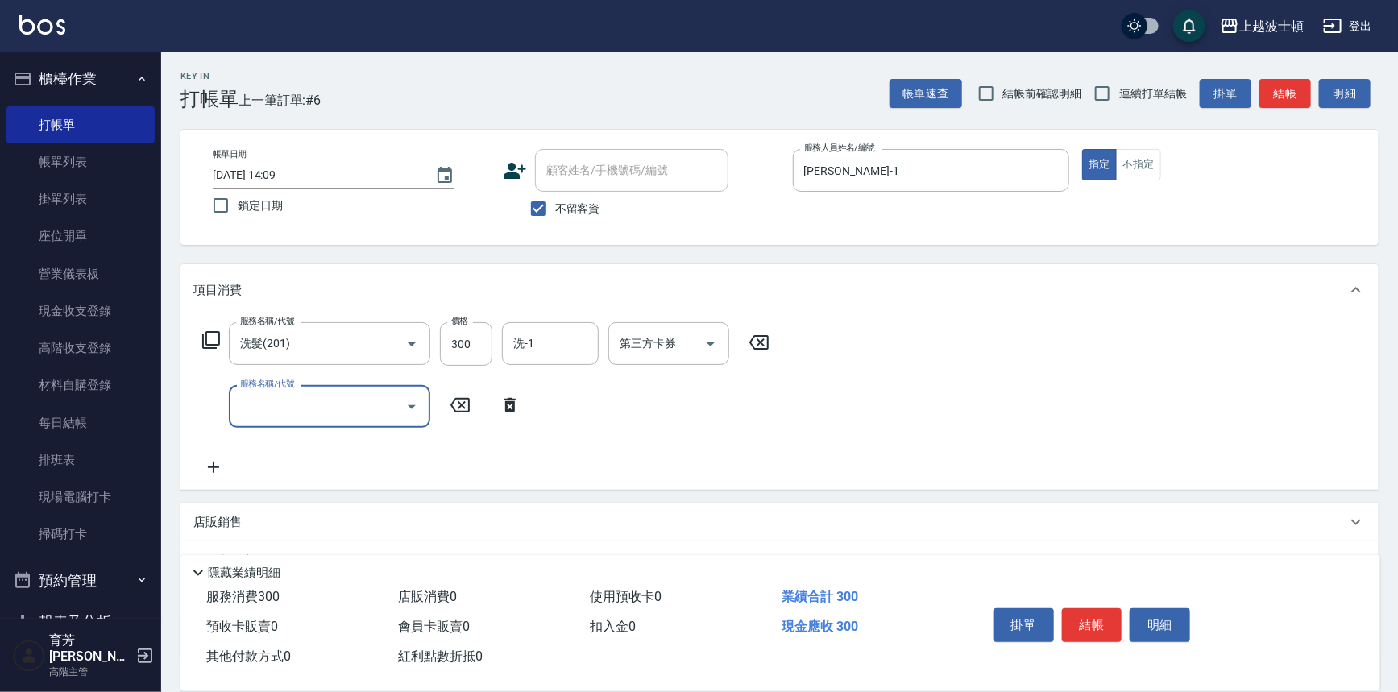
drag, startPoint x: 259, startPoint y: 408, endPoint x: 259, endPoint y: 393, distance: 14.5
click at [259, 400] on input "服務名稱/代號" at bounding box center [317, 406] width 163 height 28
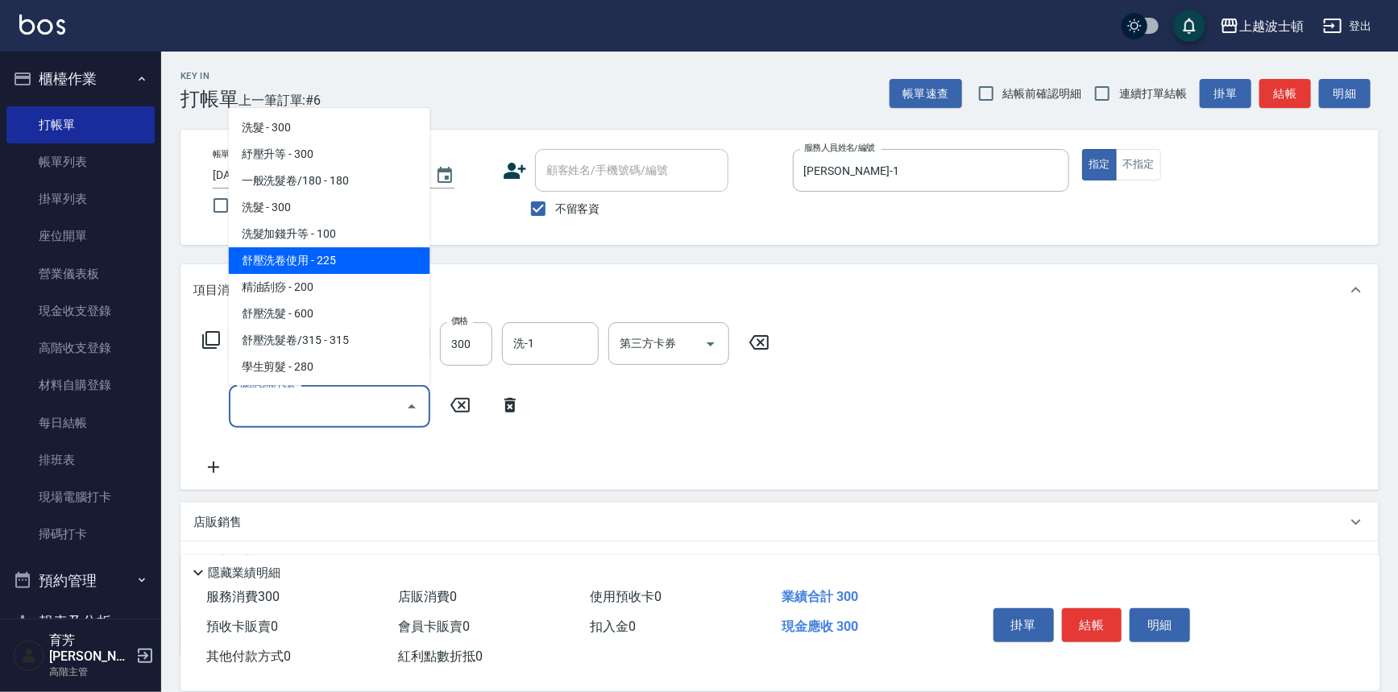
scroll to position [84, 0]
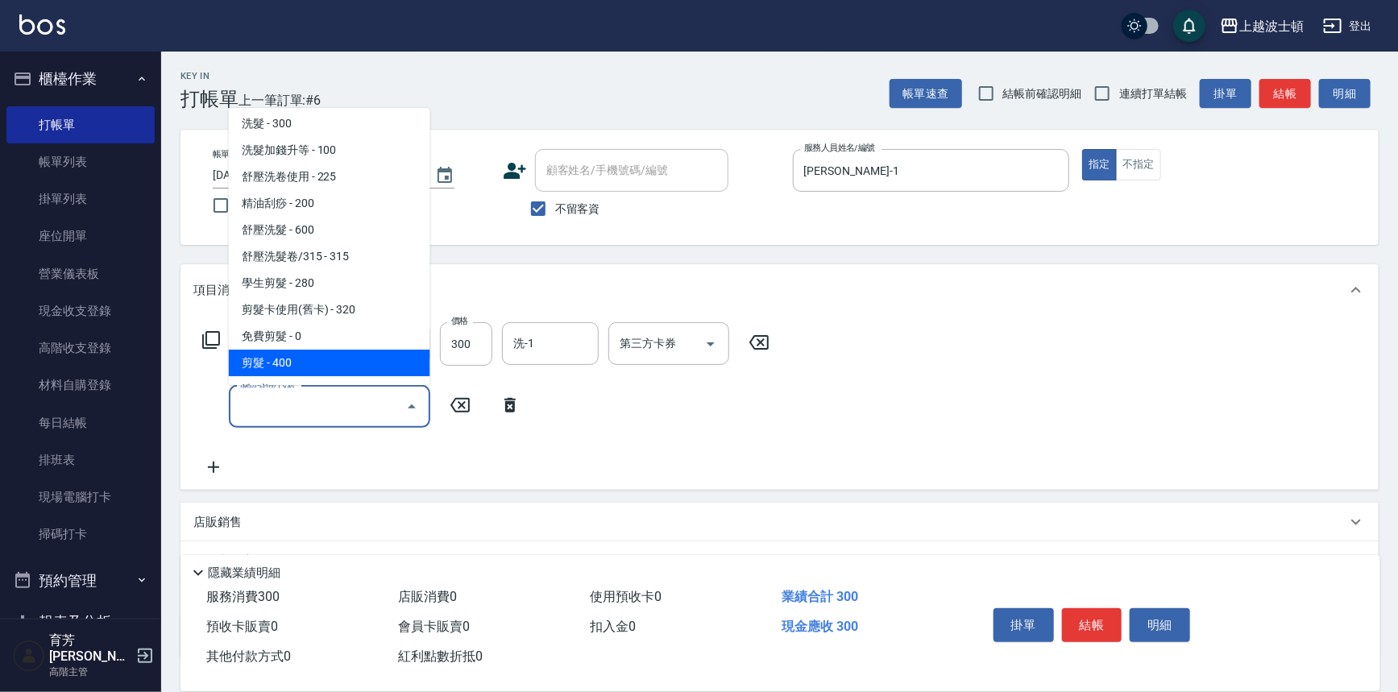
click at [375, 367] on span "剪髮 - 400" at bounding box center [329, 363] width 201 height 27
type input "剪髮(305)"
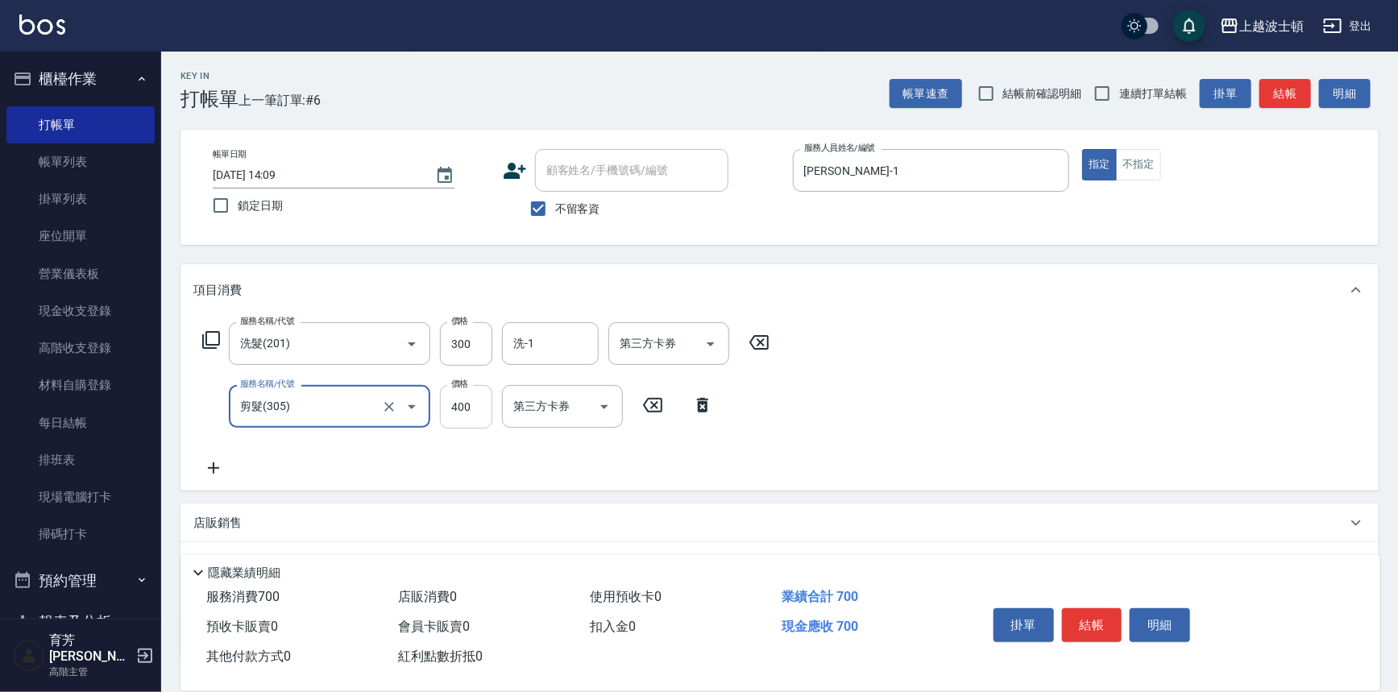
click at [458, 399] on input "400" at bounding box center [466, 407] width 52 height 44
type input "350"
click at [559, 331] on input "洗-1" at bounding box center [550, 344] width 82 height 28
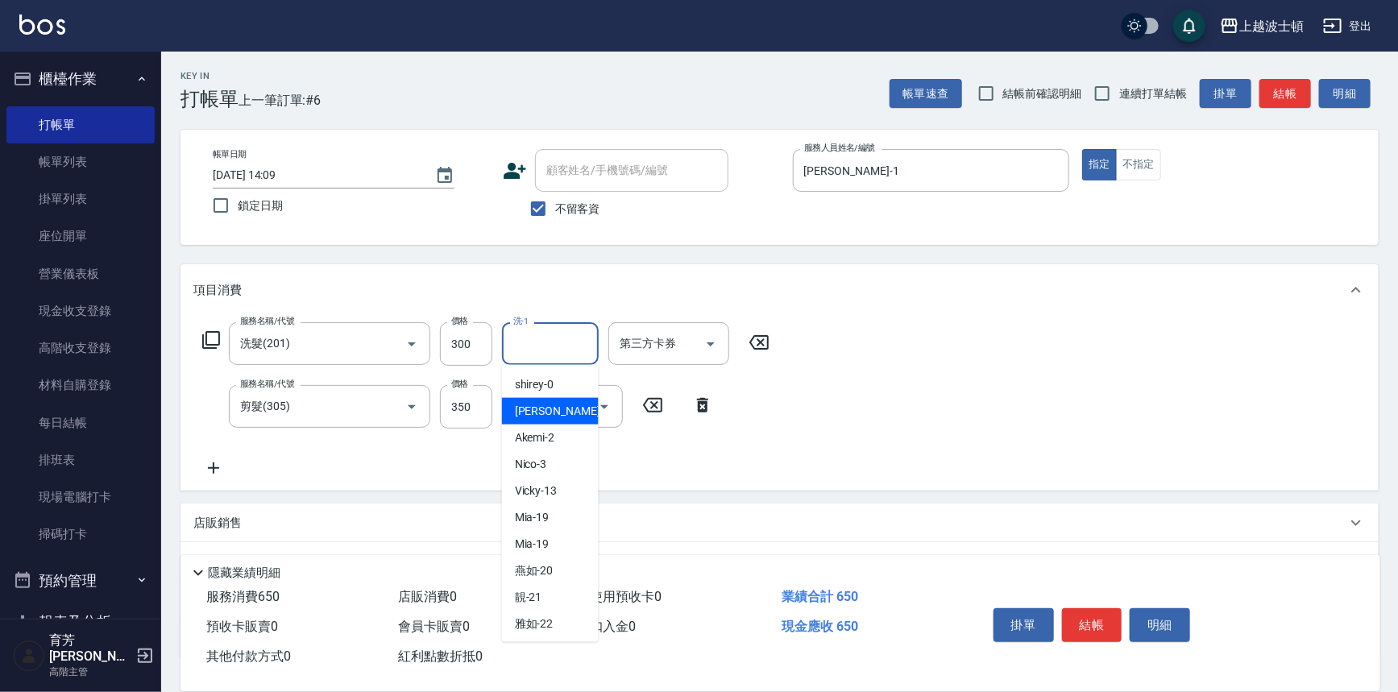
click at [562, 412] on div "[PERSON_NAME] -1" at bounding box center [550, 411] width 97 height 27
type input "[PERSON_NAME]-1"
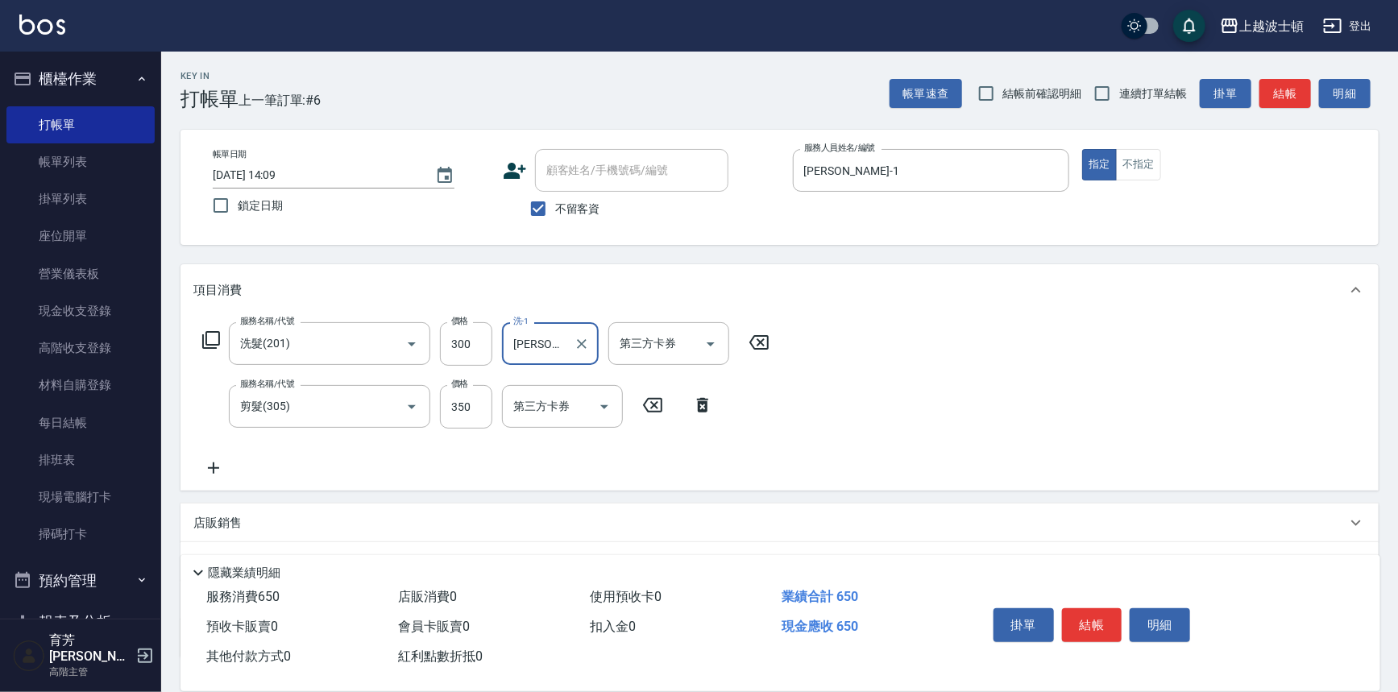
click at [1123, 634] on div "掛單 結帳 明細" at bounding box center [1092, 627] width 210 height 51
click at [1085, 624] on button "結帳" at bounding box center [1092, 625] width 60 height 34
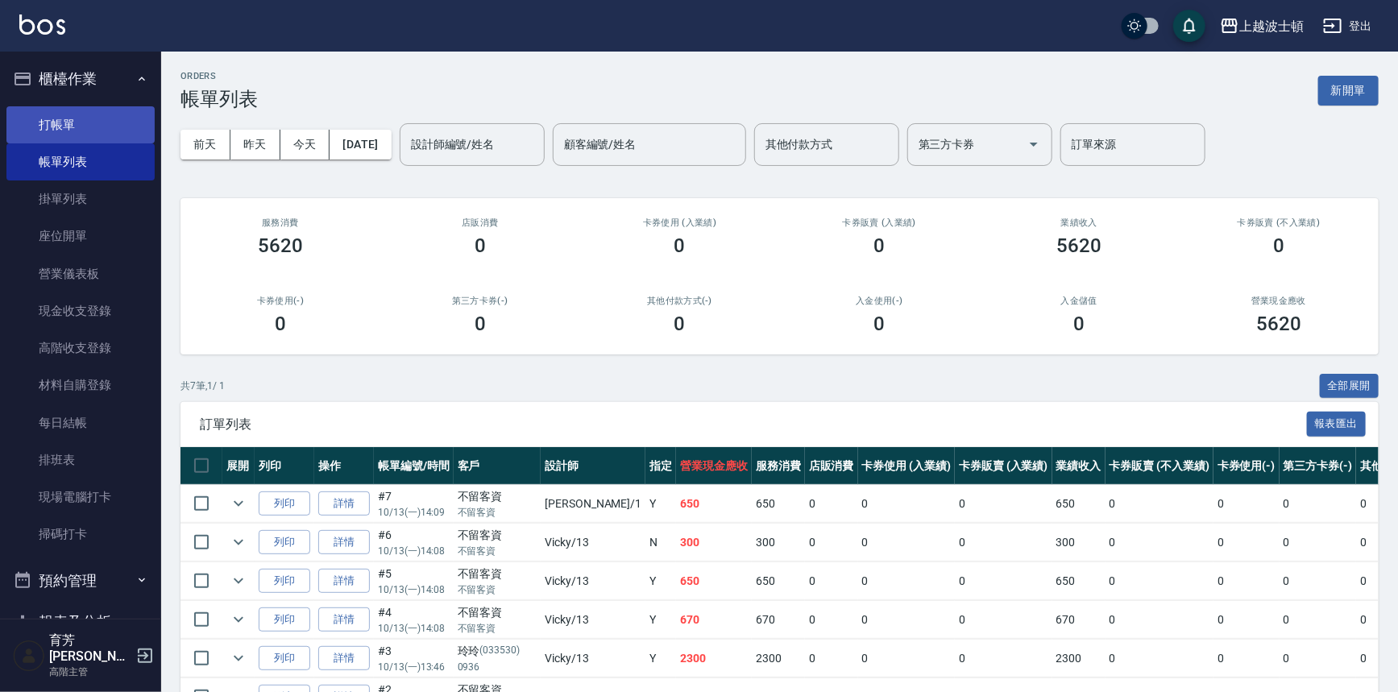
click at [57, 116] on link "打帳單" at bounding box center [80, 124] width 148 height 37
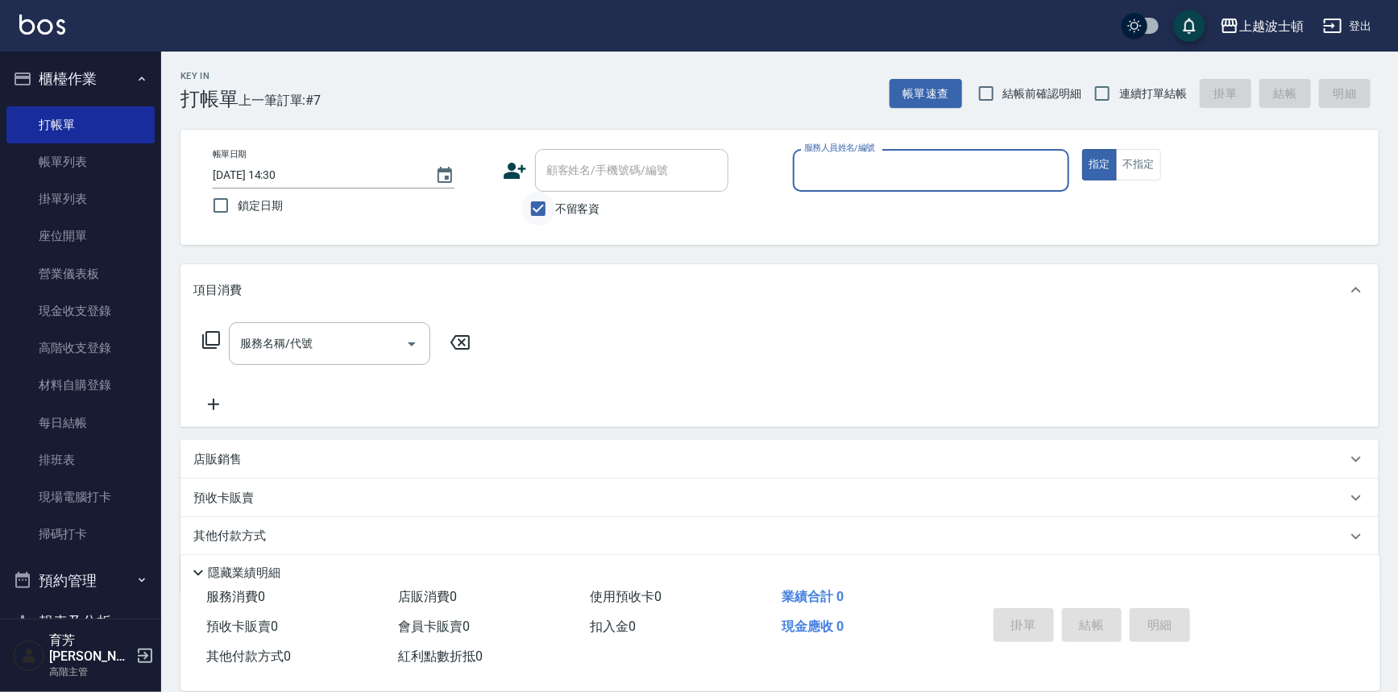
click at [537, 205] on input "不留客資" at bounding box center [538, 209] width 34 height 34
checkbox input "false"
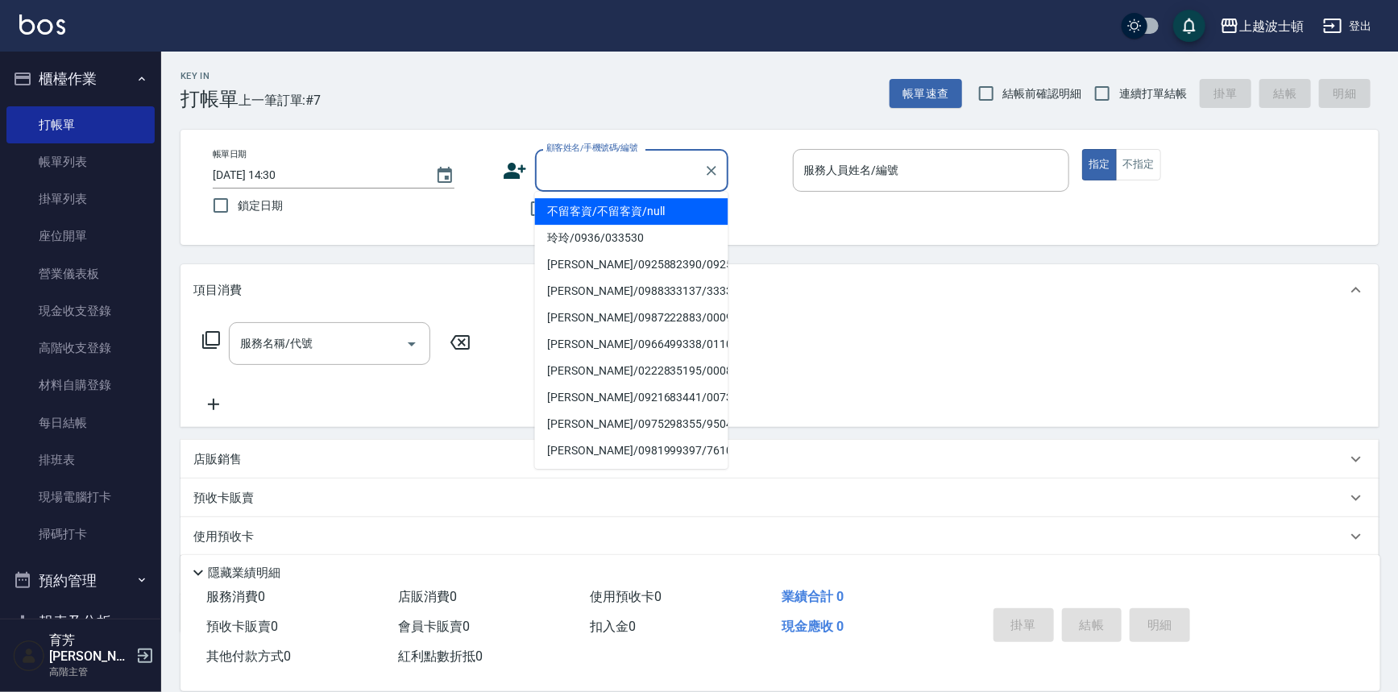
click at [561, 172] on input "顧客姓名/手機號碼/編號" at bounding box center [619, 170] width 155 height 28
click at [588, 214] on li "[PERSON_NAME]/0930849519/48777" at bounding box center [631, 211] width 193 height 27
type input "[PERSON_NAME]/0930849519/48777"
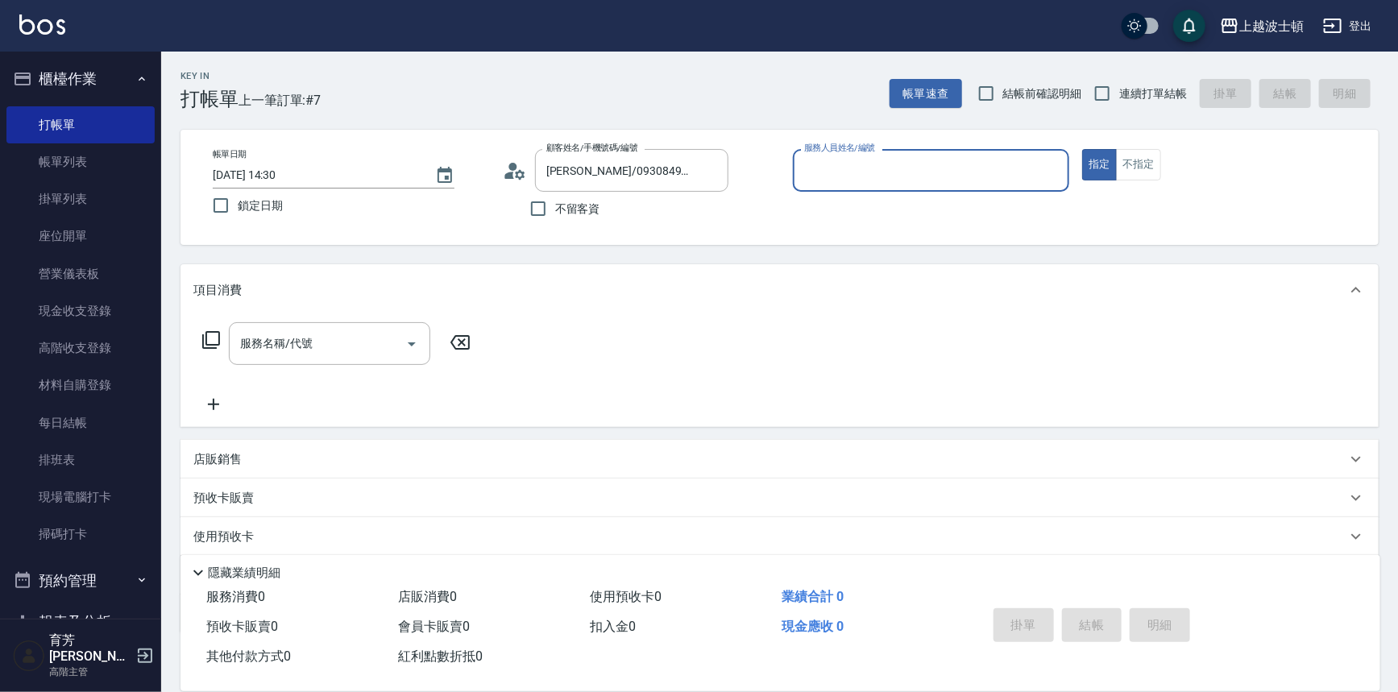
type input "[PERSON_NAME]-1"
click at [314, 333] on input "服務名稱/代號" at bounding box center [317, 344] width 163 height 28
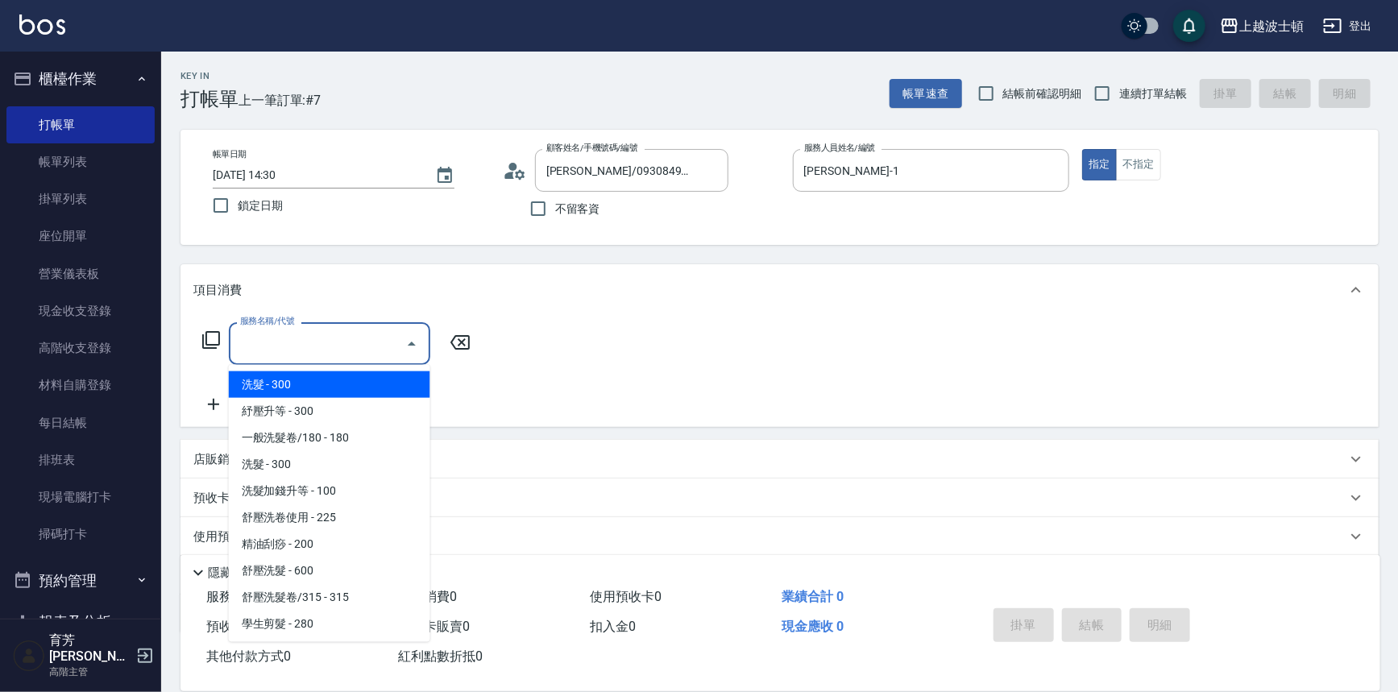
click at [308, 383] on span "洗髮 - 300" at bounding box center [329, 384] width 201 height 27
type input "洗髮(201)"
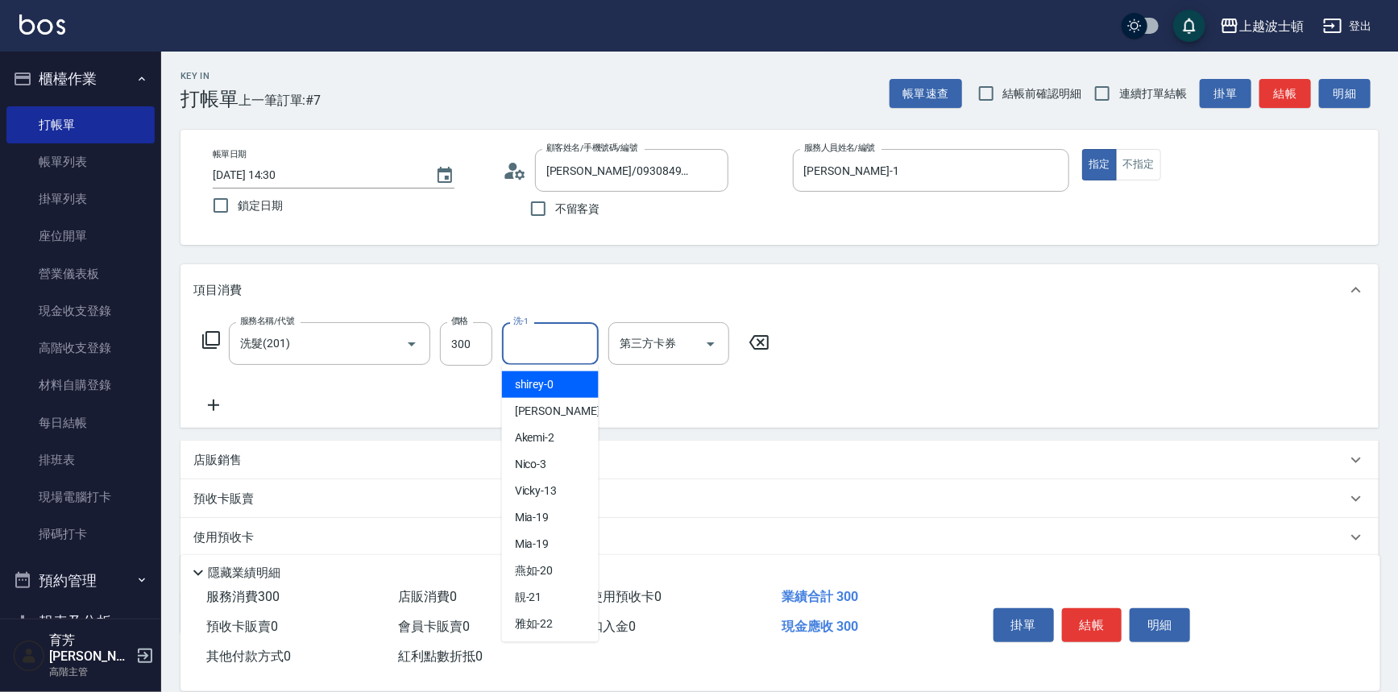
click at [541, 345] on input "洗-1" at bounding box center [550, 344] width 82 height 28
drag, startPoint x: 529, startPoint y: 622, endPoint x: 544, endPoint y: 614, distance: 16.6
click at [530, 623] on span "雅如 -22" at bounding box center [534, 624] width 39 height 17
type input "雅如-22"
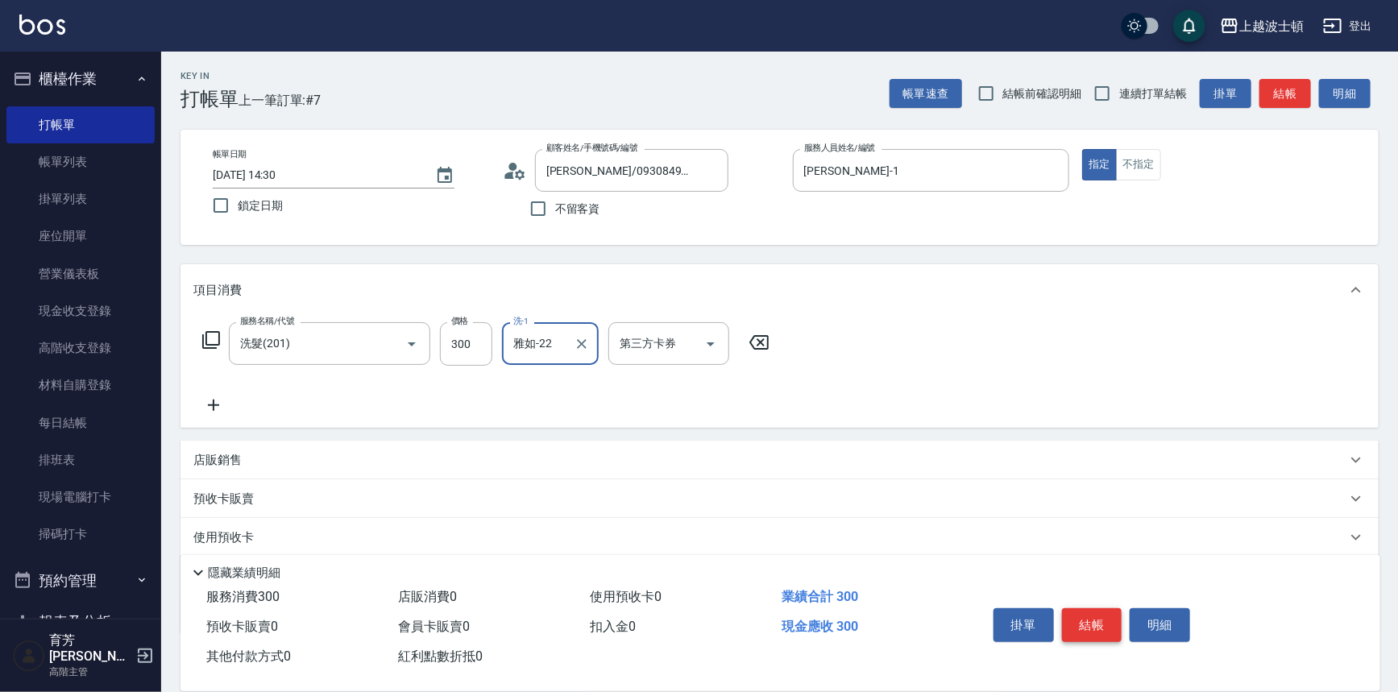
click at [1092, 619] on button "結帳" at bounding box center [1092, 625] width 60 height 34
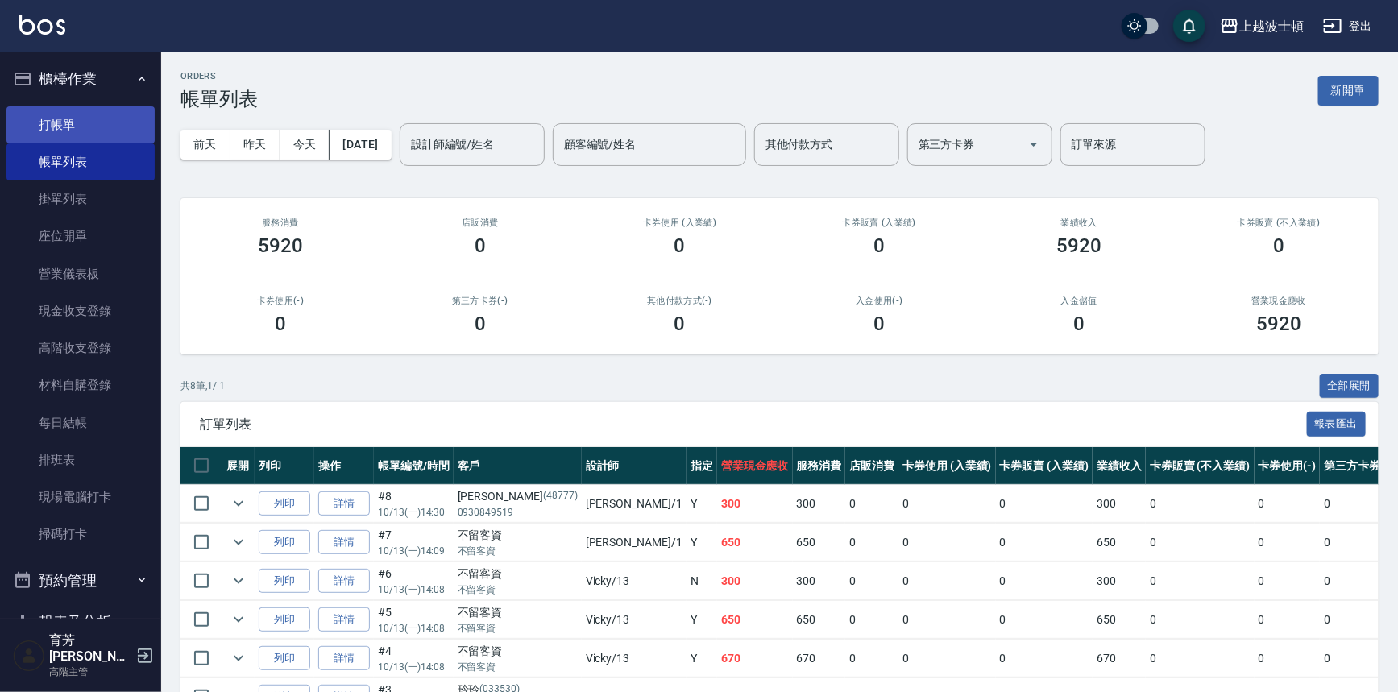
click at [49, 107] on link "打帳單" at bounding box center [80, 124] width 148 height 37
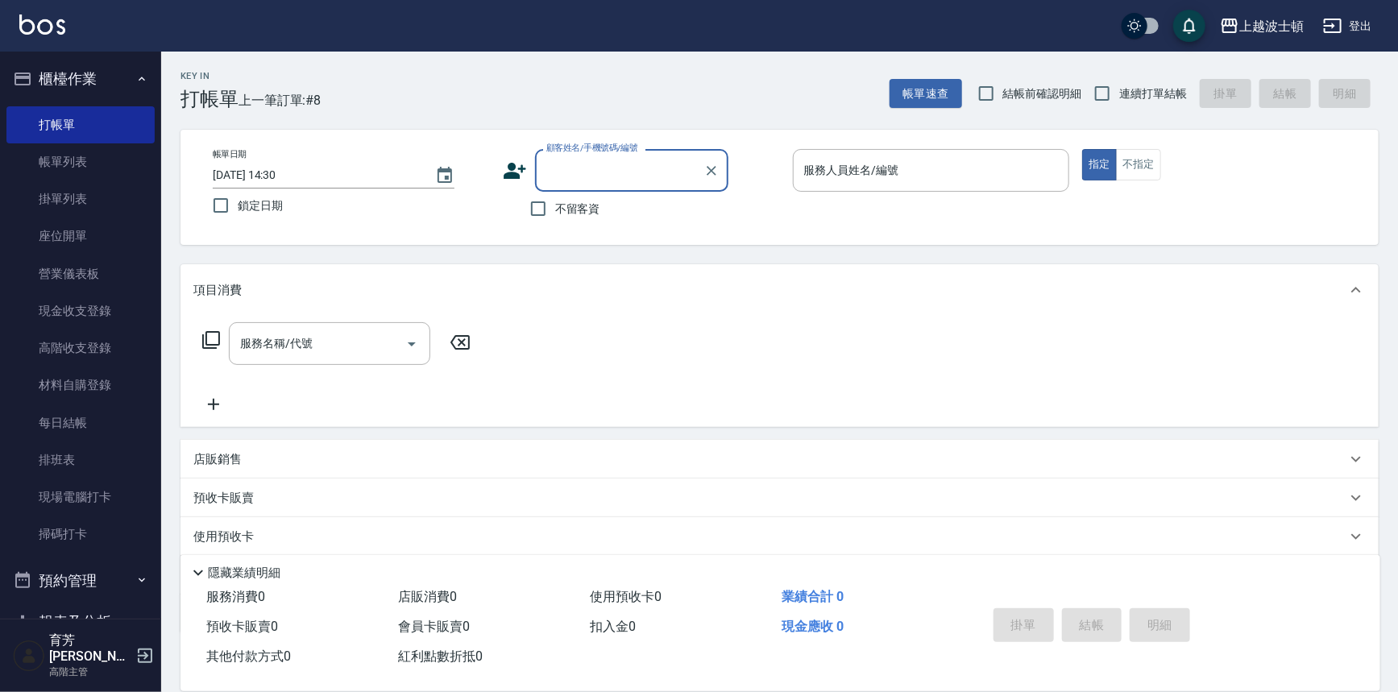
click at [546, 174] on input "顧客姓名/手機號碼/編號" at bounding box center [619, 170] width 155 height 28
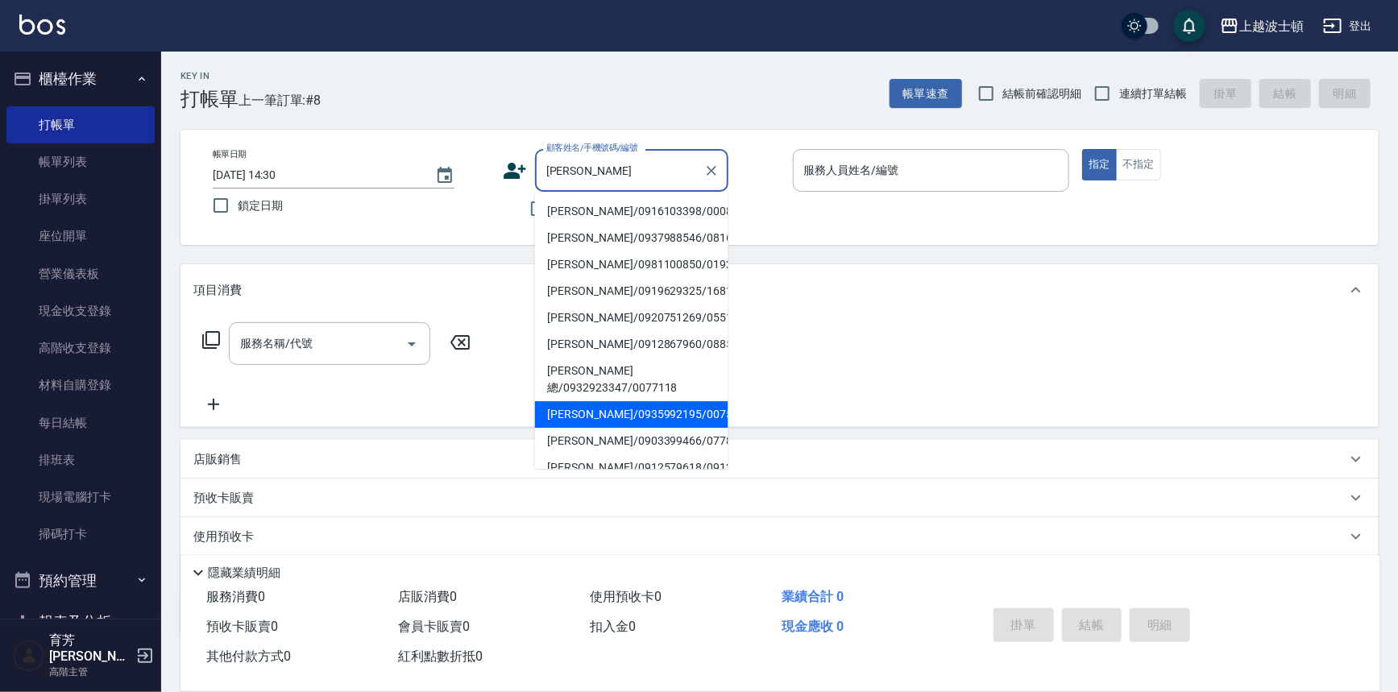
click at [597, 401] on li "[PERSON_NAME]/0935992195/00753" at bounding box center [631, 414] width 193 height 27
type input "[PERSON_NAME]/0935992195/00753"
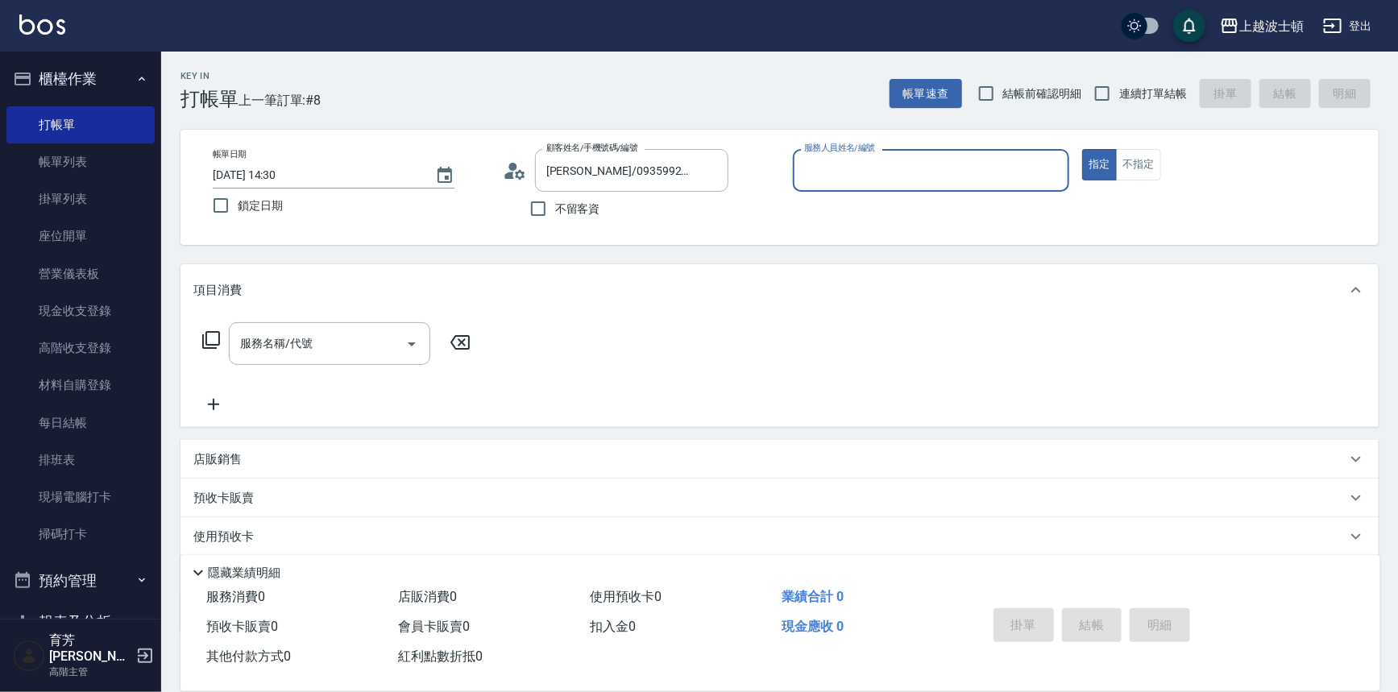
type input "[PERSON_NAME]-1"
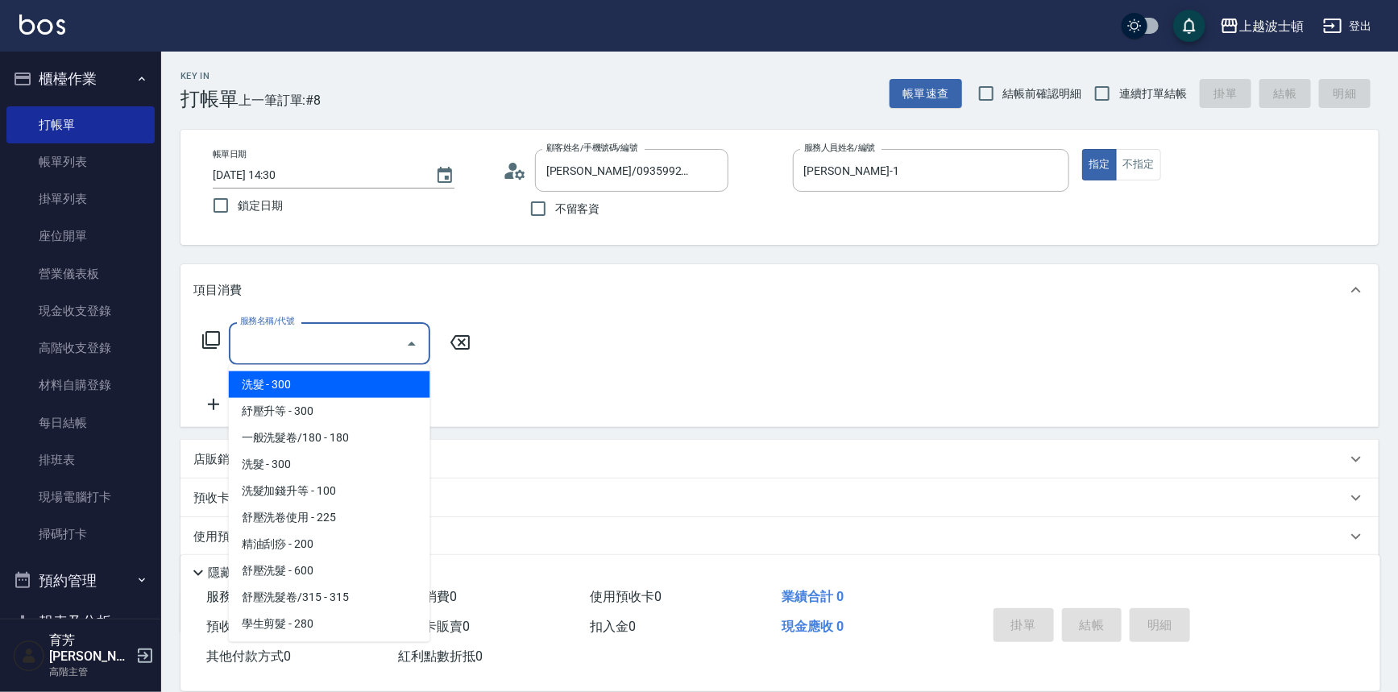
drag, startPoint x: 258, startPoint y: 331, endPoint x: 263, endPoint y: 367, distance: 35.8
click at [257, 331] on div "服務名稱/代號 服務名稱/代號" at bounding box center [329, 343] width 201 height 43
click at [264, 371] on span "洗髮 - 300" at bounding box center [329, 384] width 201 height 27
type input "洗髮(201)"
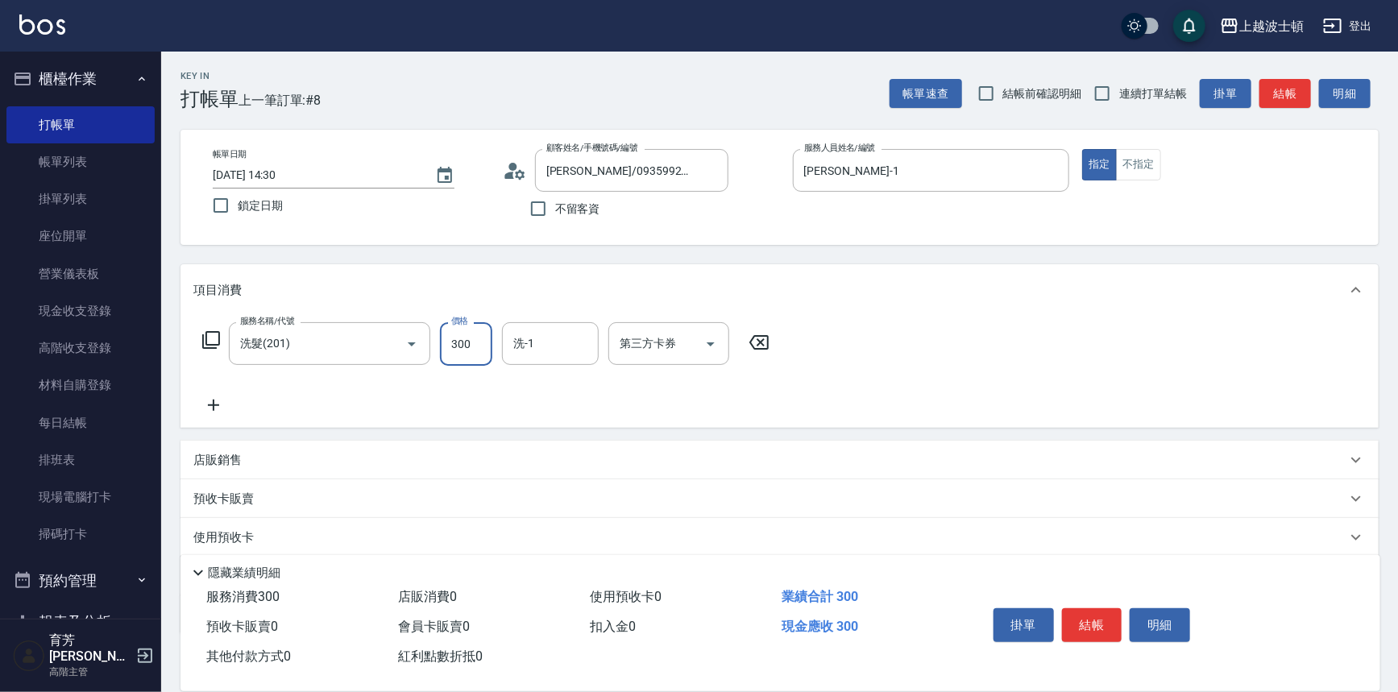
click at [475, 343] on input "300" at bounding box center [466, 344] width 52 height 44
type input "270"
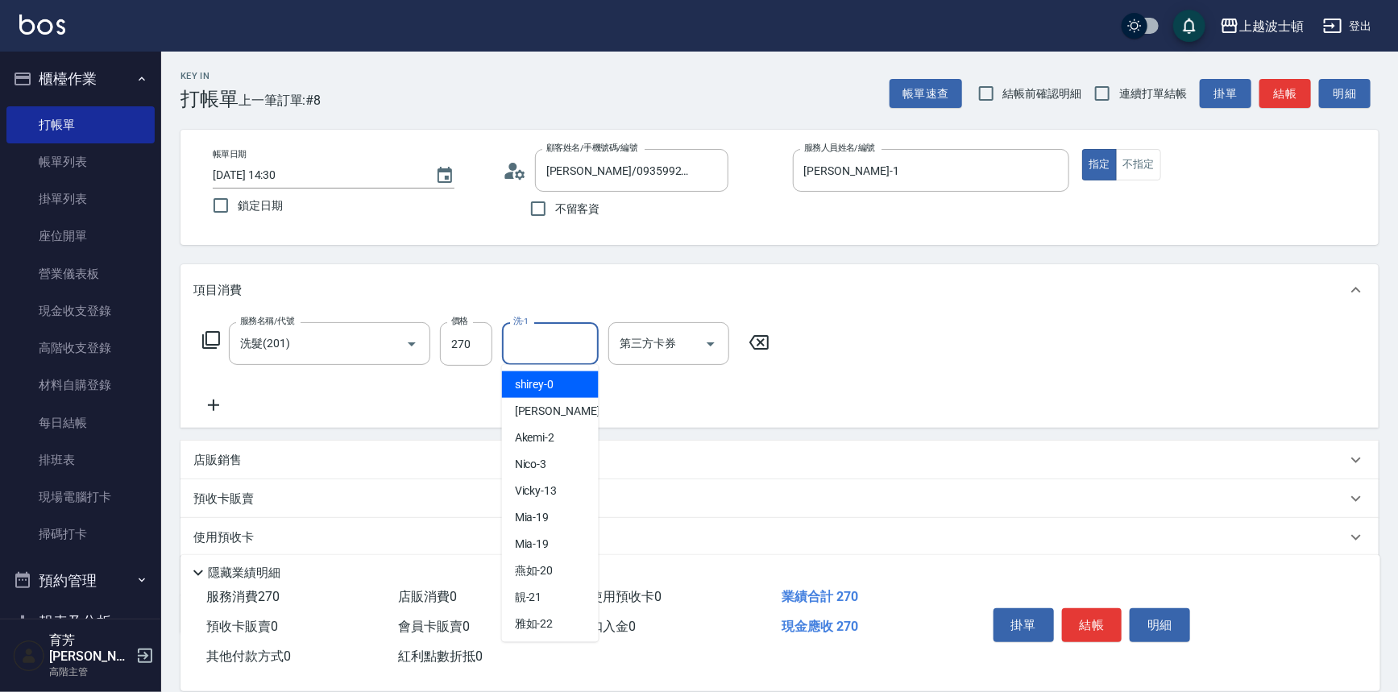
click at [512, 342] on input "洗-1" at bounding box center [550, 344] width 82 height 28
click at [547, 620] on span "雅如 -22" at bounding box center [534, 624] width 39 height 17
type input "雅如-22"
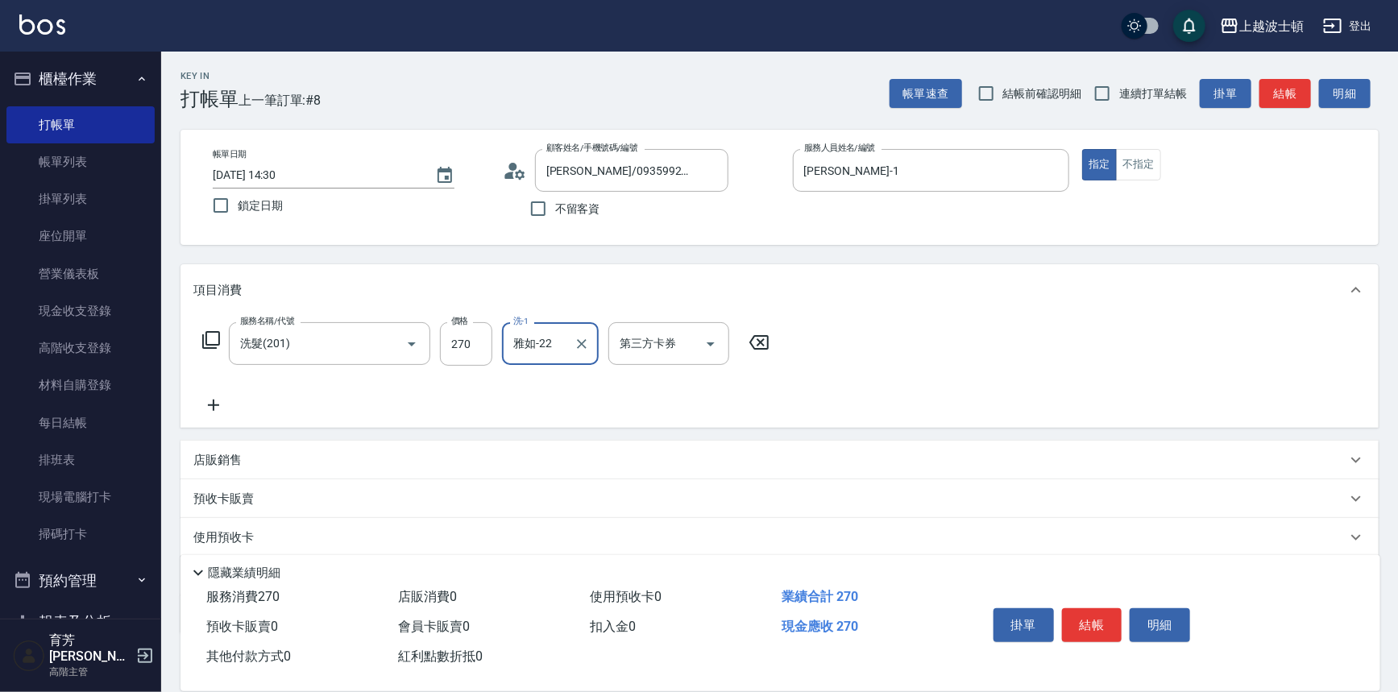
scroll to position [93, 0]
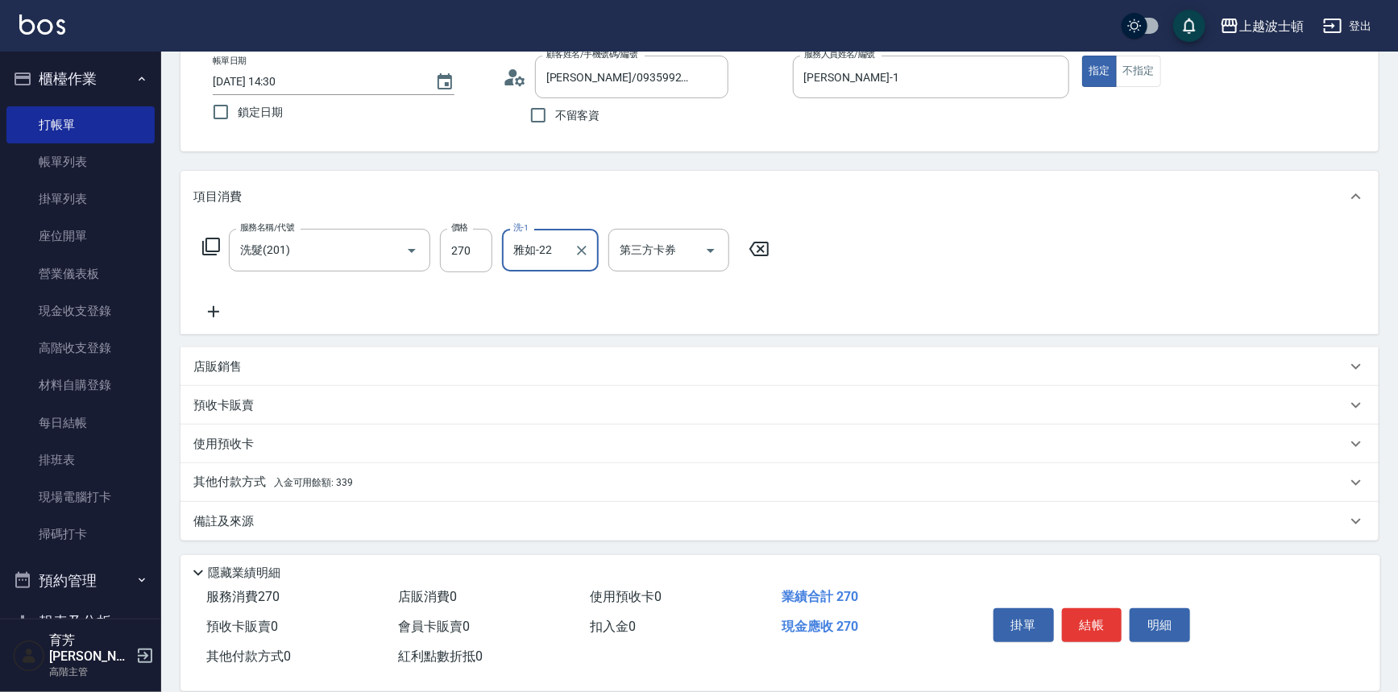
drag, startPoint x: 317, startPoint y: 483, endPoint x: 361, endPoint y: 469, distance: 45.6
click at [317, 482] on span "入金可用餘額: 339" at bounding box center [313, 482] width 79 height 11
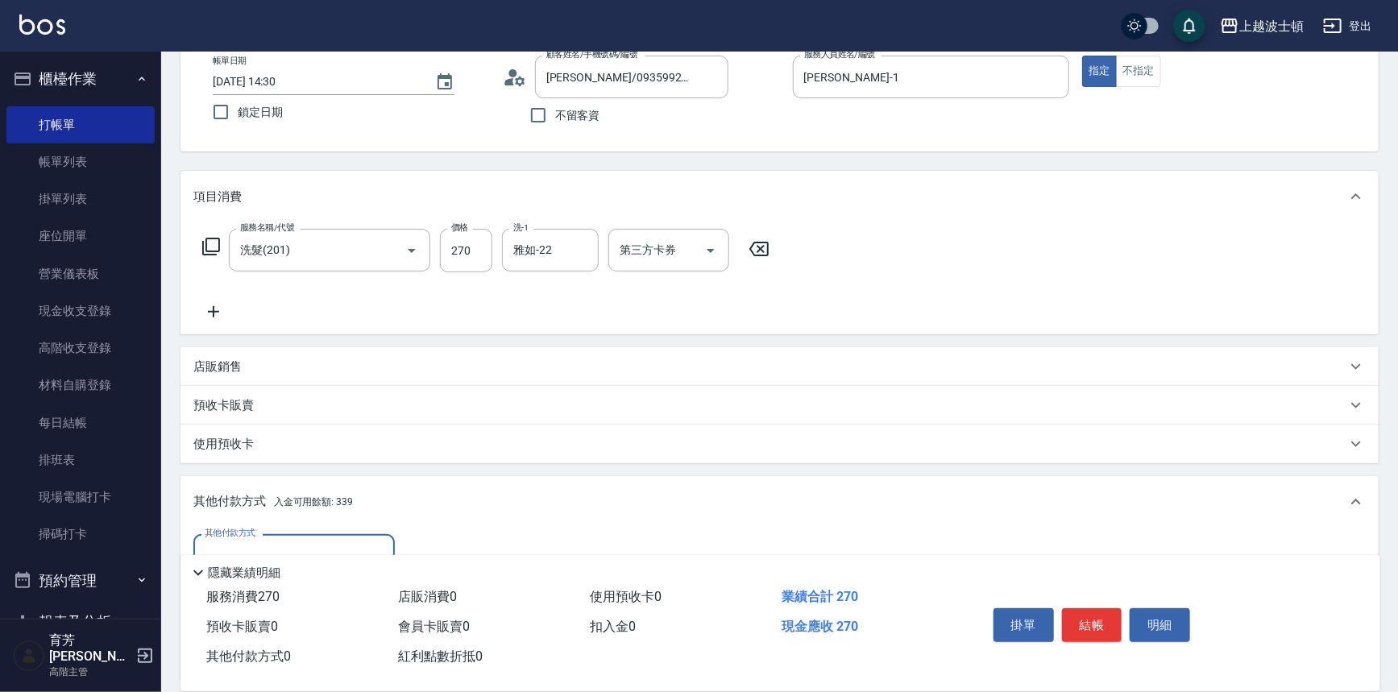
scroll to position [0, 0]
drag, startPoint x: 1405, startPoint y: 258, endPoint x: 1391, endPoint y: 322, distance: 66.1
click at [1397, 353] on html "上越波士頓 登出 櫃檯作業 打帳單 帳單列表 掛單列表 座位開單 營業儀表板 現金收支登錄 高階收支登錄 材料自購登錄 每日結帳 排班表 現場電腦打卡 掃碼打…" at bounding box center [699, 395] width 1398 height 976
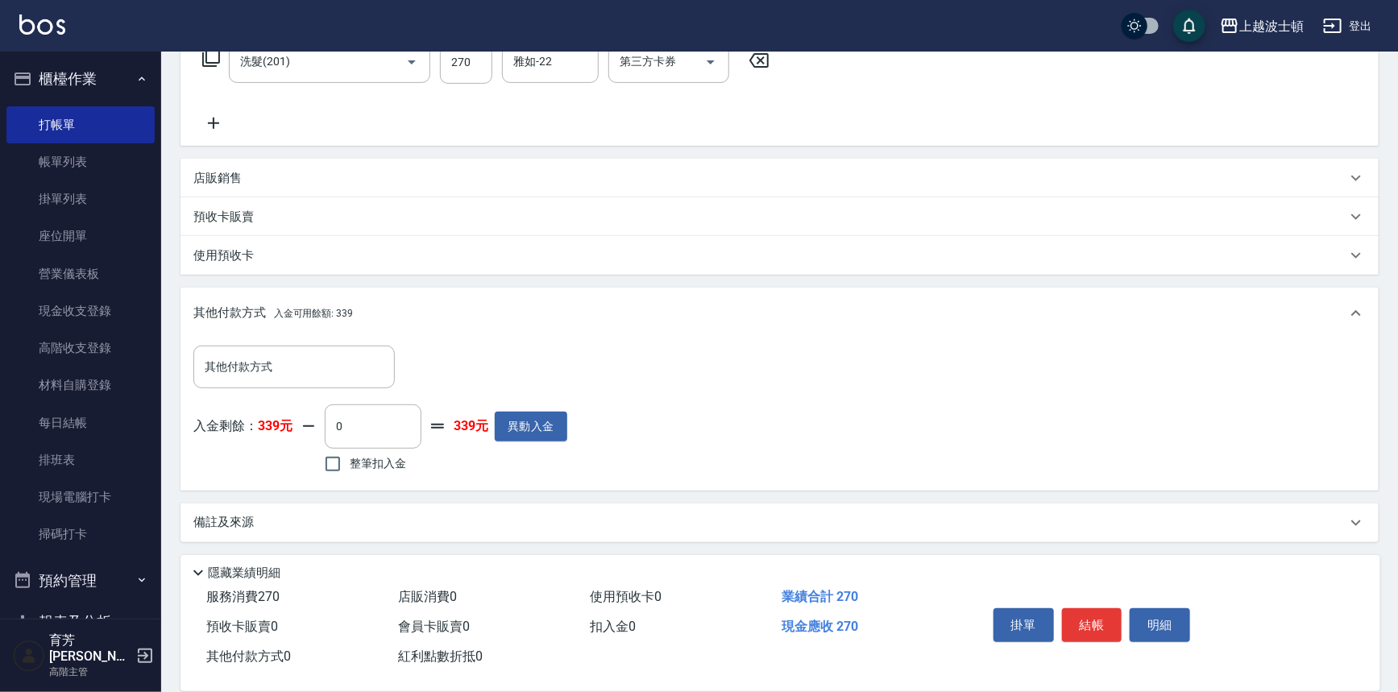
click at [364, 464] on span "整筆扣入金" at bounding box center [378, 463] width 56 height 17
click at [350, 464] on input "整筆扣入金" at bounding box center [333, 464] width 34 height 34
checkbox input "true"
type input "270"
click at [1077, 625] on button "結帳" at bounding box center [1092, 625] width 60 height 34
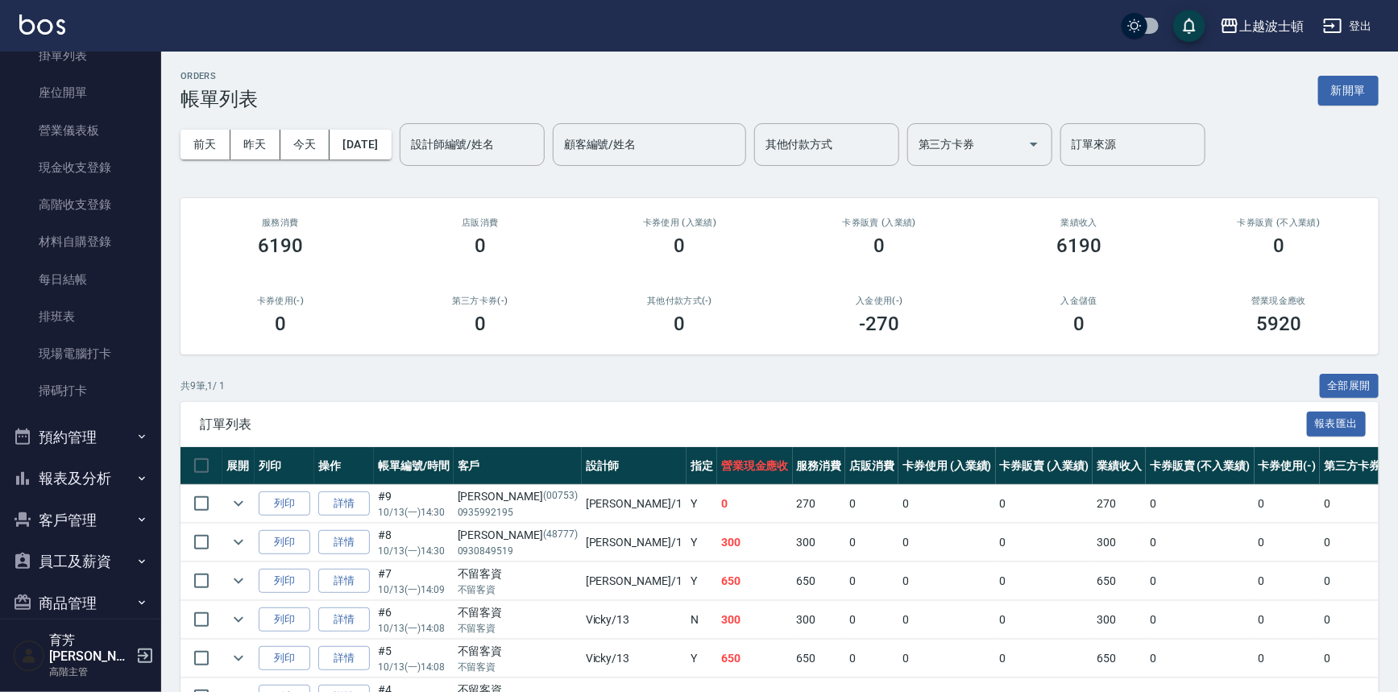
scroll to position [235, 0]
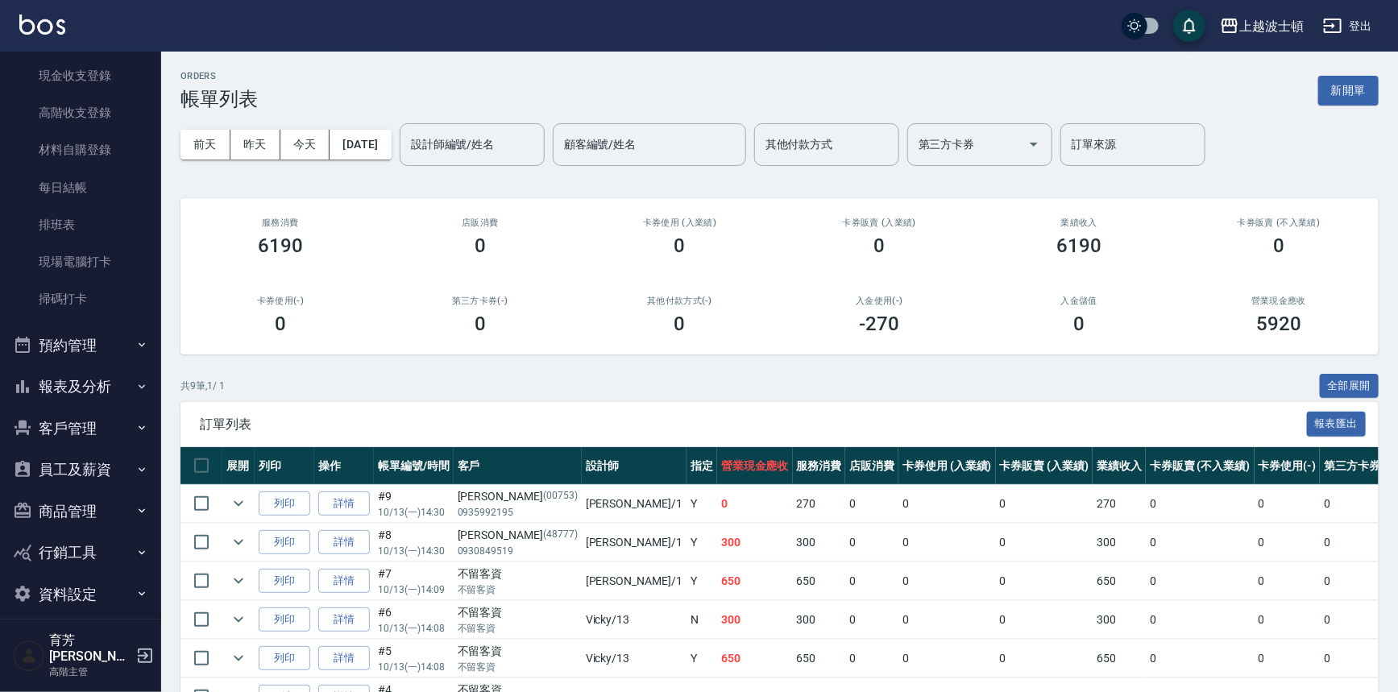
click at [93, 388] on button "報表及分析" at bounding box center [80, 387] width 148 height 42
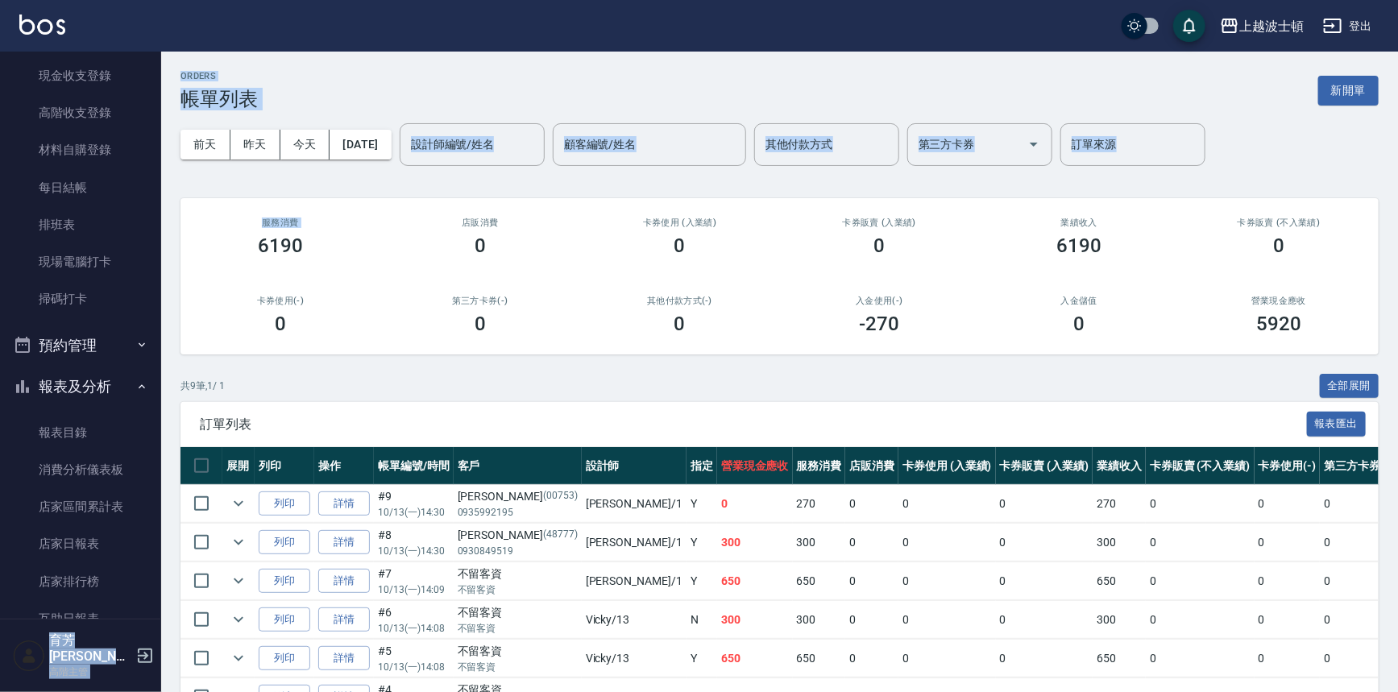
drag, startPoint x: 151, startPoint y: 182, endPoint x: 175, endPoint y: 255, distance: 76.2
click at [175, 255] on div "上越波士頓 登出 櫃檯作業 打帳單 帳單列表 掛單列表 座位開單 營業儀表板 現金收支登錄 高階收支登錄 材料自購登錄 每日結帳 排班表 現場電腦打卡 掃碼打…" at bounding box center [699, 448] width 1398 height 896
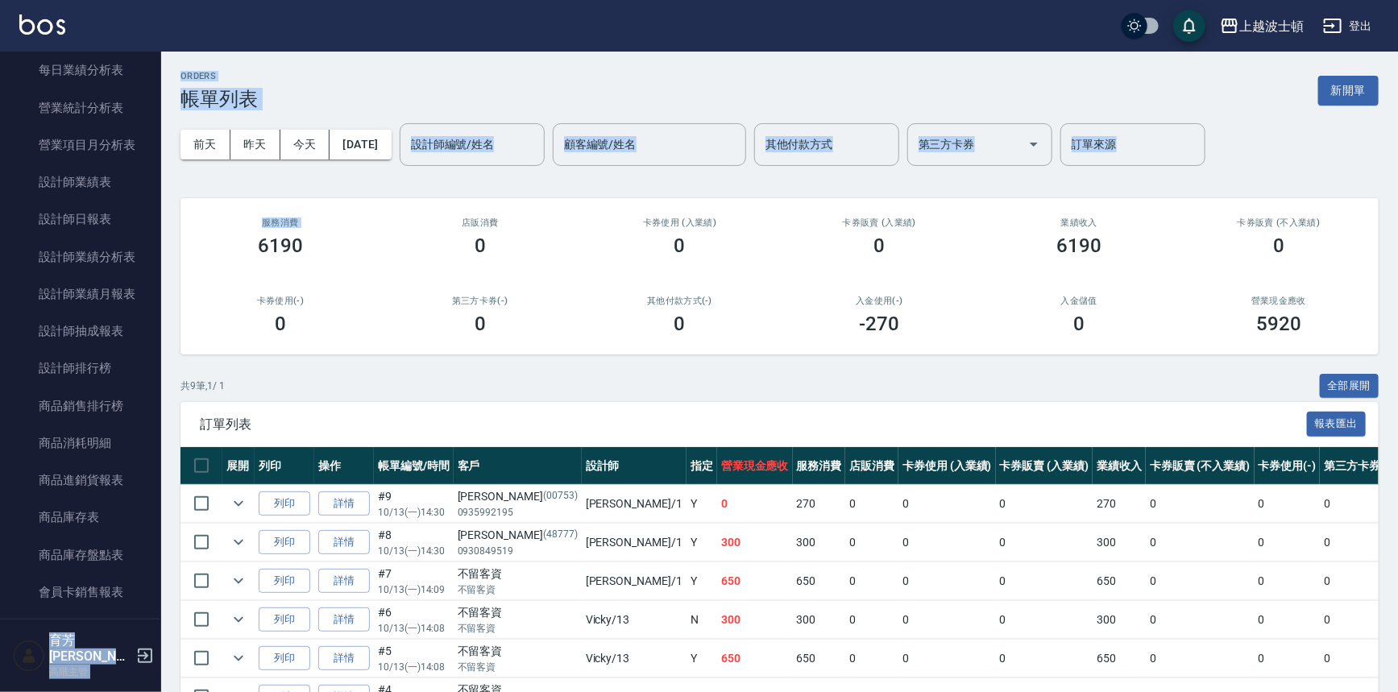
scroll to position [1013, 0]
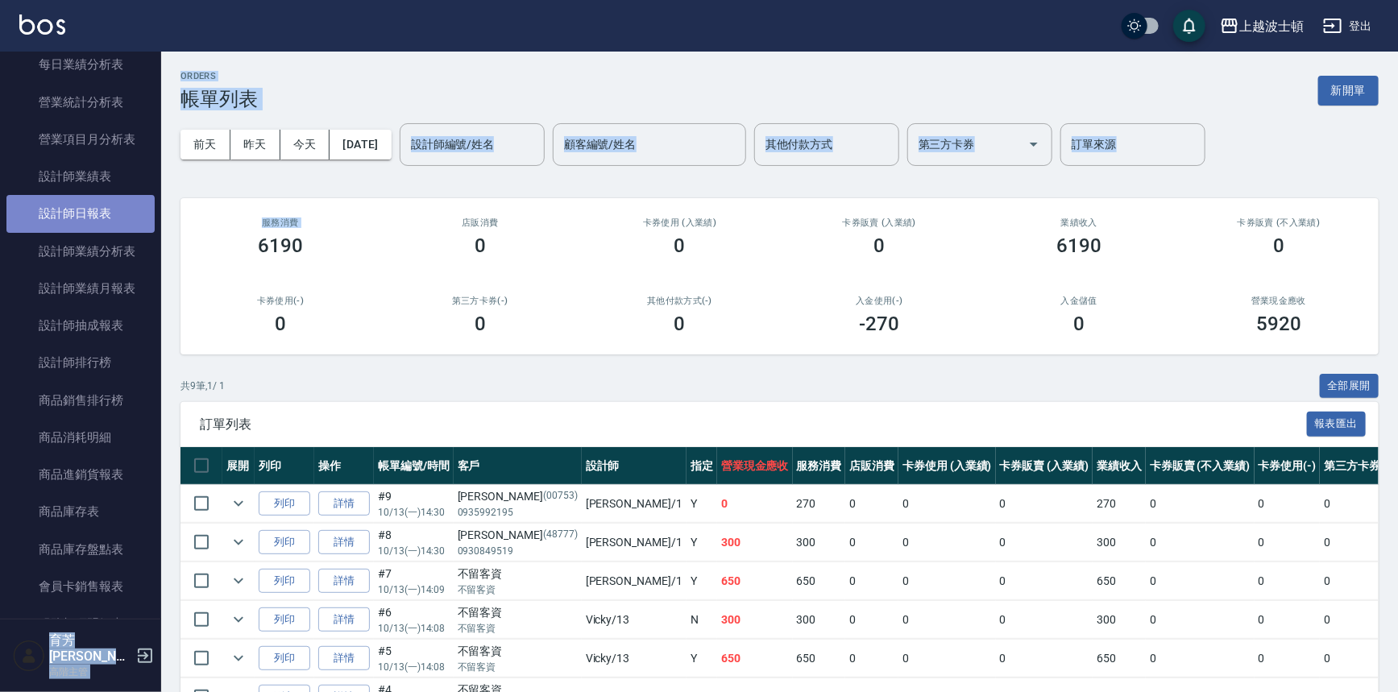
click at [80, 220] on link "設計師日報表" at bounding box center [80, 213] width 148 height 37
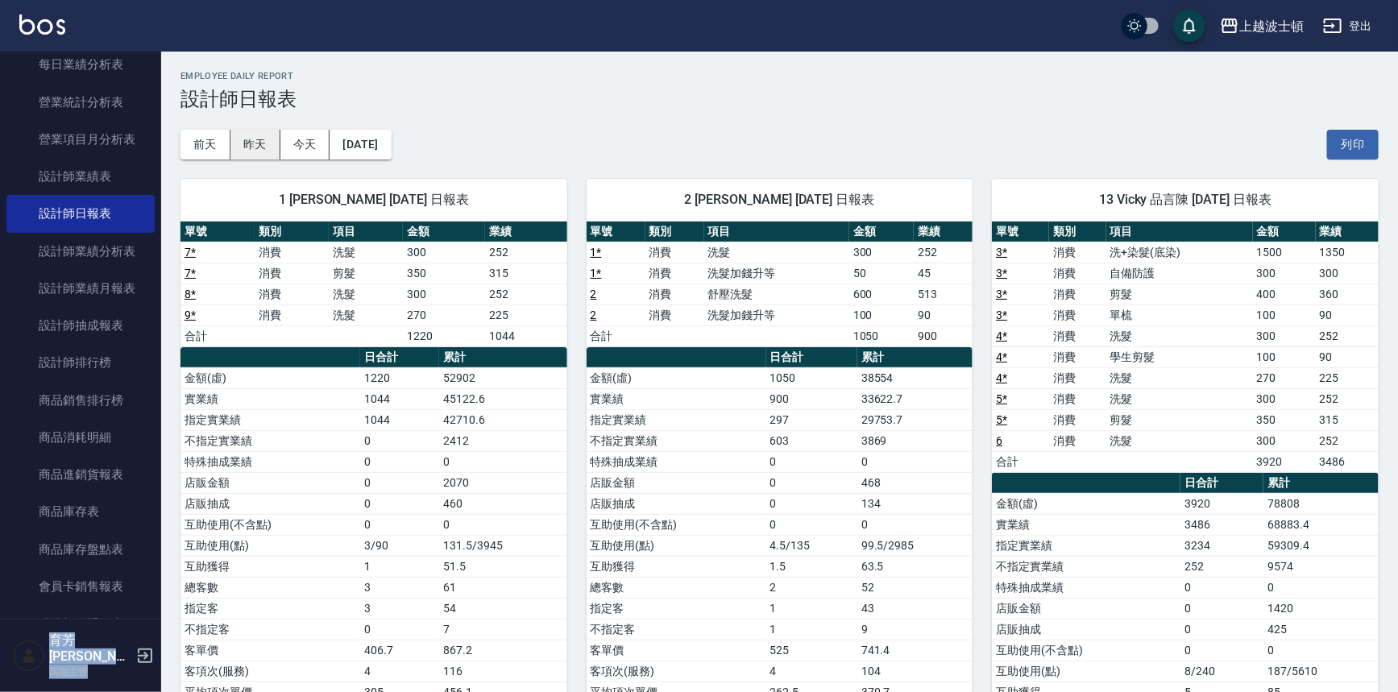
click at [237, 141] on button "昨天" at bounding box center [255, 145] width 50 height 30
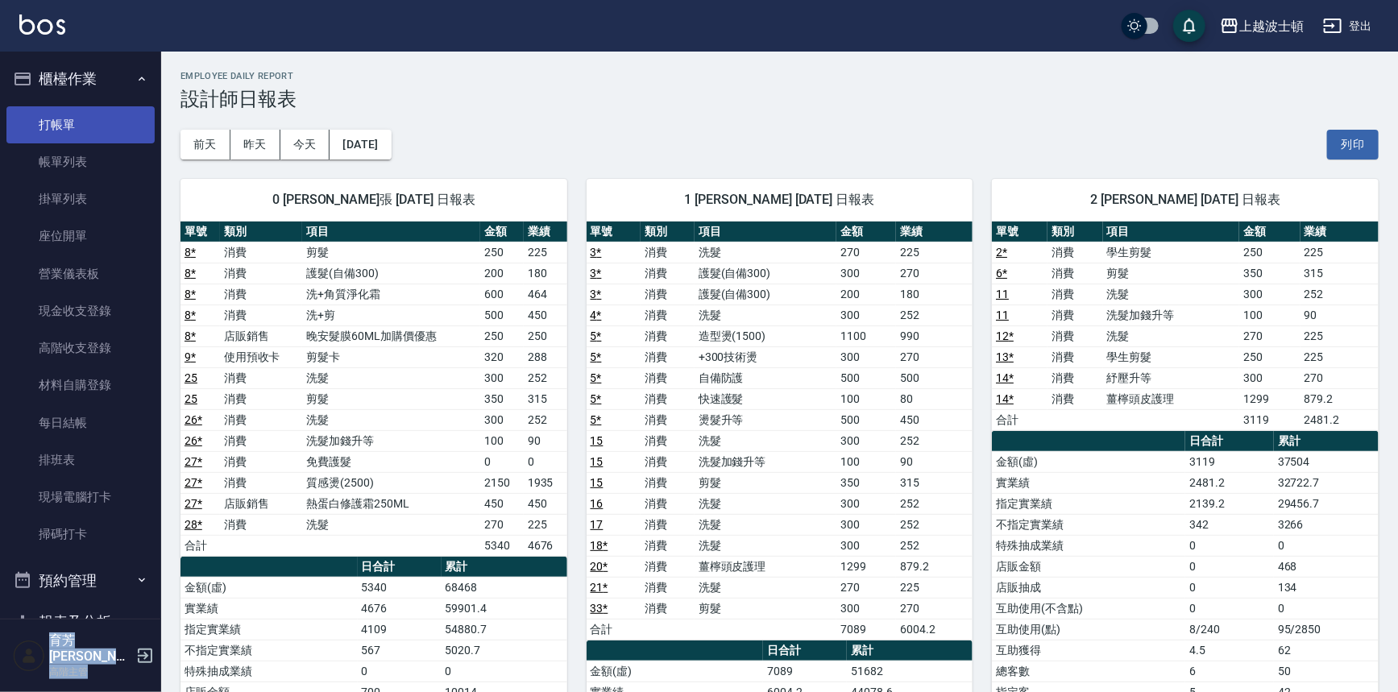
click at [56, 122] on link "打帳單" at bounding box center [80, 124] width 148 height 37
